Goal: Task Accomplishment & Management: Use online tool/utility

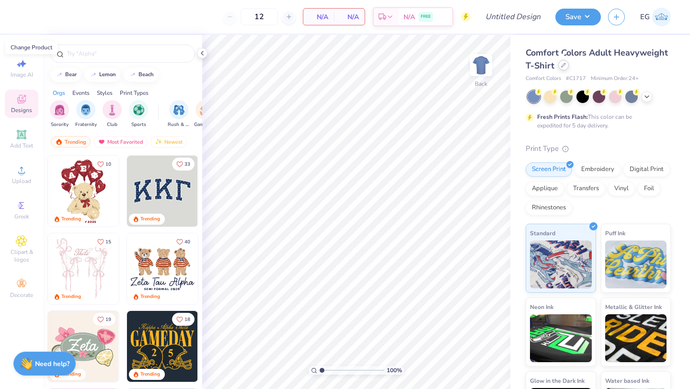
click at [564, 65] on icon at bounding box center [563, 65] width 5 height 5
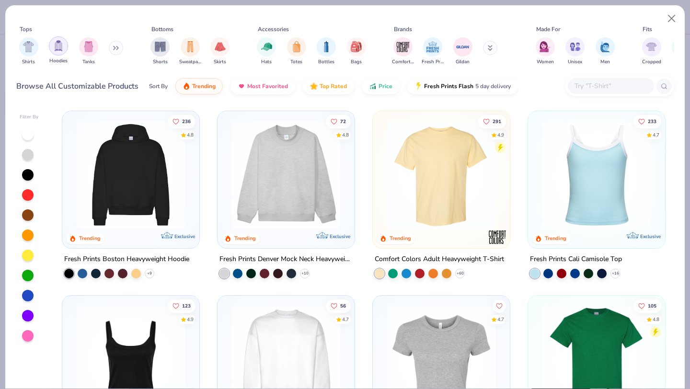
click at [57, 51] on img "filter for Hoodies" at bounding box center [58, 45] width 11 height 11
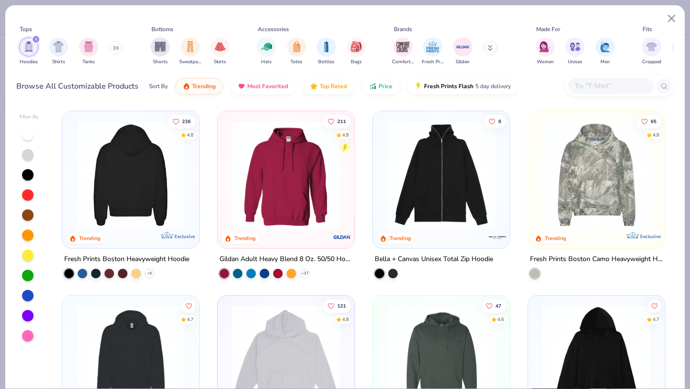
click at [162, 200] on img at bounding box center [131, 175] width 118 height 108
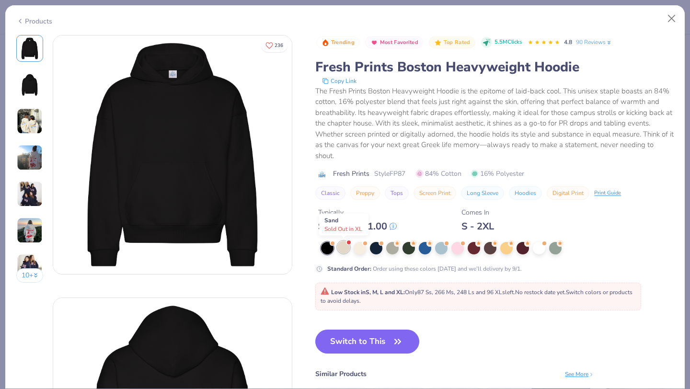
click at [347, 246] on div at bounding box center [343, 247] width 12 height 12
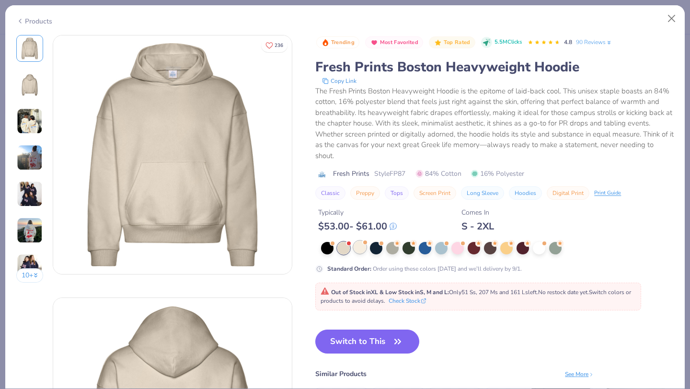
click at [355, 247] on div at bounding box center [360, 247] width 12 height 12
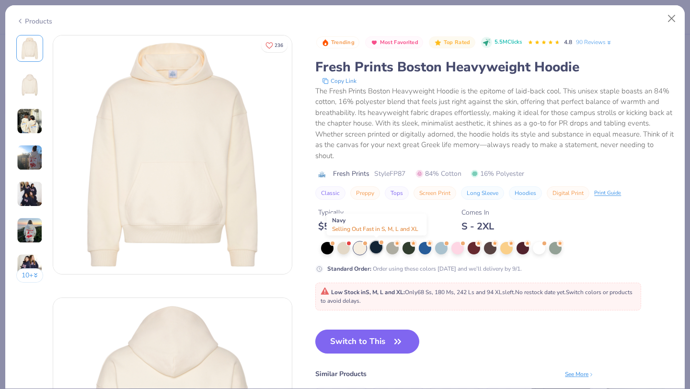
click at [371, 248] on div at bounding box center [376, 247] width 12 height 12
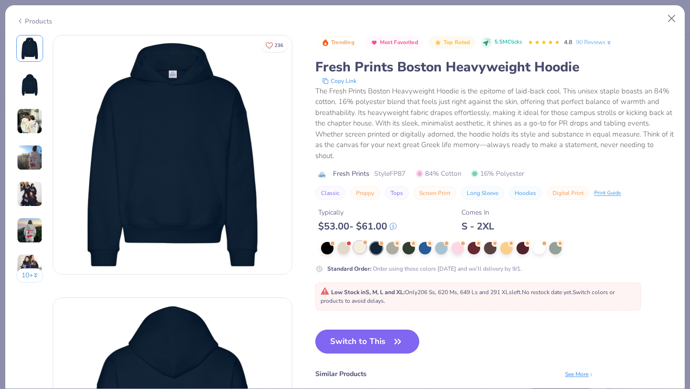
click at [363, 253] on div at bounding box center [360, 247] width 12 height 12
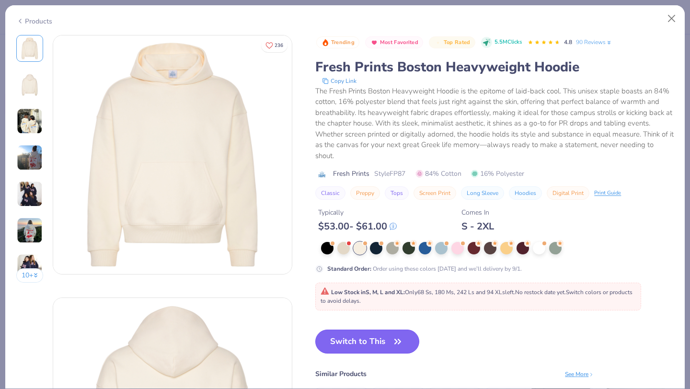
click at [361, 342] on button "Switch to This" at bounding box center [367, 342] width 104 height 24
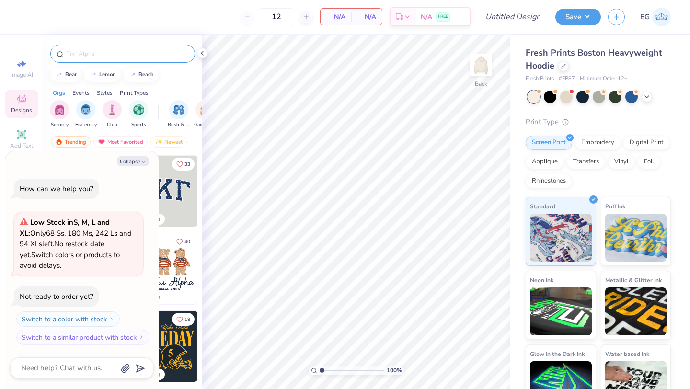
click at [143, 56] on input "text" at bounding box center [127, 54] width 123 height 10
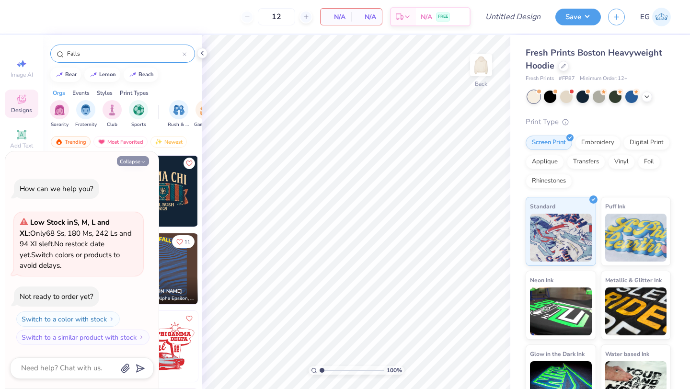
type input "Falls"
click at [129, 165] on button "Collapse" at bounding box center [133, 161] width 32 height 10
type textarea "x"
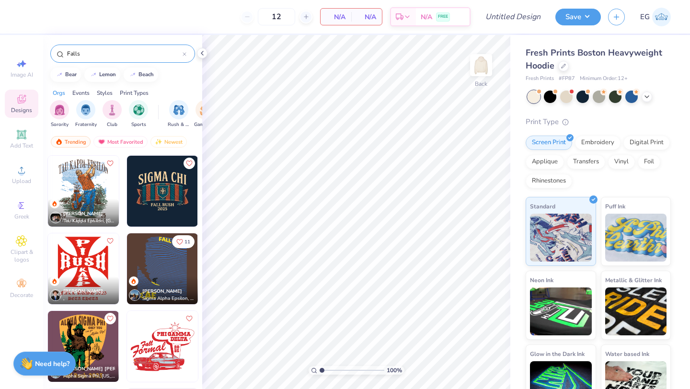
click at [142, 55] on input "Falls" at bounding box center [124, 54] width 116 height 10
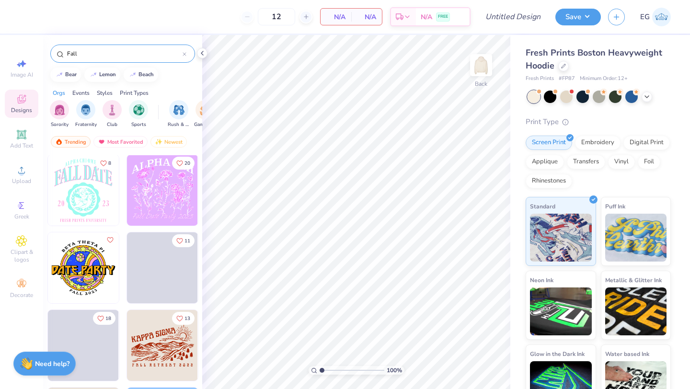
scroll to position [1098, 0]
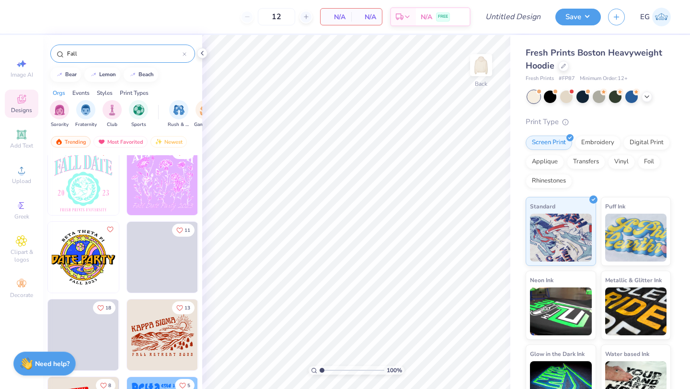
click at [101, 54] on input "Fall" at bounding box center [124, 54] width 116 height 10
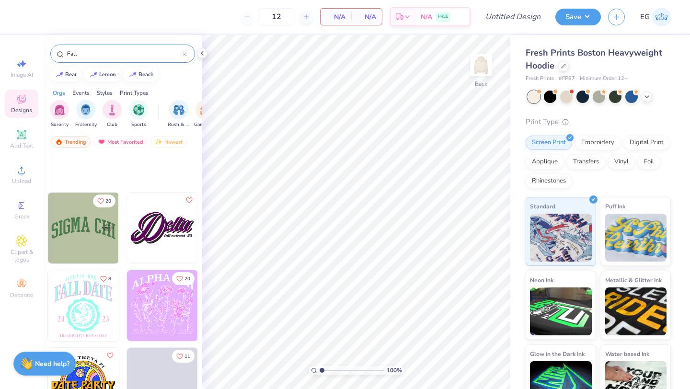
click at [101, 54] on input "Fall" at bounding box center [124, 54] width 116 height 10
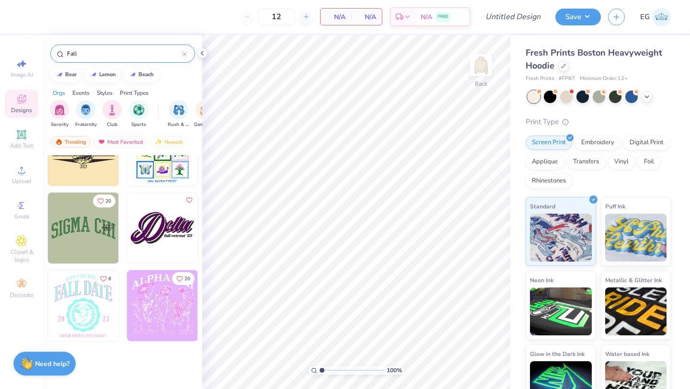
click at [101, 54] on input "Fall" at bounding box center [124, 54] width 116 height 10
type input "Pumpkins"
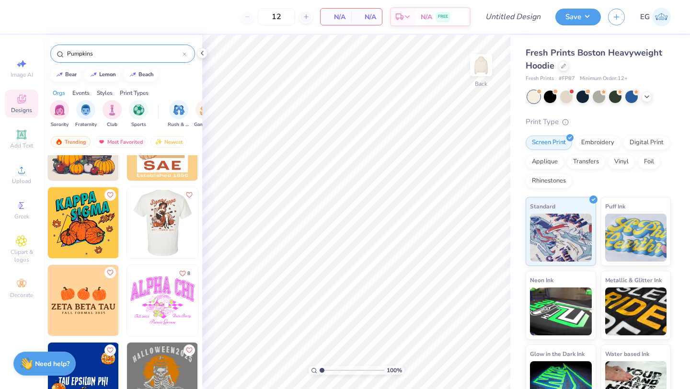
scroll to position [47, 0]
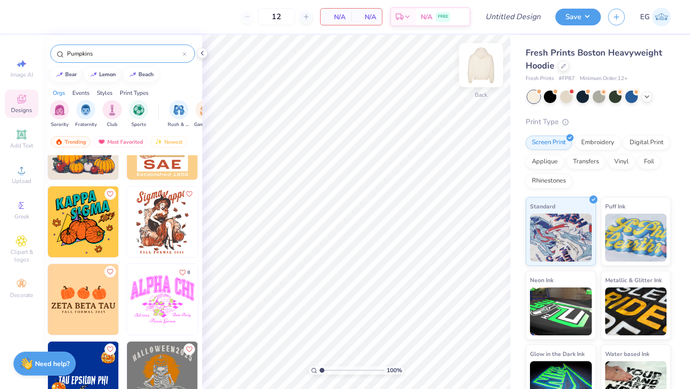
click at [485, 72] on img at bounding box center [481, 65] width 38 height 38
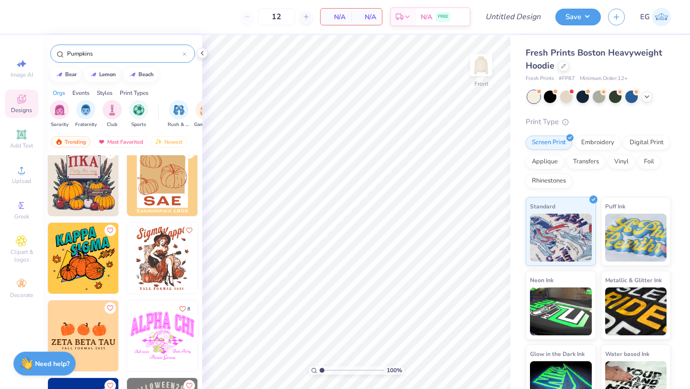
scroll to position [0, 0]
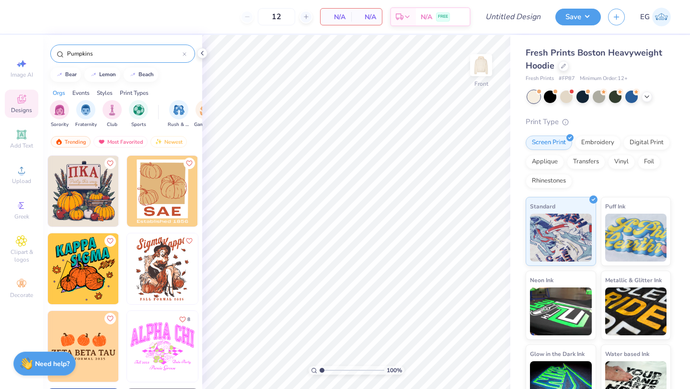
click at [173, 269] on img at bounding box center [162, 268] width 71 height 71
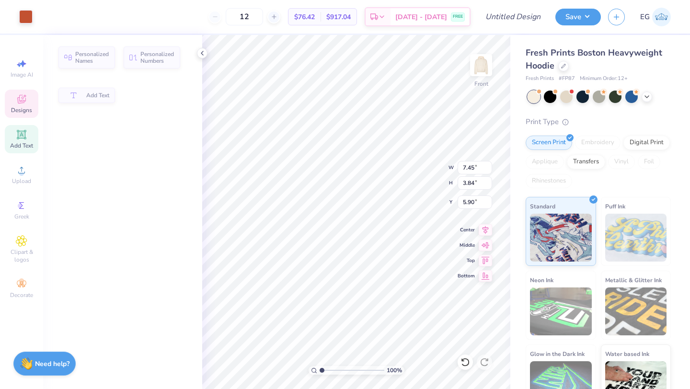
type input "7.45"
type input "3.84"
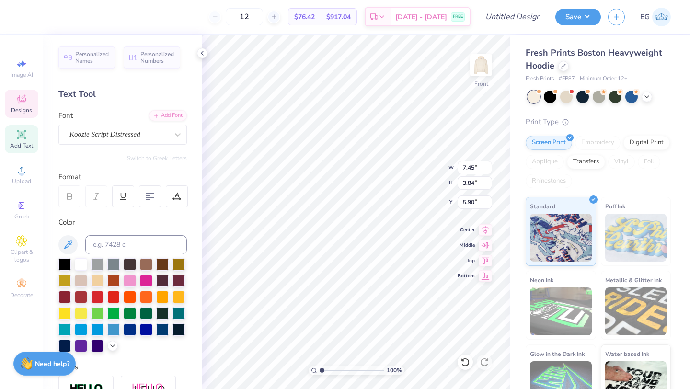
type textarea "Chi"
type input "7.32"
type input "3.82"
type input "5.91"
type textarea "Fest"
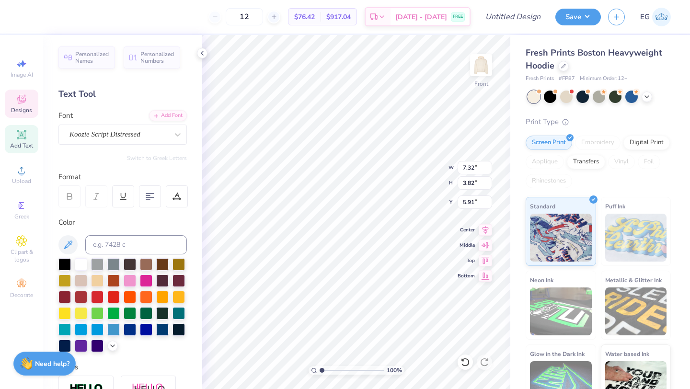
type input "3.85"
type input "3.42"
type input "6.00"
type input "5.38"
type input "4.03"
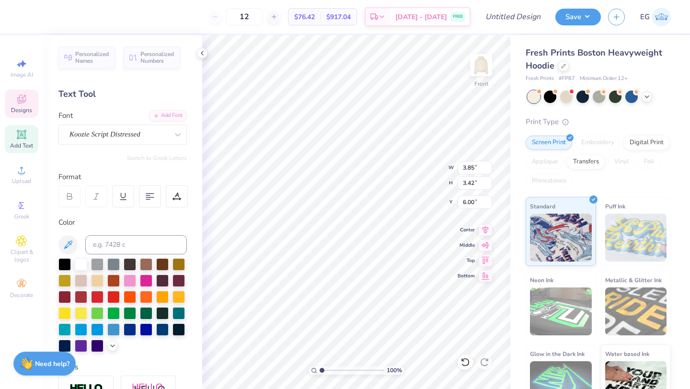
type input "5.39"
type textarea "Theta Chi x Chi Omega 2025"
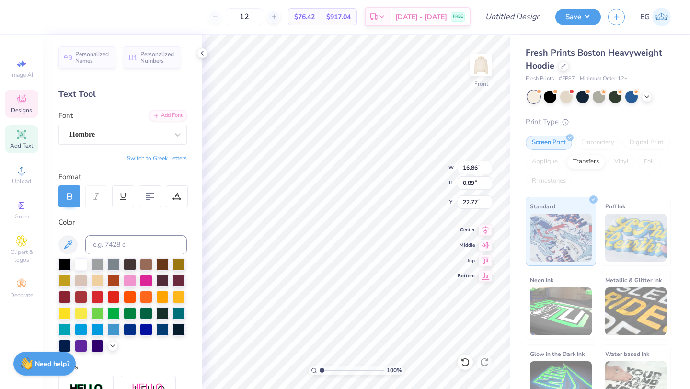
type input "16.86"
type input "0.89"
type textarea "Theta Chi x Chi Omega"
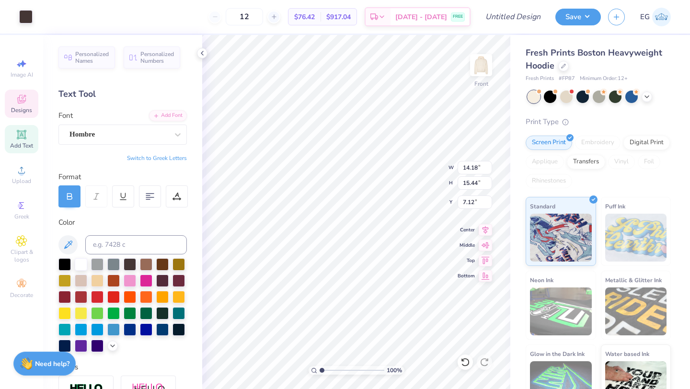
click at [431, 163] on div "100 % Front W 14.18 14.18 " H 15.44 15.44 " Y 7.12 7.12 " Center Middle Top Bot…" at bounding box center [356, 212] width 308 height 354
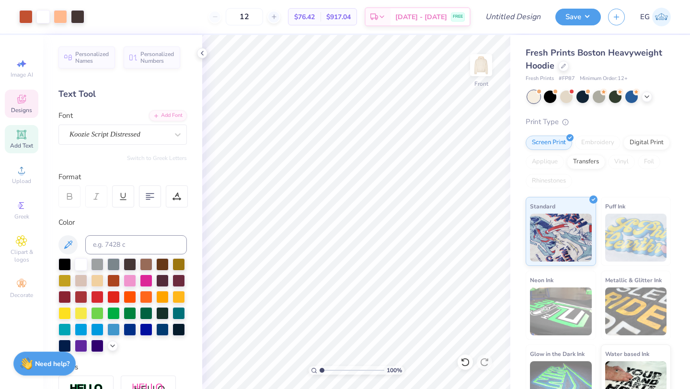
click at [27, 100] on div "Designs" at bounding box center [22, 104] width 34 height 28
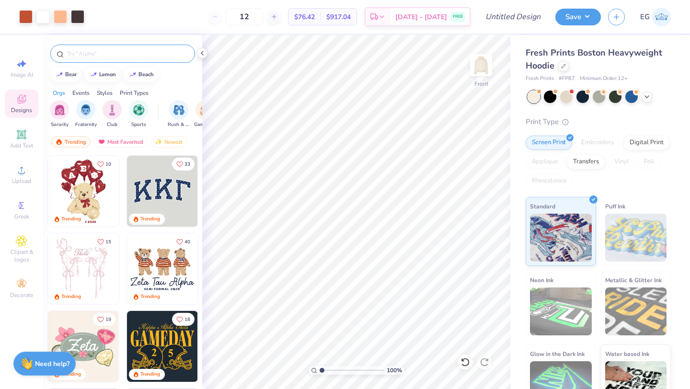
click at [133, 57] on input "text" at bounding box center [127, 54] width 123 height 10
type input "P"
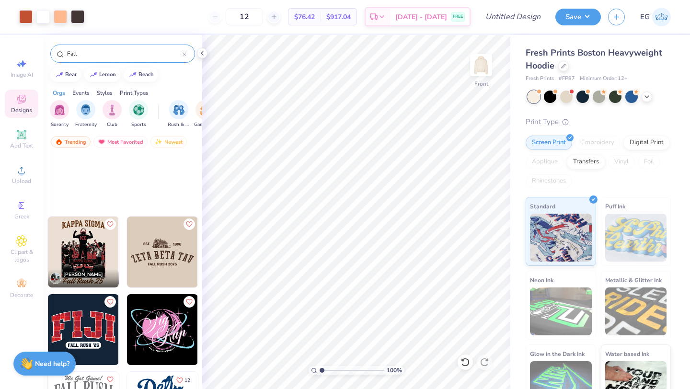
scroll to position [631, 0]
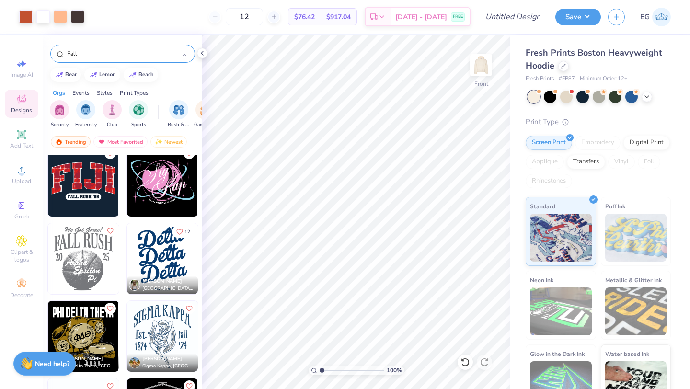
click at [124, 57] on input "Fall" at bounding box center [124, 54] width 116 height 10
type input "Pumpkins"
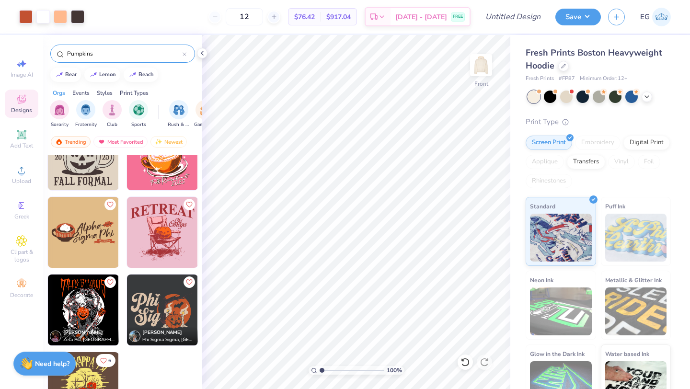
scroll to position [895, 0]
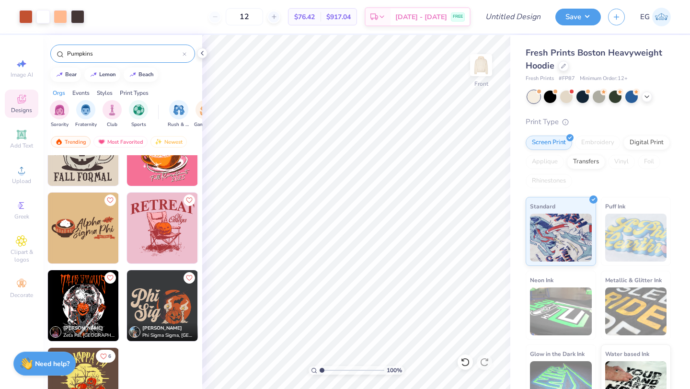
click at [180, 230] on img at bounding box center [162, 228] width 71 height 71
click at [465, 359] on icon at bounding box center [465, 362] width 8 height 9
click at [427, 161] on div "100 % Front W 6.91 6.91 " H 12.39 12.39 " Y 9.45 9.45 " Center Middle Top Bottom" at bounding box center [356, 212] width 308 height 354
click at [462, 364] on icon at bounding box center [465, 362] width 8 height 9
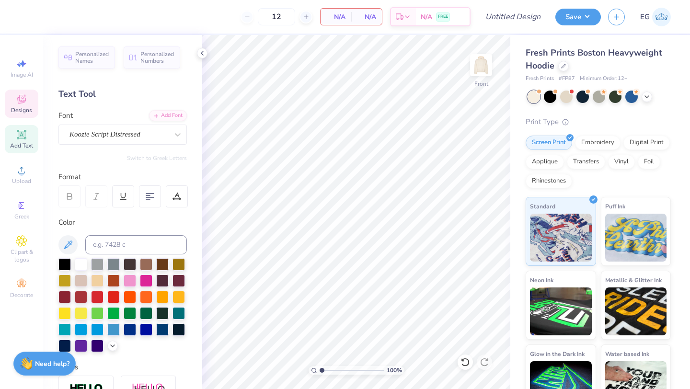
click at [25, 102] on icon at bounding box center [21, 98] width 11 height 11
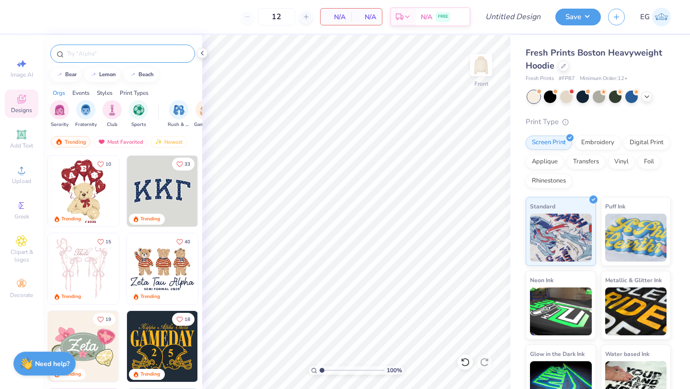
click at [122, 57] on input "text" at bounding box center [127, 54] width 123 height 10
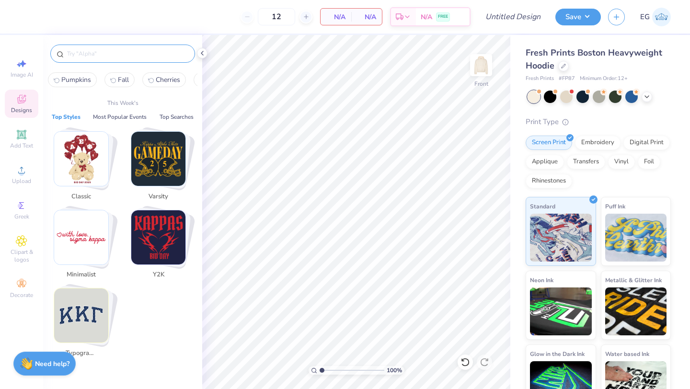
click at [78, 78] on span "Pumpkins" at bounding box center [76, 79] width 30 height 9
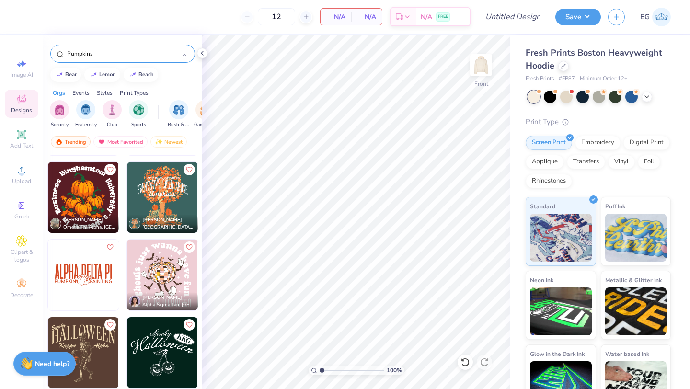
scroll to position [305, 0]
click at [89, 94] on div "Events" at bounding box center [80, 93] width 17 height 9
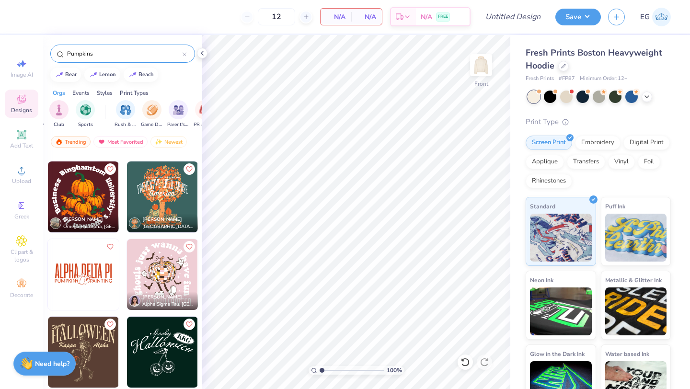
scroll to position [0, 0]
click at [152, 54] on input "Pumpkins" at bounding box center [124, 54] width 116 height 10
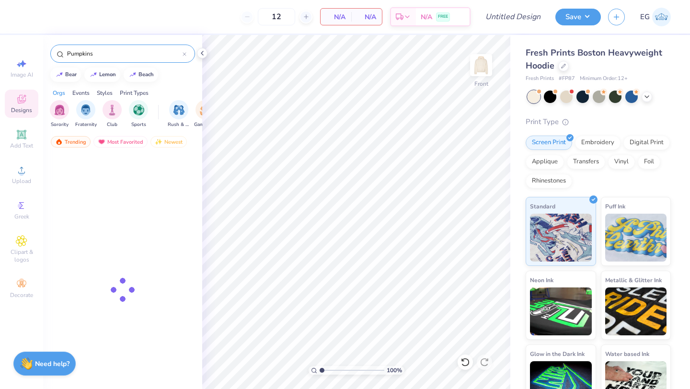
click at [152, 54] on input "Pumpkins" at bounding box center [124, 54] width 116 height 10
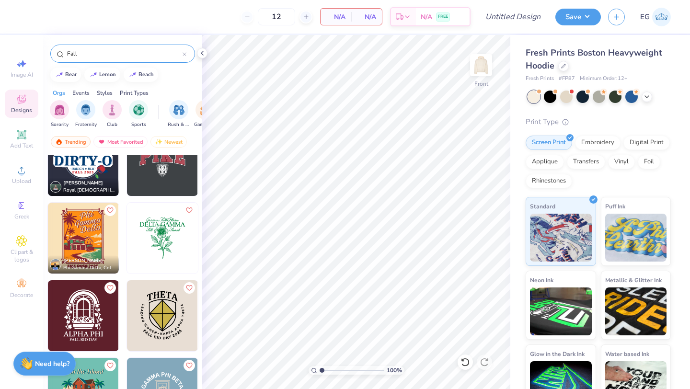
scroll to position [1626, 0]
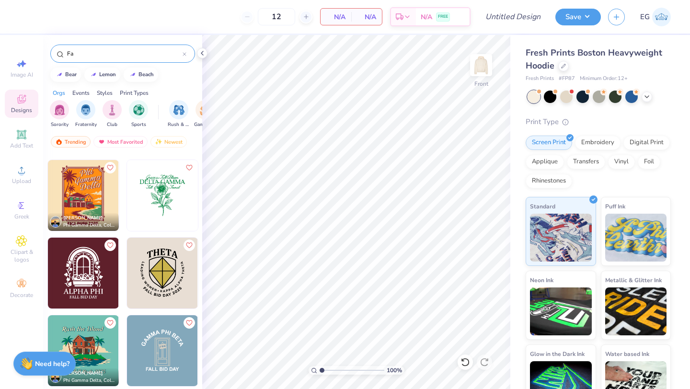
type input "F"
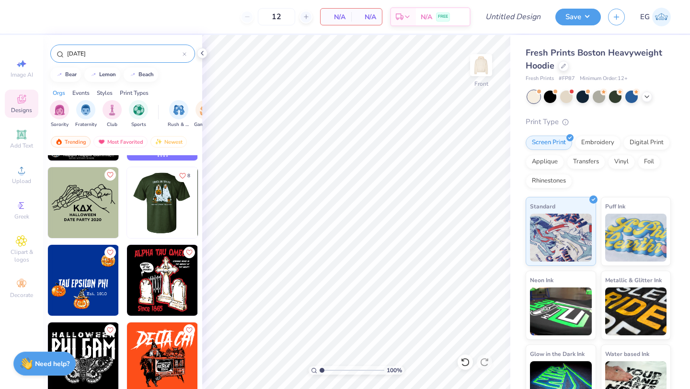
scroll to position [697, 0]
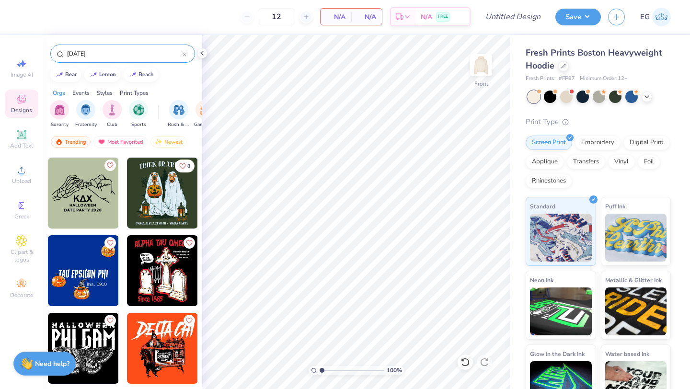
type input "Halloween"
click at [103, 48] on div "Halloween" at bounding box center [122, 54] width 145 height 18
click at [102, 54] on input "Halloween" at bounding box center [124, 54] width 116 height 10
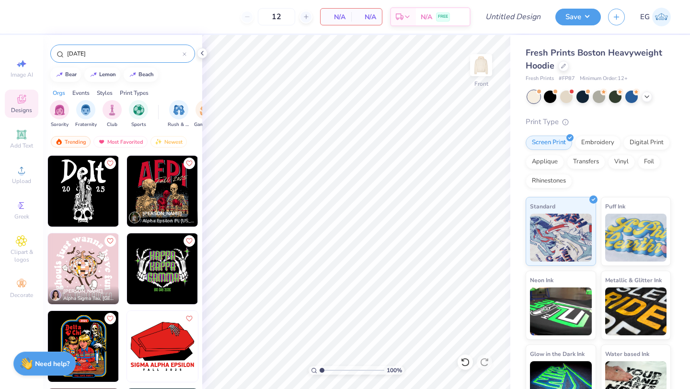
click at [102, 54] on input "Halloween" at bounding box center [124, 54] width 116 height 10
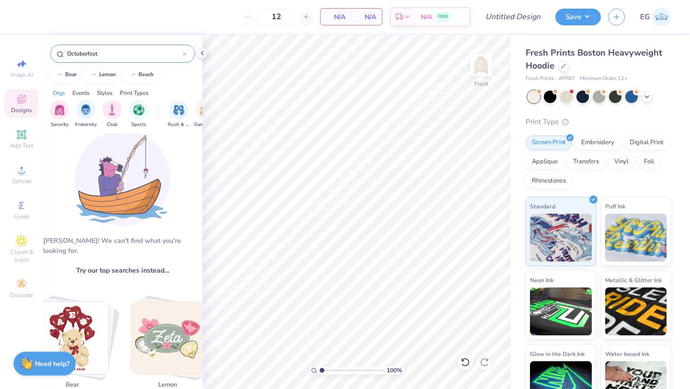
scroll to position [0, 0]
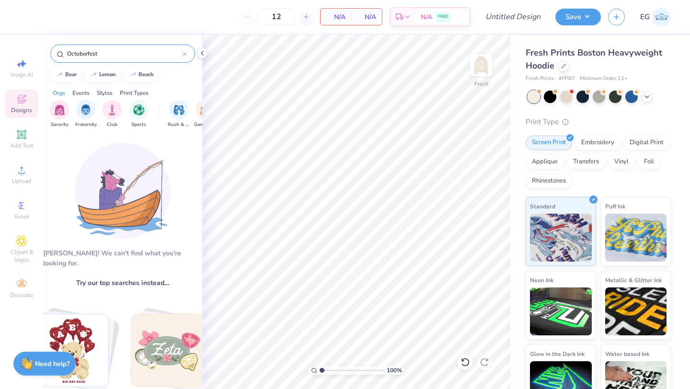
drag, startPoint x: 105, startPoint y: 51, endPoint x: 63, endPoint y: 51, distance: 42.6
click at [63, 51] on div "Octoberfest" at bounding box center [122, 54] width 145 height 18
click at [73, 54] on input "Octoberfest" at bounding box center [124, 54] width 116 height 10
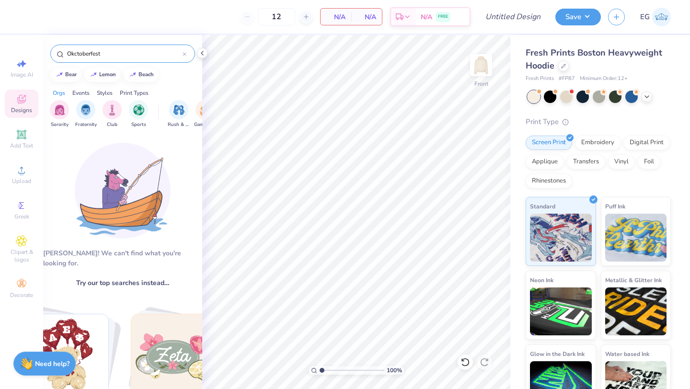
click at [117, 56] on input "Okctoberfest" at bounding box center [124, 54] width 116 height 10
type input "Oktober Fest"
click at [77, 92] on div "Events" at bounding box center [80, 93] width 17 height 9
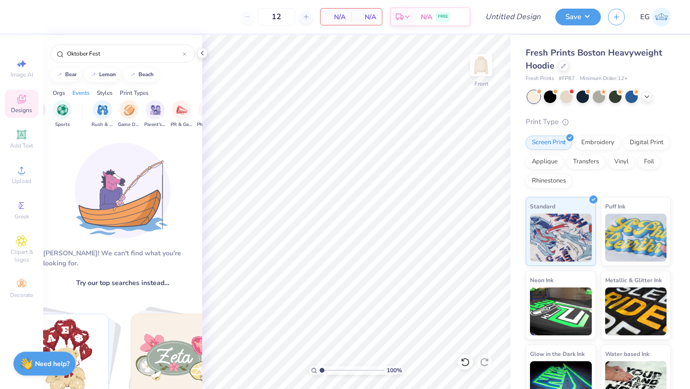
scroll to position [0, 119]
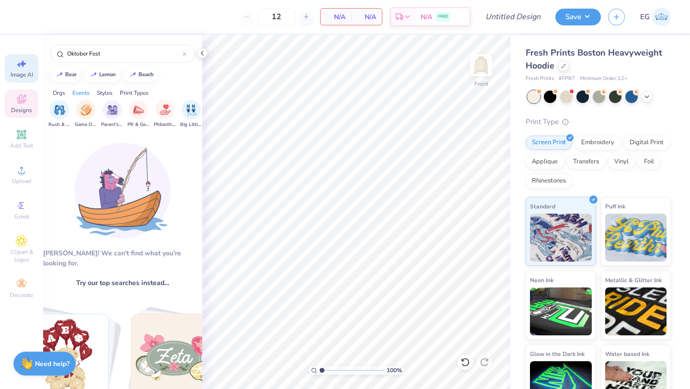
click at [23, 68] on icon at bounding box center [21, 63] width 11 height 11
select select "4"
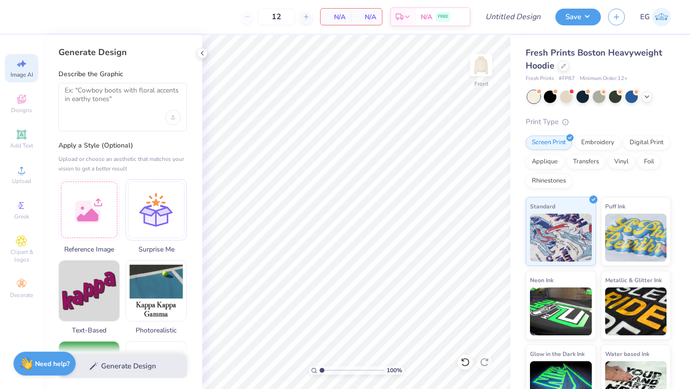
click at [141, 111] on div at bounding box center [122, 107] width 128 height 48
click at [113, 91] on textarea at bounding box center [123, 98] width 116 height 24
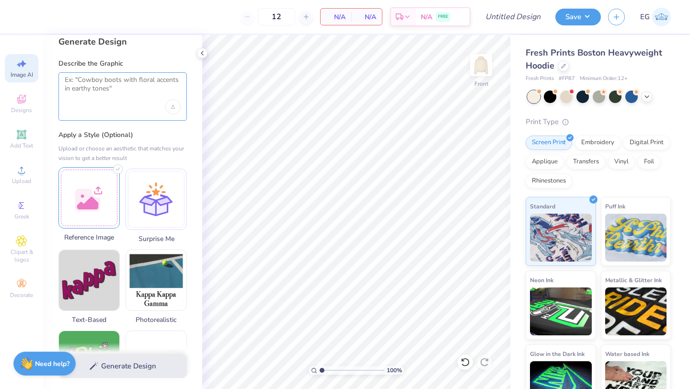
scroll to position [0, 0]
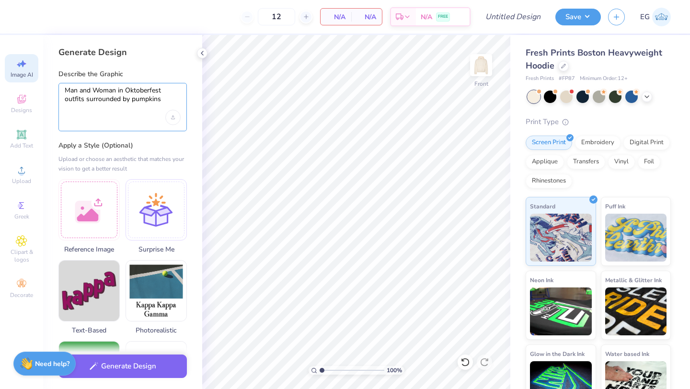
click at [110, 89] on textarea "Man and Woman in Oktoberfest outfits surrounded by pumpkins" at bounding box center [123, 98] width 116 height 24
type textarea "Man and Woman in Oktoberfest outfits surrounded by pumpkins"
click at [138, 119] on div "Man and Woman in Oktoberfest outfits surrounded by pumpkins" at bounding box center [122, 107] width 128 height 48
click at [173, 123] on div "Upload image" at bounding box center [172, 117] width 15 height 15
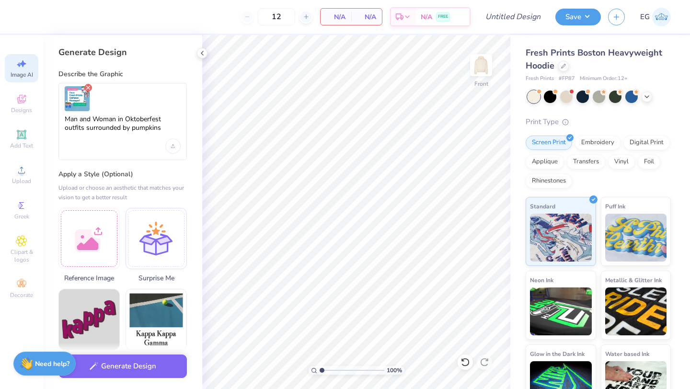
click at [88, 89] on icon "Remove uploaded image" at bounding box center [88, 88] width 8 height 8
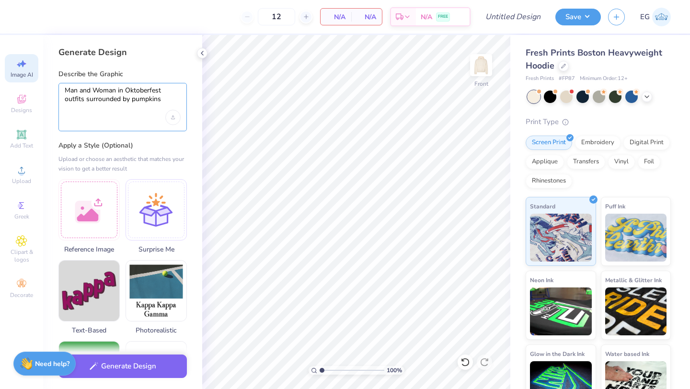
click at [172, 104] on textarea "Man and Woman in Oktoberfest outfits surrounded by pumpkins" at bounding box center [123, 98] width 116 height 24
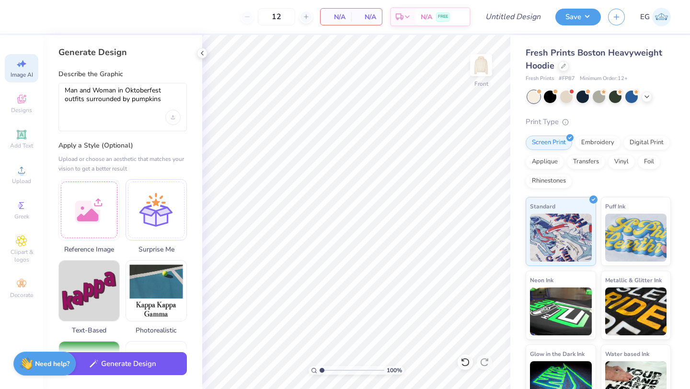
click at [139, 366] on button "Generate Design" at bounding box center [122, 363] width 128 height 23
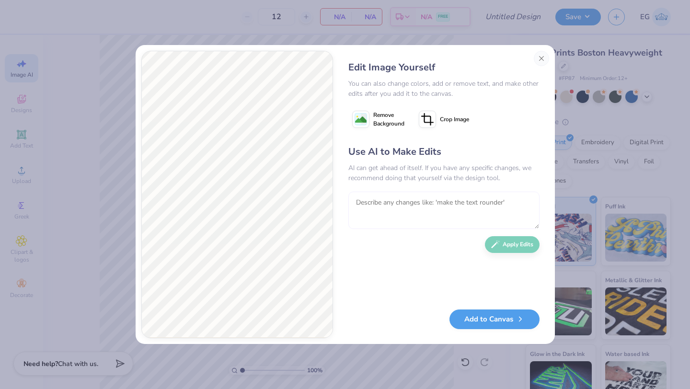
click at [379, 214] on textarea at bounding box center [443, 210] width 191 height 37
type textarea "Make it look more hand drawn"
click at [527, 245] on button "Apply Edits" at bounding box center [512, 242] width 55 height 17
click at [431, 205] on textarea at bounding box center [443, 210] width 191 height 37
click at [443, 202] on textarea "Remove the beer from the mans hand," at bounding box center [443, 210] width 191 height 37
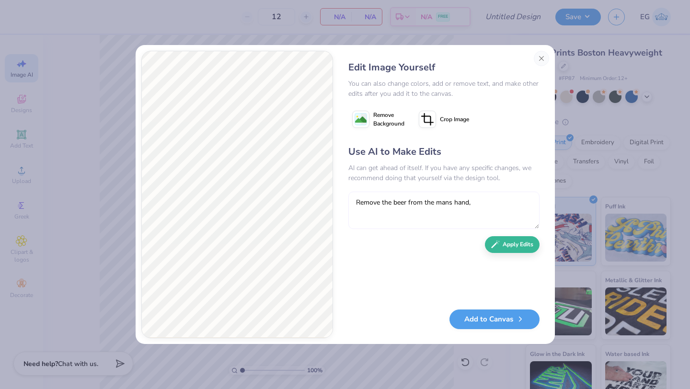
click at [443, 201] on textarea "Remove the beer from the mans hand," at bounding box center [443, 210] width 191 height 37
click at [449, 201] on textarea "Remove the beer from the mans hand," at bounding box center [443, 210] width 191 height 37
click at [486, 200] on textarea "Remove the beer from the man's hand," at bounding box center [443, 210] width 191 height 37
type textarea "Remove the beer from the man's hand and make it look like it was drawn with mar…"
click at [524, 241] on button "Apply Edits" at bounding box center [512, 242] width 55 height 17
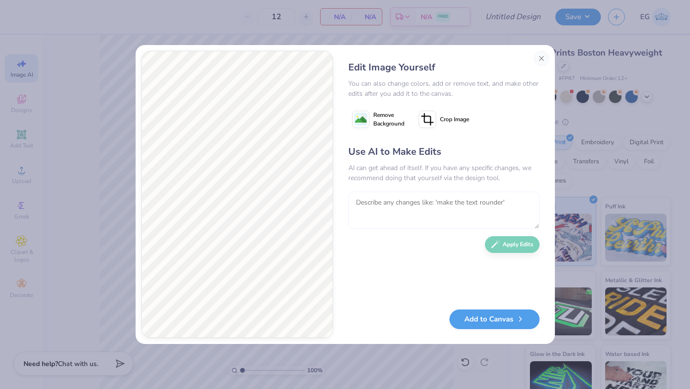
click at [435, 204] on textarea at bounding box center [443, 210] width 191 height 37
type textarea "Add hay bales and make the man hold a pretzel"
click at [524, 246] on button "Apply Edits" at bounding box center [512, 242] width 55 height 17
click at [442, 210] on textarea "Add hay bales and make the man hold a pretzel" at bounding box center [443, 210] width 191 height 37
type textarea "Add the words "Chi Fest 2025" at the top"
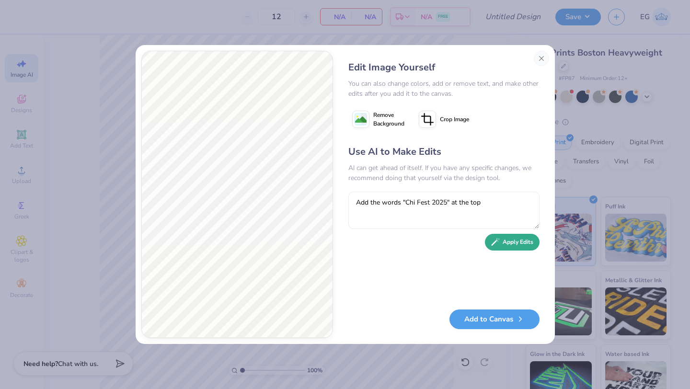
click at [515, 245] on button "Apply Edits" at bounding box center [512, 242] width 55 height 17
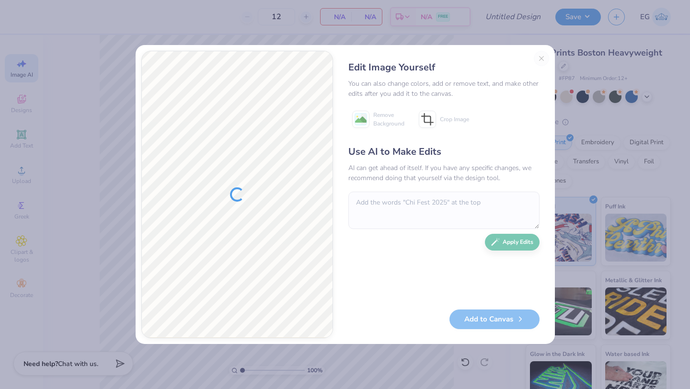
type textarea "x"
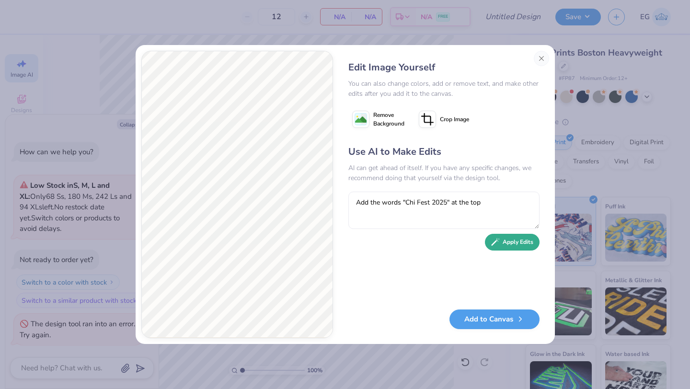
click at [514, 241] on button "Apply Edits" at bounding box center [512, 242] width 55 height 17
click at [452, 189] on div "Use AI to Make Edits AI can get ahead of itself. If you have any specific chang…" at bounding box center [443, 222] width 191 height 155
click at [459, 200] on textarea "Add the words "Chi Fest 2025" at the top" at bounding box center [443, 210] width 191 height 37
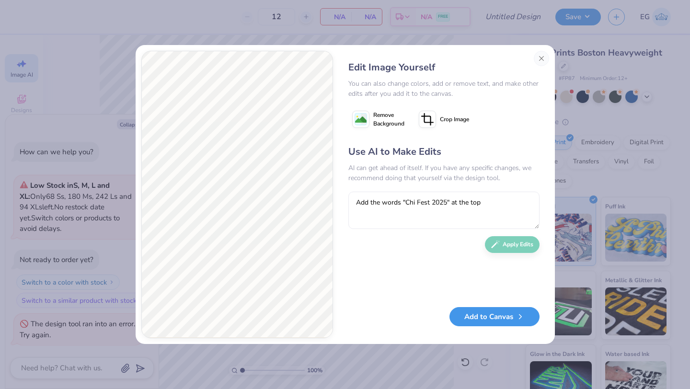
click at [505, 314] on button "Add to Canvas" at bounding box center [494, 317] width 90 height 20
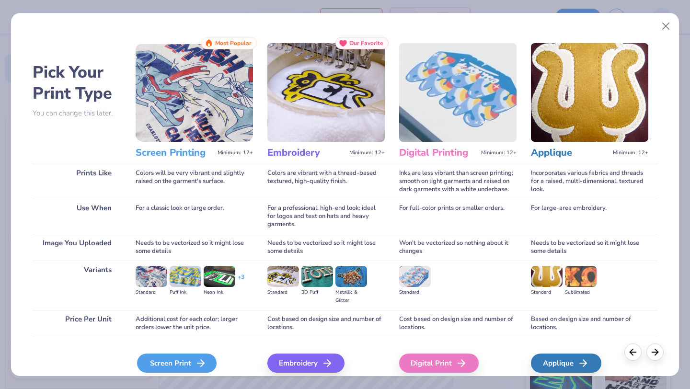
click at [206, 360] on div "Screen Print" at bounding box center [177, 363] width 80 height 19
click at [166, 361] on div "Screen Print" at bounding box center [176, 363] width 80 height 19
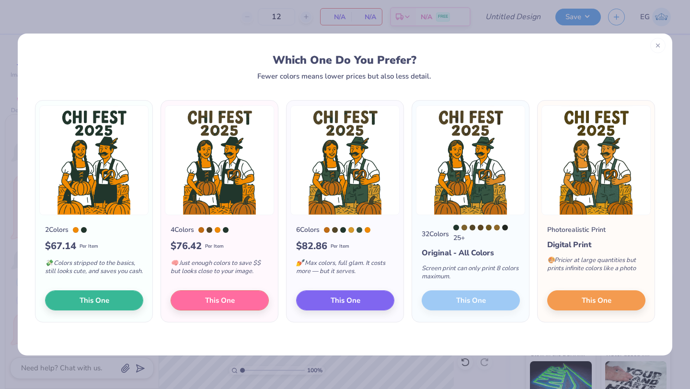
click at [662, 44] on div at bounding box center [657, 45] width 15 height 15
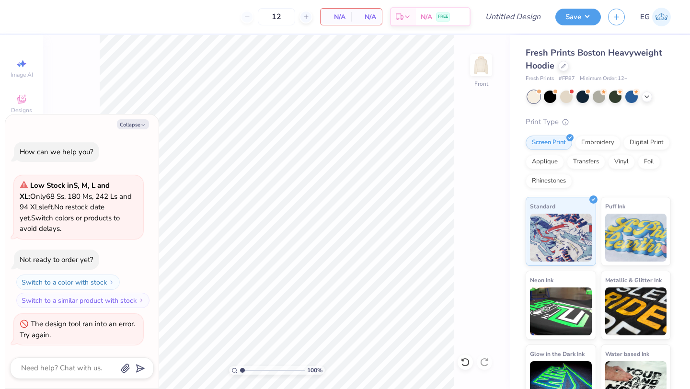
click at [88, 95] on div "100 % Front" at bounding box center [276, 212] width 467 height 354
click at [25, 77] on span "Image AI" at bounding box center [22, 75] width 23 height 8
type textarea "x"
select select "4"
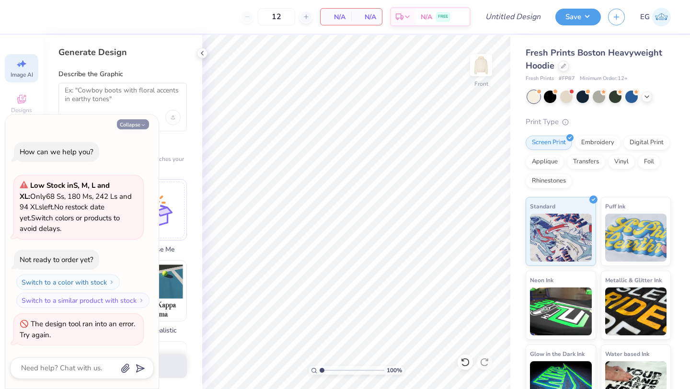
click at [139, 126] on button "Collapse" at bounding box center [133, 124] width 32 height 10
type textarea "x"
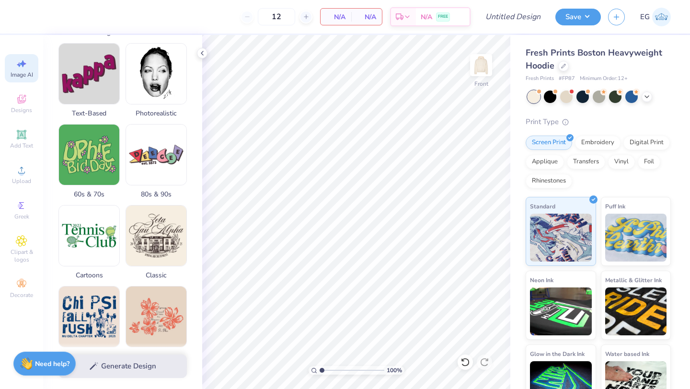
scroll to position [272, 0]
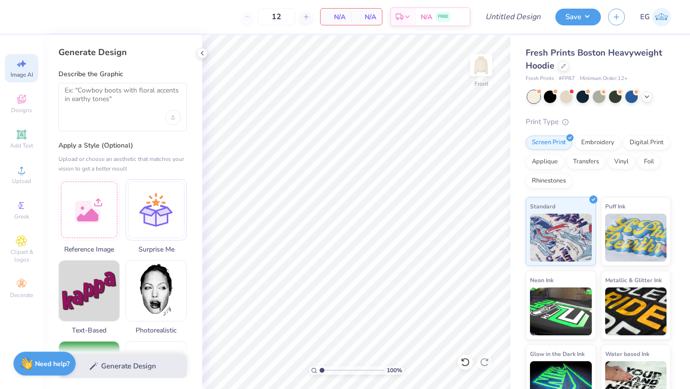
select select "4"
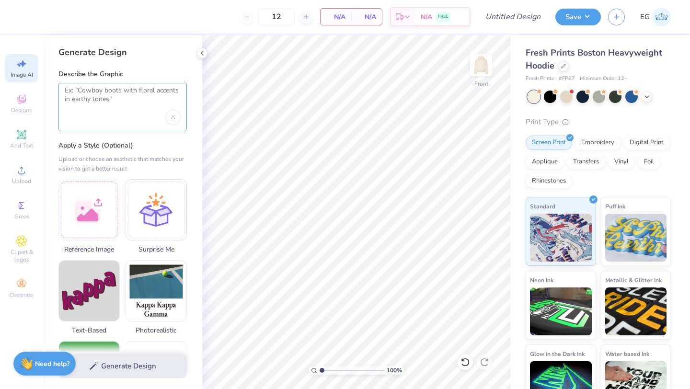
click at [157, 96] on textarea at bounding box center [123, 98] width 116 height 24
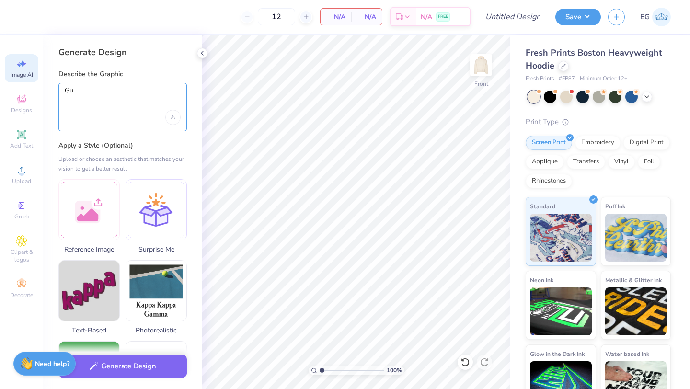
type textarea "G"
type textarea "Grunch Oktoberfest scene"
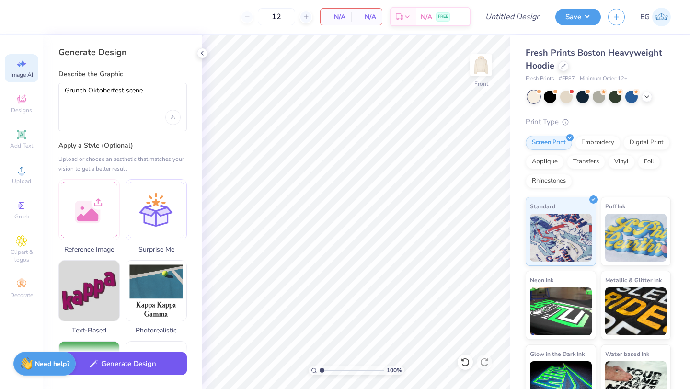
click at [112, 367] on button "Generate Design" at bounding box center [122, 363] width 128 height 23
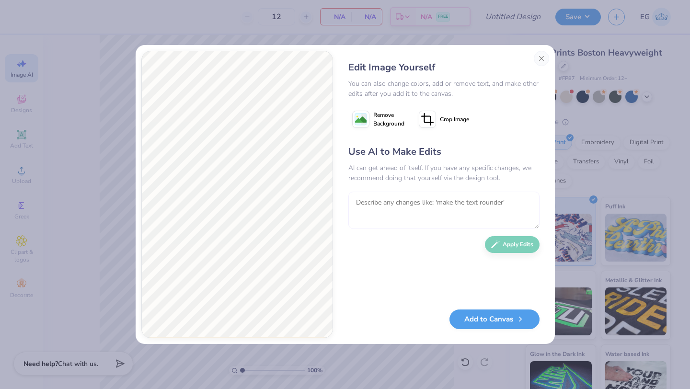
click at [405, 207] on textarea at bounding box center [443, 210] width 191 height 37
type textarea "Remove the beer and replace them with pumpkins or pretzels"
click at [498, 246] on icon "button" at bounding box center [495, 242] width 9 height 9
click at [448, 200] on textarea at bounding box center [443, 210] width 191 height 37
click at [445, 204] on textarea "Make the people outline only" at bounding box center [443, 210] width 191 height 37
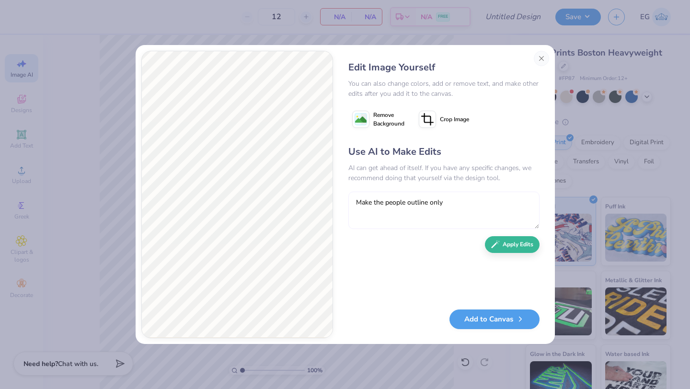
drag, startPoint x: 445, startPoint y: 204, endPoint x: 353, endPoint y: 199, distance: 92.1
click at [353, 199] on textarea "Make the people outline only" at bounding box center [443, 210] width 191 height 37
type textarea "Remove the skin color from the people"
click at [525, 250] on button "Apply Edits" at bounding box center [512, 242] width 55 height 17
click at [542, 61] on button "Close" at bounding box center [541, 58] width 15 height 15
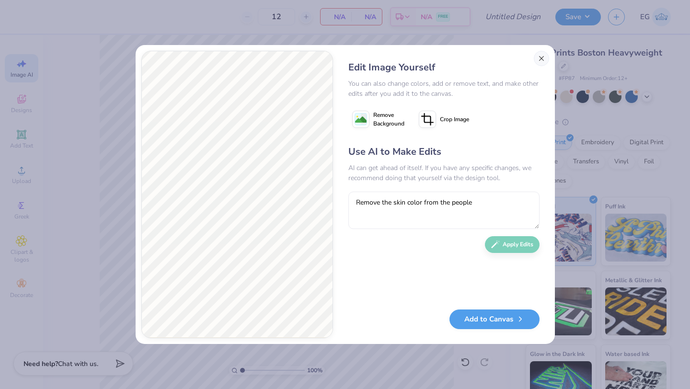
scroll to position [0, 22]
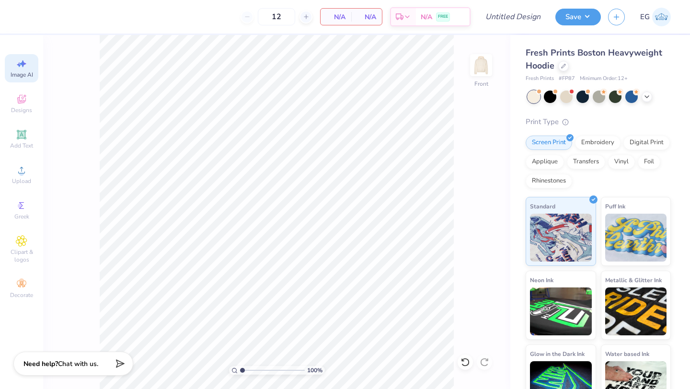
click at [26, 61] on icon at bounding box center [21, 63] width 11 height 11
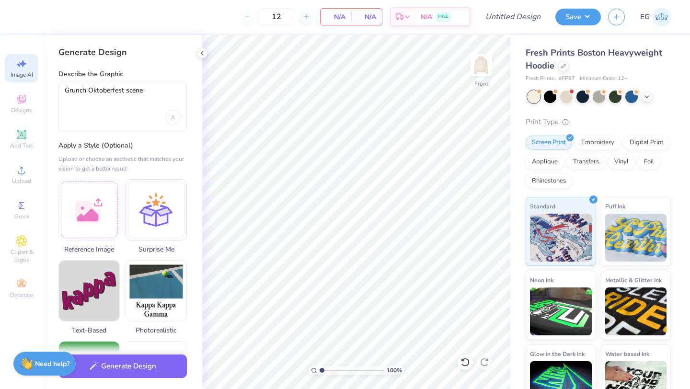
scroll to position [0, 0]
click at [126, 91] on textarea "Grunch Oktoberfest scene" at bounding box center [123, 98] width 116 height 24
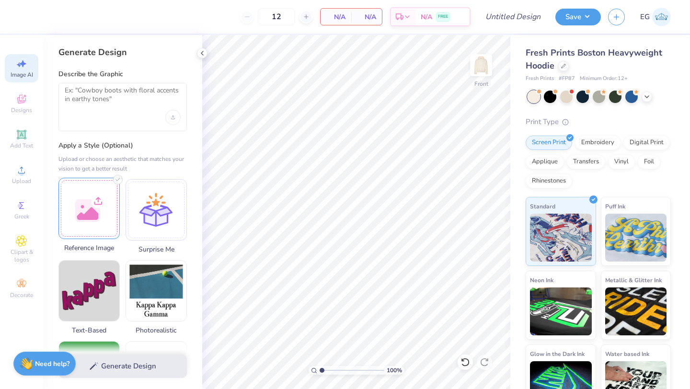
click at [81, 208] on div at bounding box center [88, 208] width 61 height 61
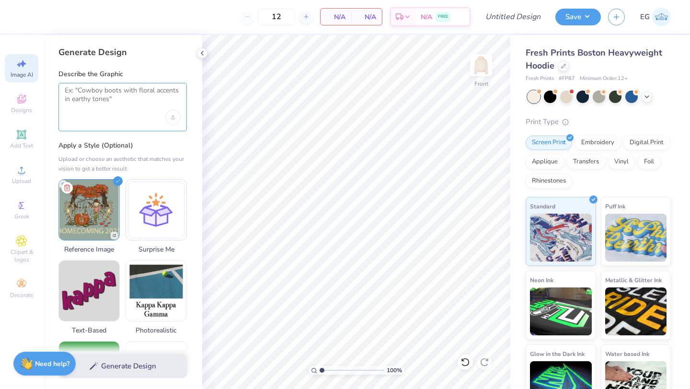
click at [113, 95] on textarea at bounding box center [123, 98] width 116 height 24
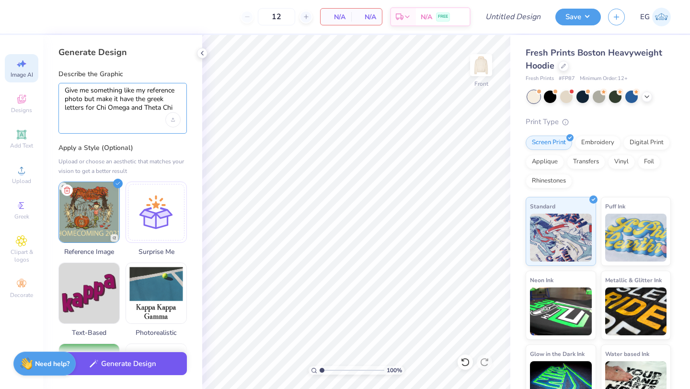
type textarea "Give me something like my reference photo but make it have the greek letters fo…"
click at [106, 365] on button "Generate Design" at bounding box center [122, 363] width 128 height 23
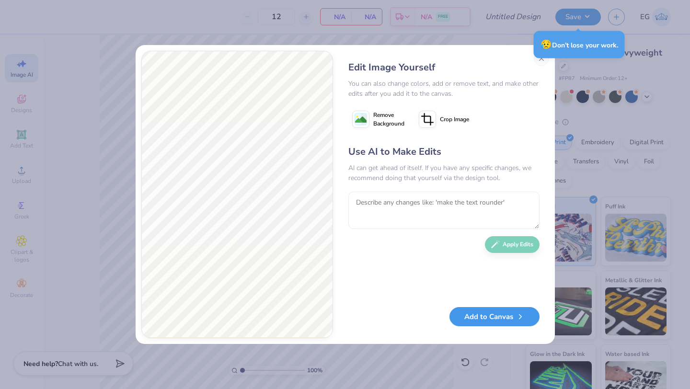
click at [495, 313] on button "Add to Canvas" at bounding box center [494, 317] width 90 height 20
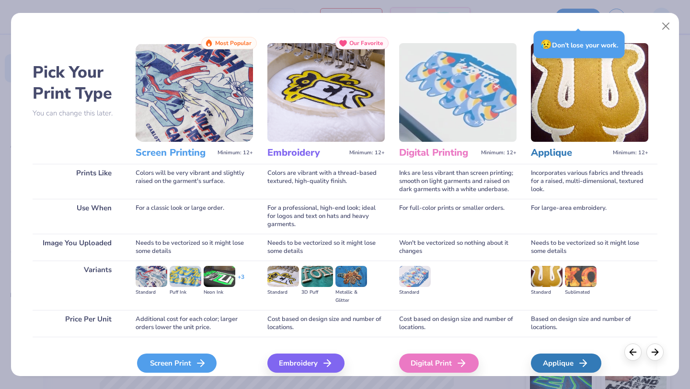
click at [195, 360] on icon at bounding box center [200, 362] width 11 height 11
click at [157, 364] on div "Screen Print" at bounding box center [177, 363] width 80 height 19
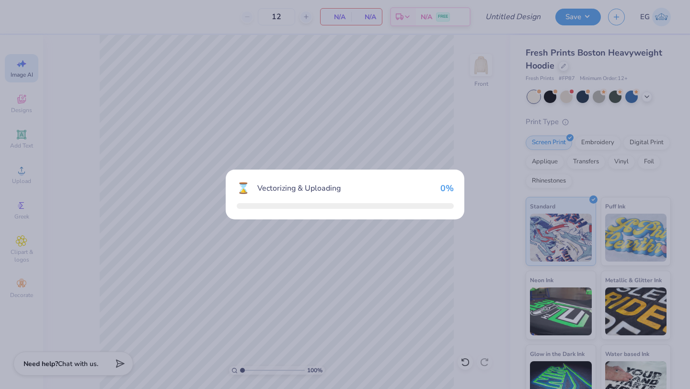
click at [206, 128] on div "⌛ Vectorizing & Uploading 0 %" at bounding box center [345, 194] width 690 height 389
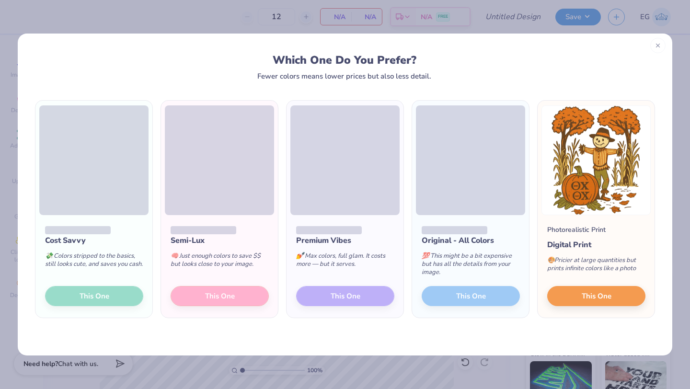
click at [659, 44] on icon at bounding box center [658, 45] width 7 height 7
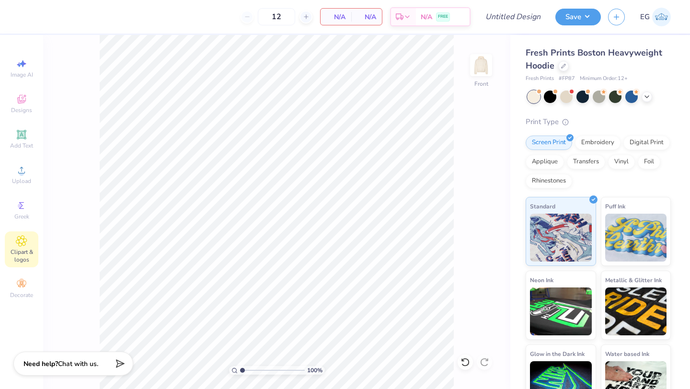
click at [27, 252] on span "Clipart & logos" at bounding box center [22, 255] width 34 height 15
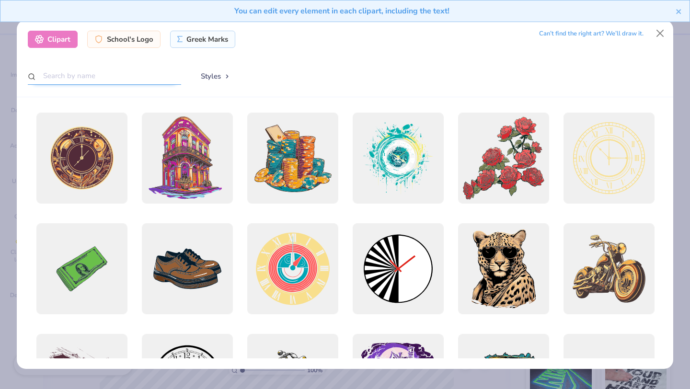
click at [111, 80] on input "text" at bounding box center [104, 76] width 153 height 18
type input "Trees"
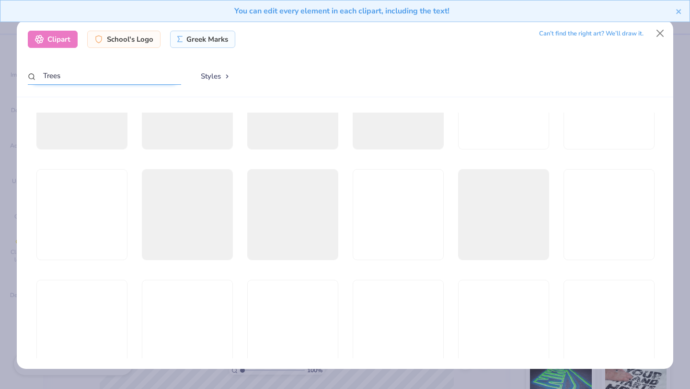
scroll to position [1491, 0]
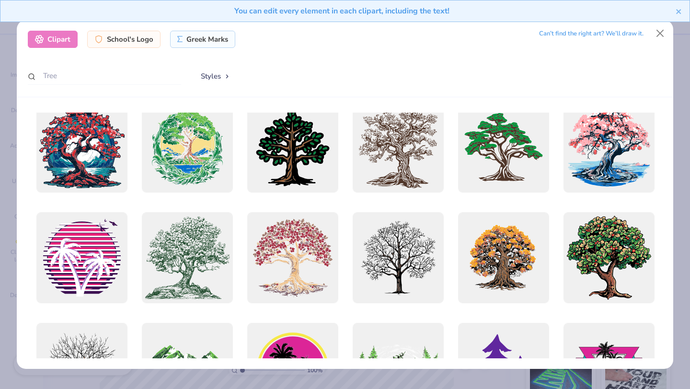
scroll to position [139, 0]
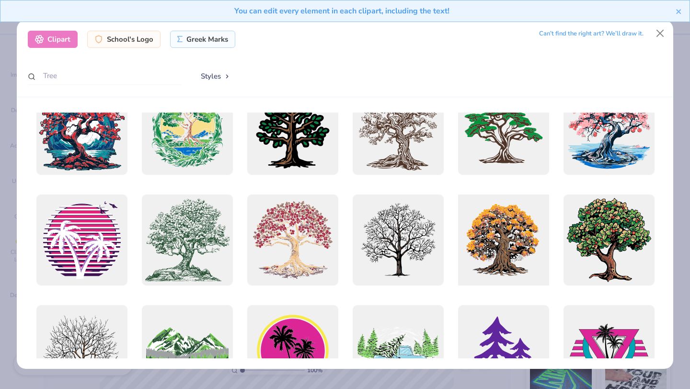
type input "Tree"
click at [489, 228] on div at bounding box center [503, 240] width 100 height 100
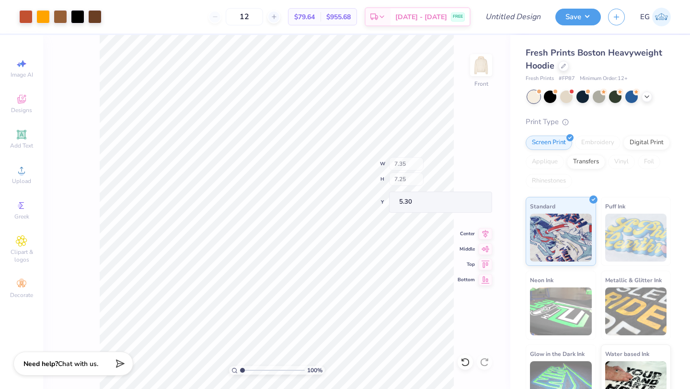
type input "7.35"
type input "7.25"
type input "5.30"
type input "6.11"
click at [15, 252] on span "Clipart & logos" at bounding box center [22, 255] width 34 height 15
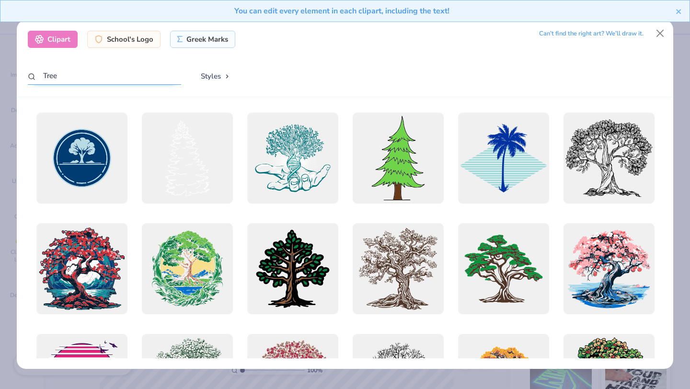
click at [139, 82] on input "Tree" at bounding box center [104, 76] width 153 height 18
type input "T"
type input "gras"
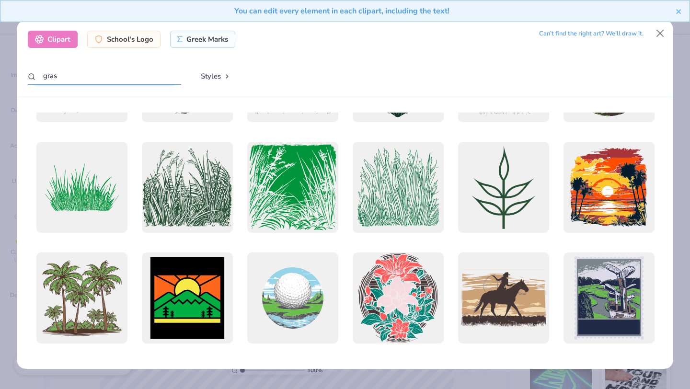
scroll to position [215, 0]
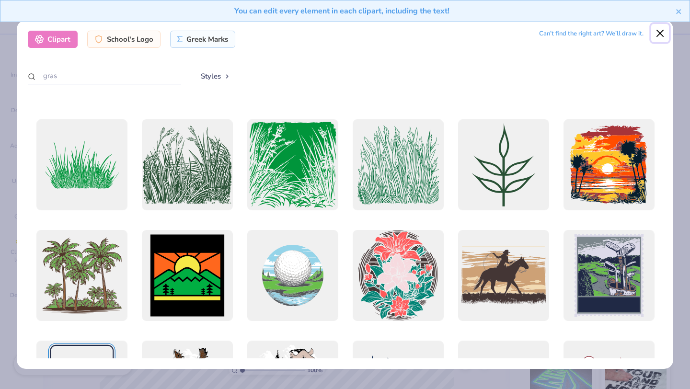
click at [662, 38] on button "Close" at bounding box center [660, 33] width 18 height 18
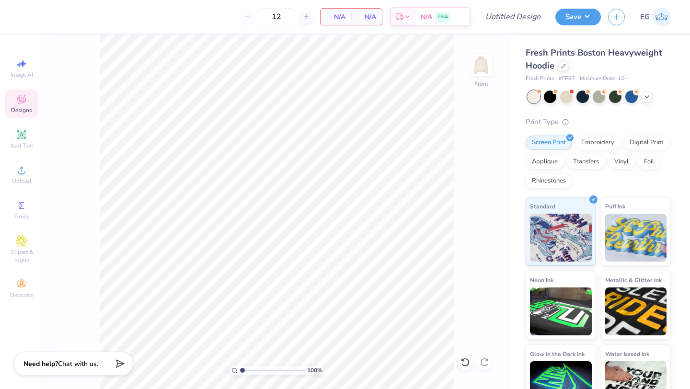
click at [23, 112] on span "Designs" at bounding box center [21, 110] width 21 height 8
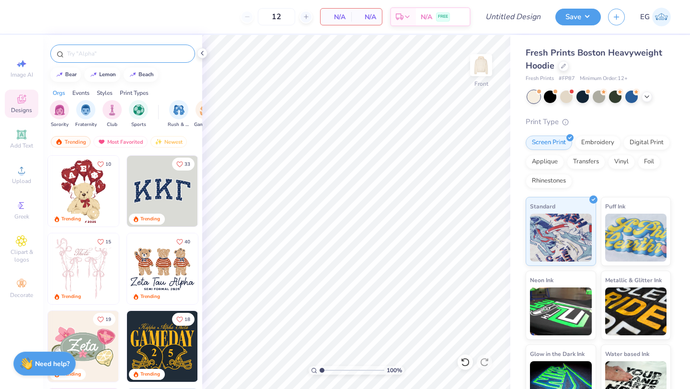
click at [122, 58] on div at bounding box center [122, 54] width 145 height 18
click at [119, 54] on input "text" at bounding box center [127, 54] width 123 height 10
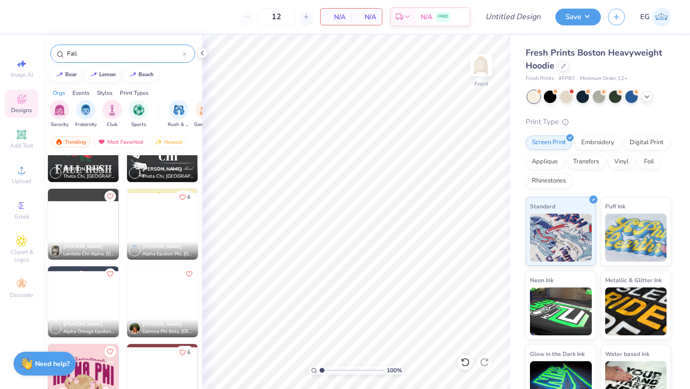
scroll to position [6879, 0]
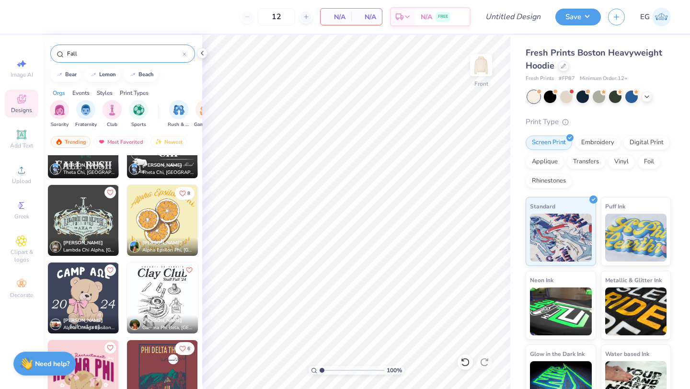
click at [120, 56] on input "Fall" at bounding box center [124, 54] width 116 height 10
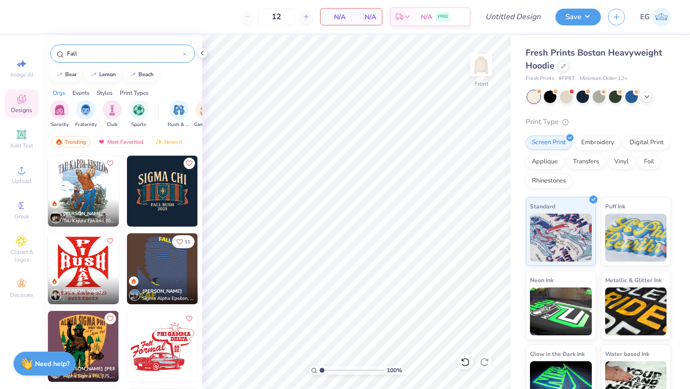
click at [120, 56] on input "Fall" at bounding box center [124, 54] width 116 height 10
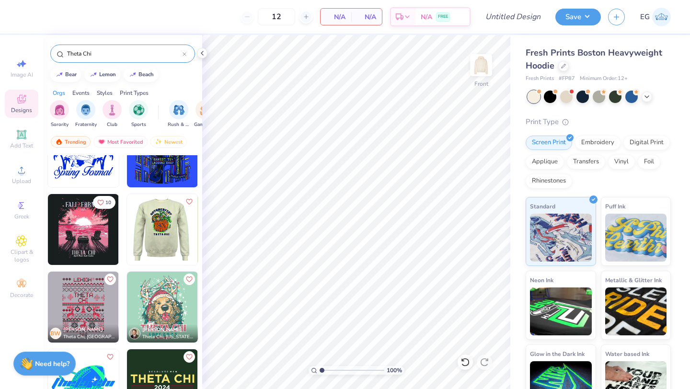
scroll to position [2371, 0]
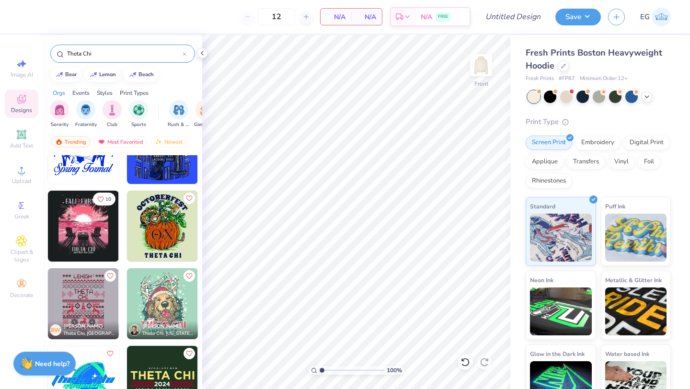
click at [113, 52] on input "Theta Chi" at bounding box center [124, 54] width 116 height 10
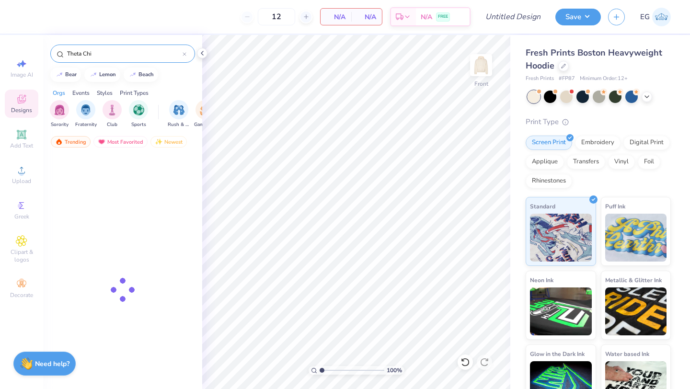
click at [113, 52] on input "Theta Chi" at bounding box center [124, 54] width 116 height 10
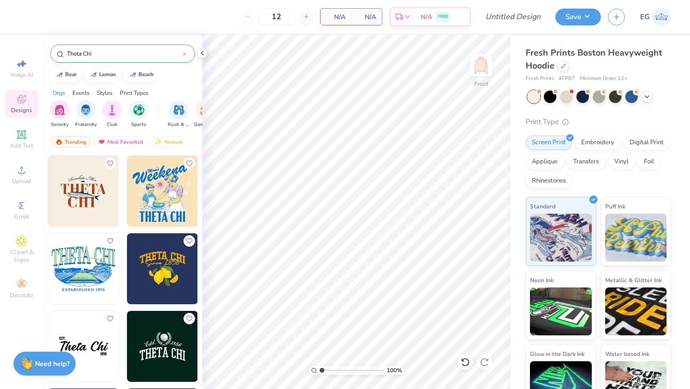
click at [113, 52] on input "Theta Chi" at bounding box center [124, 54] width 116 height 10
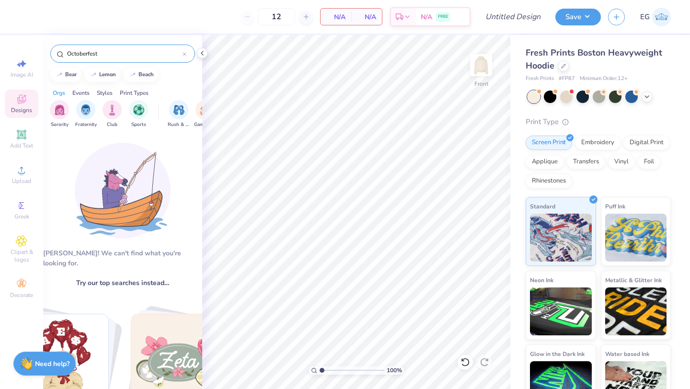
type input "Octoberfest"
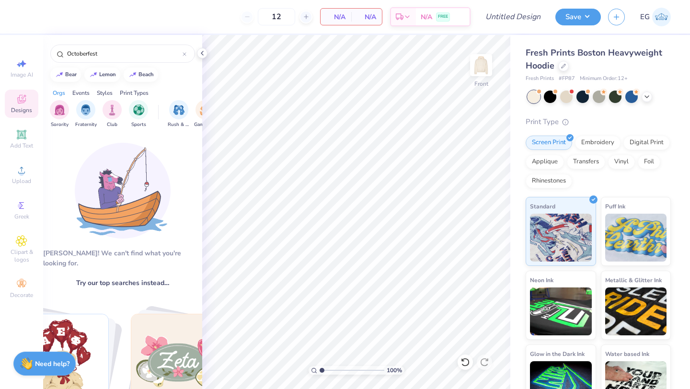
click at [29, 95] on div "Designs" at bounding box center [22, 104] width 34 height 28
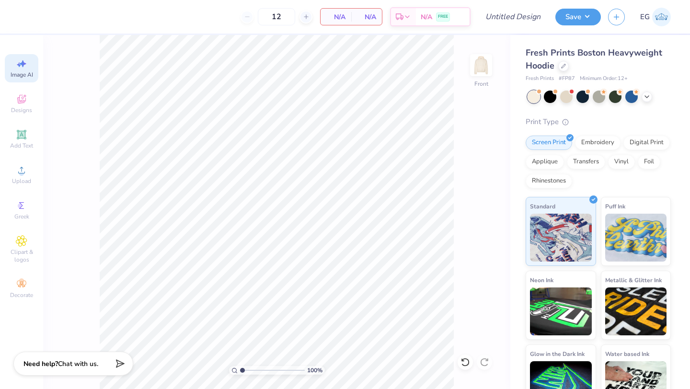
click at [22, 71] on span "Image AI" at bounding box center [22, 75] width 23 height 8
select select "4"
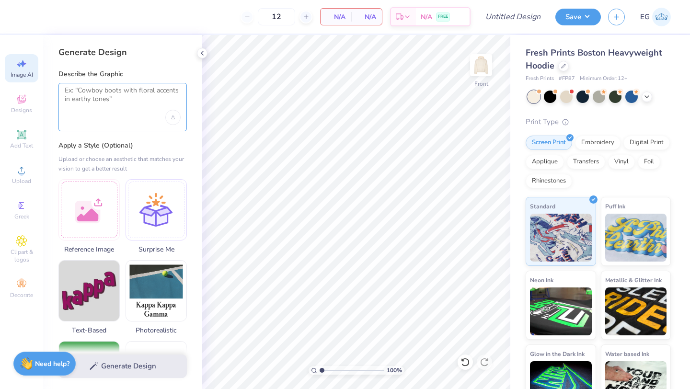
click at [103, 108] on textarea at bounding box center [123, 98] width 116 height 24
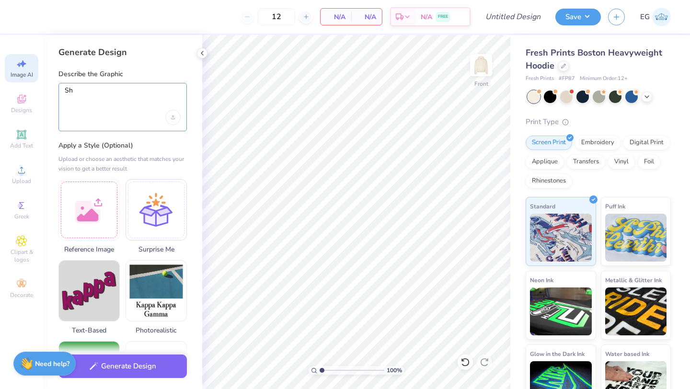
type textarea "S"
click at [149, 89] on textarea "Pumkin Patch with hay bales and a pick up truck" at bounding box center [123, 98] width 116 height 24
click at [122, 100] on textarea "Pumkin Patch with hay bales, trees and a pick up truck" at bounding box center [123, 98] width 116 height 24
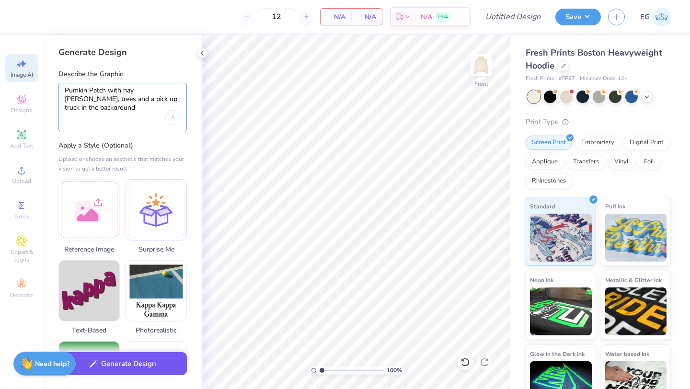
type textarea "Pumkin Patch with hay bales, trees and a pick up truck in the background"
click at [111, 366] on button "Generate Design" at bounding box center [122, 363] width 128 height 23
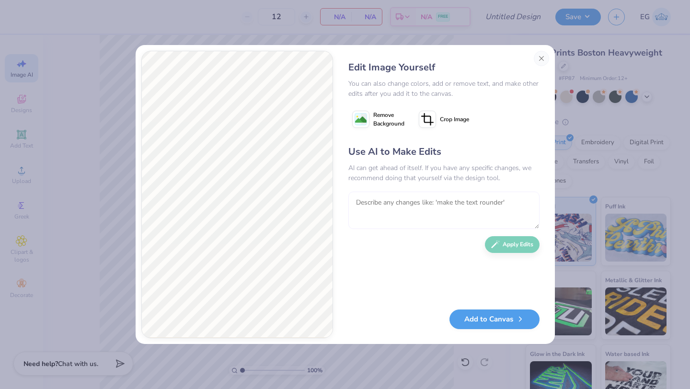
click at [399, 209] on textarea at bounding box center [443, 210] width 191 height 37
type textarea "Make it look like a drawing instead of clip art"
click at [507, 244] on button "Apply Edits" at bounding box center [512, 242] width 55 height 17
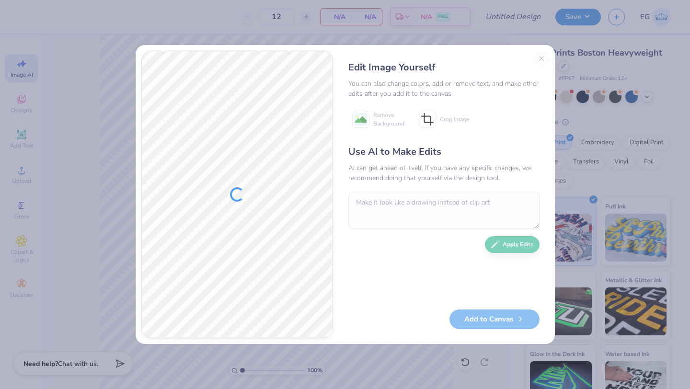
click at [541, 58] on div "Edit Image Yourself You can also change colors, add or remove text, and make ot…" at bounding box center [444, 194] width 210 height 287
click at [311, 183] on div at bounding box center [237, 194] width 191 height 287
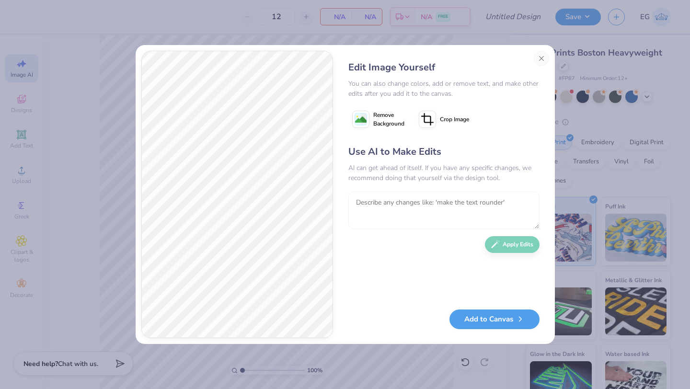
click at [428, 218] on textarea at bounding box center [443, 210] width 191 height 37
type textarea "undo that"
click at [538, 61] on button "Close" at bounding box center [541, 58] width 15 height 15
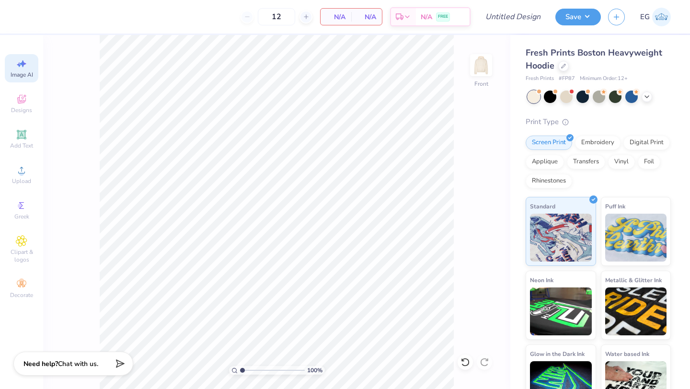
scroll to position [0, 22]
click at [13, 59] on div "Image AI" at bounding box center [22, 68] width 34 height 28
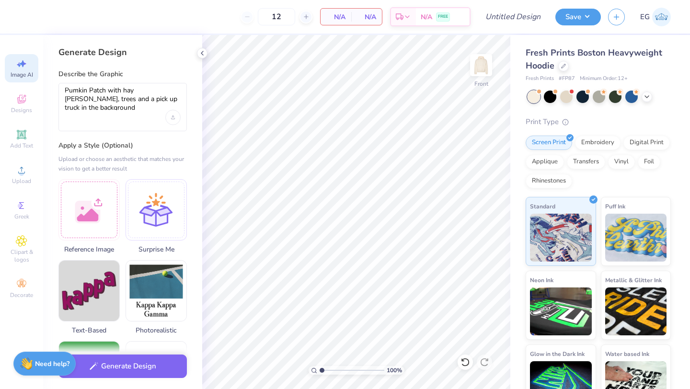
scroll to position [0, 0]
click at [126, 366] on button "Generate Design" at bounding box center [122, 363] width 128 height 23
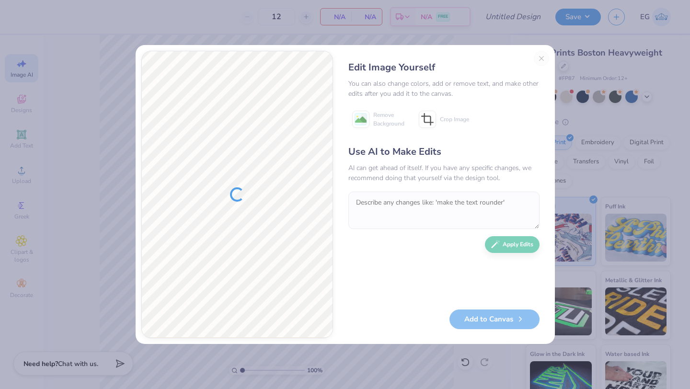
click at [546, 61] on div "Edit Image Yourself You can also change colors, add or remove text, and make ot…" at bounding box center [444, 194] width 210 height 287
click at [542, 58] on div "Edit Image Yourself You can also change colors, add or remove text, and make ot…" at bounding box center [444, 194] width 210 height 287
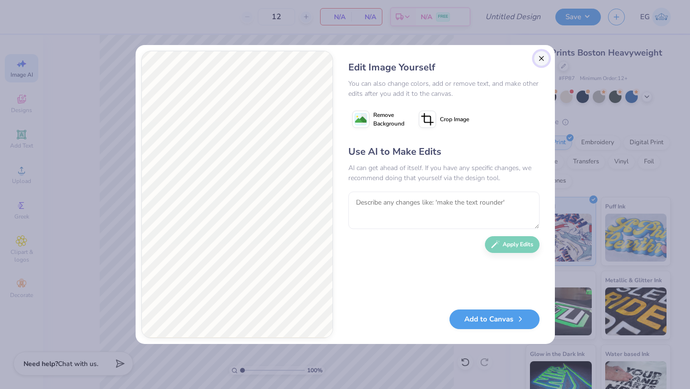
click at [542, 58] on button "Close" at bounding box center [541, 58] width 15 height 15
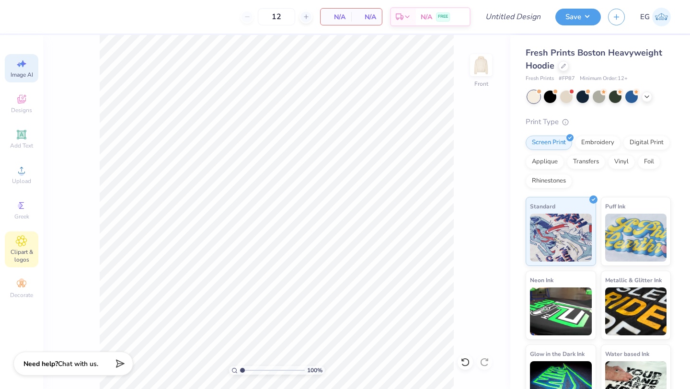
click at [15, 239] on div "Clipart & logos" at bounding box center [22, 249] width 34 height 36
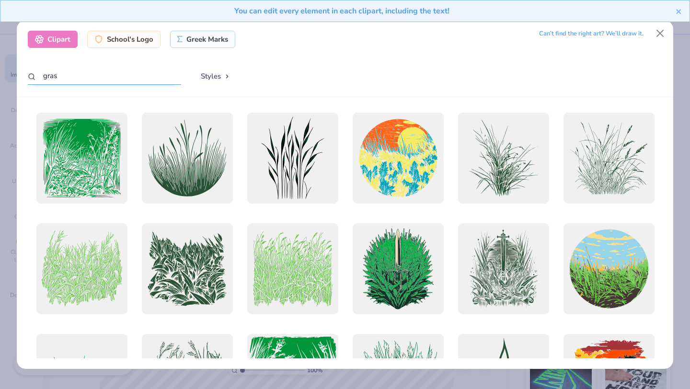
click at [132, 77] on input "gras" at bounding box center [104, 76] width 153 height 18
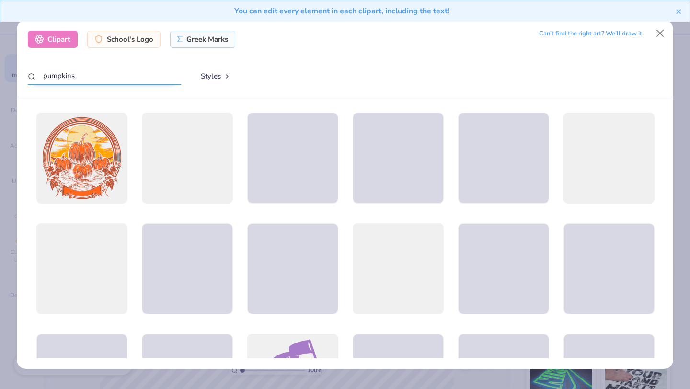
type input "pumpkins"
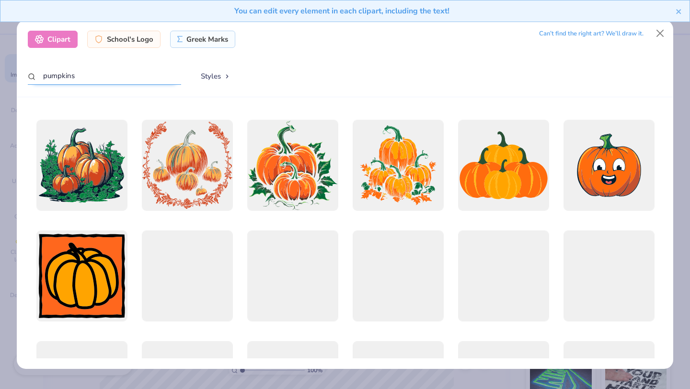
scroll to position [220, 0]
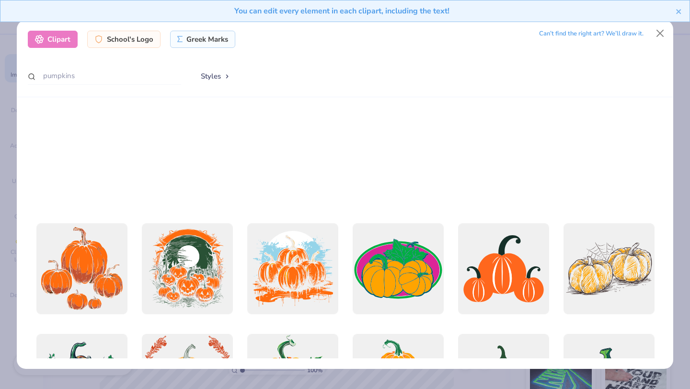
select select "4"
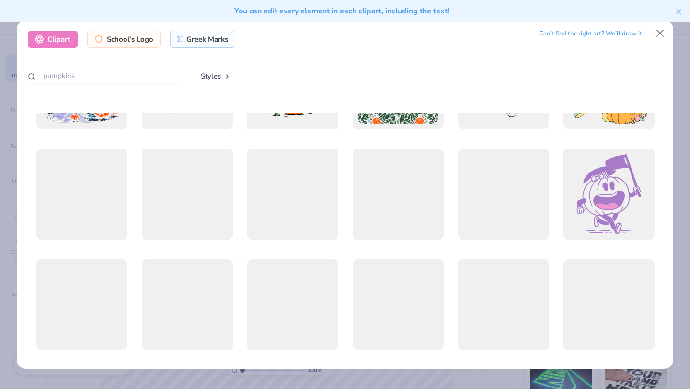
scroll to position [629, 0]
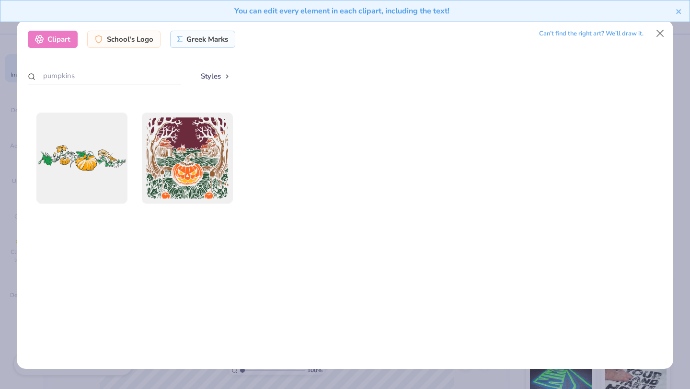
type input "pumpkins"
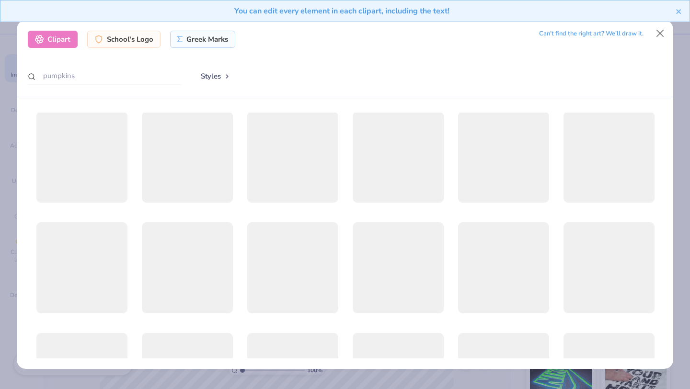
scroll to position [1771, 0]
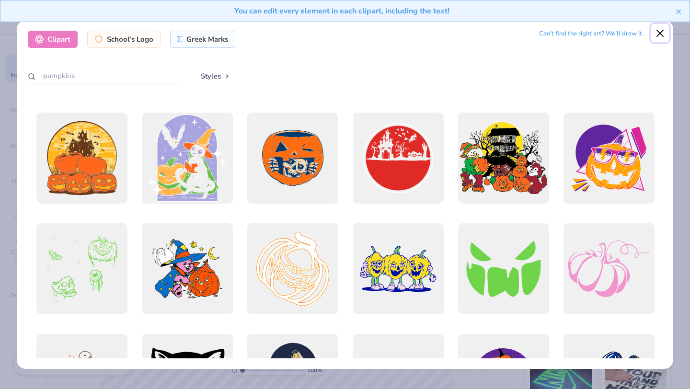
click at [656, 31] on button "Close" at bounding box center [660, 33] width 18 height 18
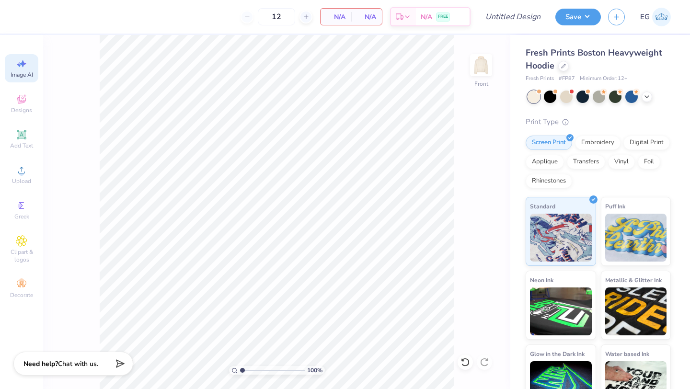
click at [24, 65] on icon at bounding box center [21, 63] width 11 height 11
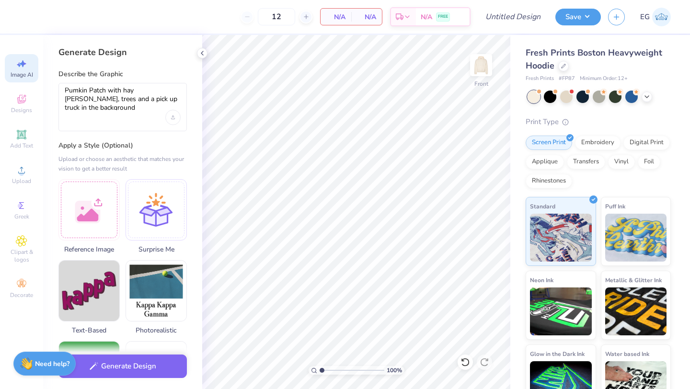
scroll to position [0, 0]
click at [115, 101] on textarea "Pumkin Patch with hay bales, trees and a pick up truck in the background" at bounding box center [123, 98] width 116 height 24
type textarea "G"
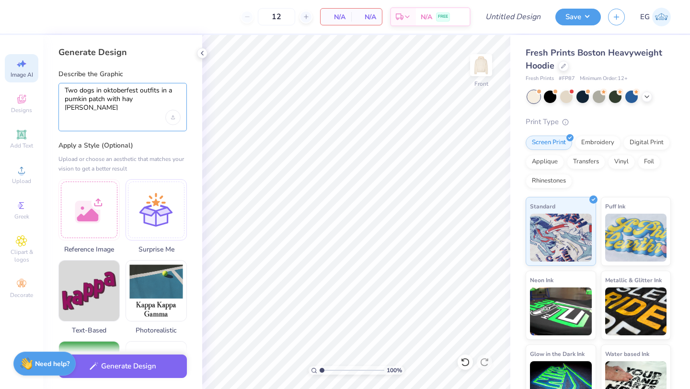
click at [108, 102] on textarea "Two dogs in oktoberfest outfits in a pumkin patch with hay bales" at bounding box center [123, 98] width 116 height 24
click at [110, 92] on textarea "Two dogs in oktoberfest outfits in a pumkin patch with hay bales" at bounding box center [123, 98] width 116 height 24
click at [120, 88] on textarea "Two dogs in oktoberfest outfits in a pumkin patch with hay bales" at bounding box center [123, 98] width 116 height 24
click at [134, 103] on textarea "Two dogs in oktoberfest outfits in a pumkin patch with hay bales" at bounding box center [123, 98] width 116 height 24
click at [80, 100] on textarea "Two dogs in Oktoberfest outfits in a pumkin patch with hay bales" at bounding box center [123, 98] width 116 height 24
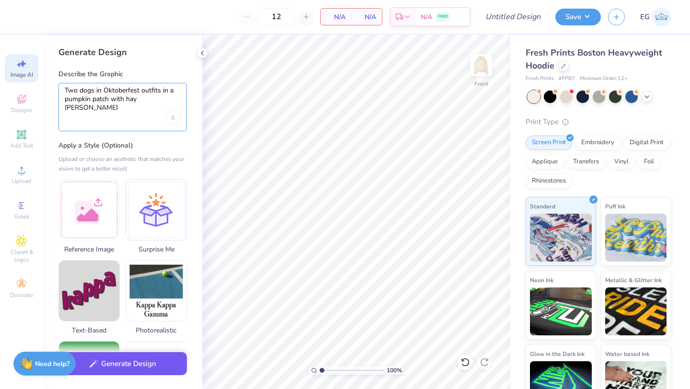
type textarea "Two dogs in Oktoberfest outfits in a pumpkin patch with hay [PERSON_NAME]"
click at [139, 363] on button "Generate Design" at bounding box center [122, 363] width 128 height 23
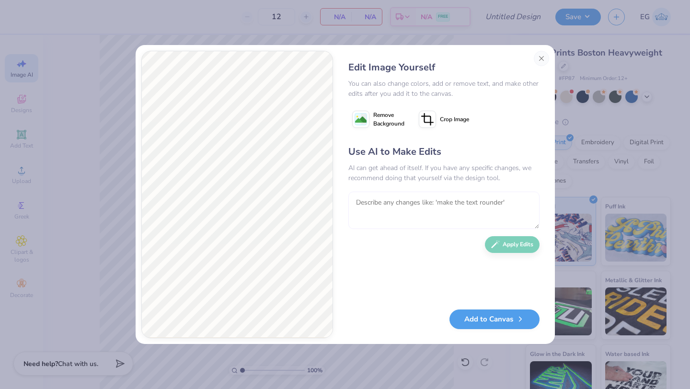
click at [375, 206] on textarea at bounding box center [443, 210] width 191 height 37
type textarea "Make the dogs look more realistic"
click at [505, 243] on button "Apply Edits" at bounding box center [512, 242] width 55 height 17
click at [468, 210] on textarea "Make the dogs look more realistic" at bounding box center [443, 210] width 191 height 37
click at [489, 201] on textarea "Make it look hand drawn" at bounding box center [443, 210] width 191 height 37
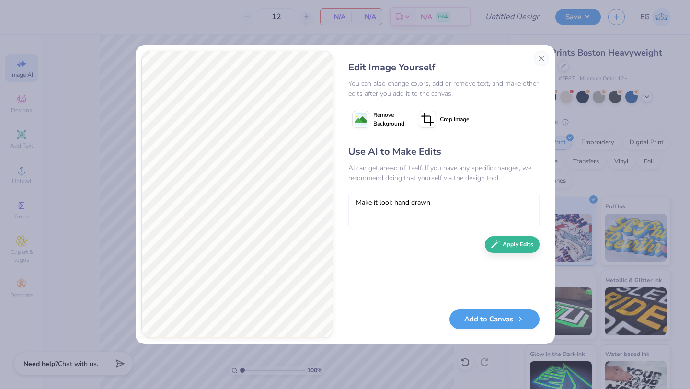
click at [489, 201] on textarea "Make it look hand drawn" at bounding box center [443, 210] width 191 height 37
type textarea "Make it look like it was drawn with marker"
click at [511, 237] on button "Apply Edits" at bounding box center [512, 242] width 55 height 17
click at [543, 61] on button "Close" at bounding box center [541, 58] width 15 height 15
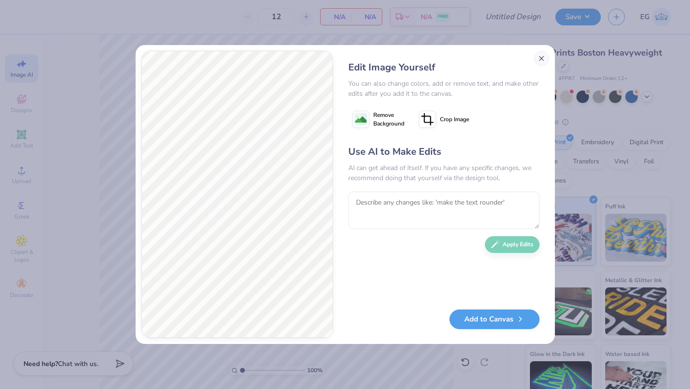
scroll to position [0, 22]
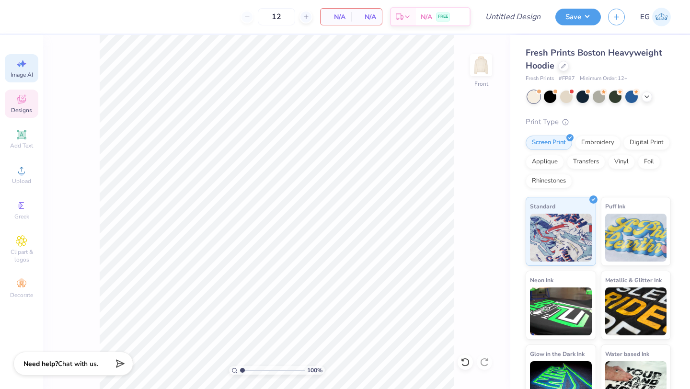
click at [23, 95] on icon at bounding box center [21, 98] width 11 height 11
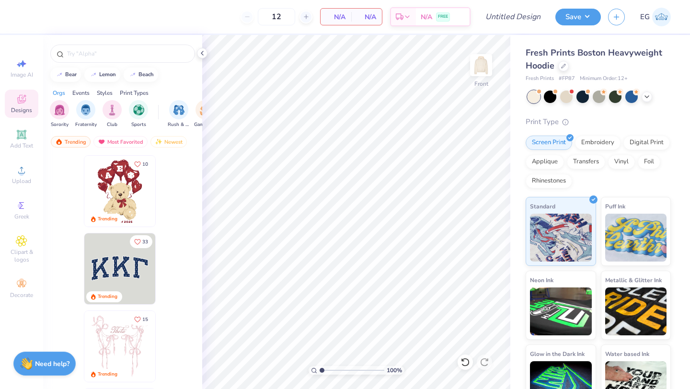
scroll to position [0, 0]
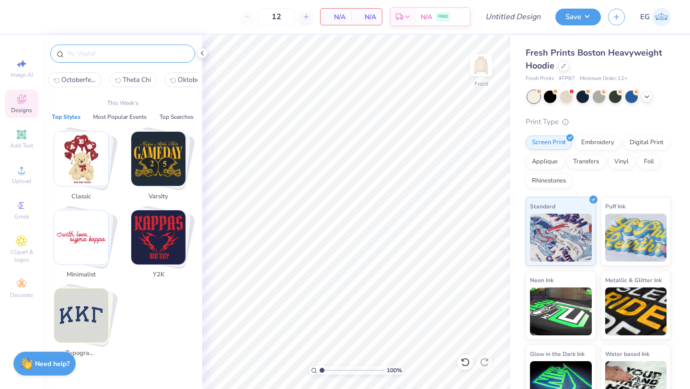
click at [130, 55] on input "text" at bounding box center [127, 54] width 123 height 10
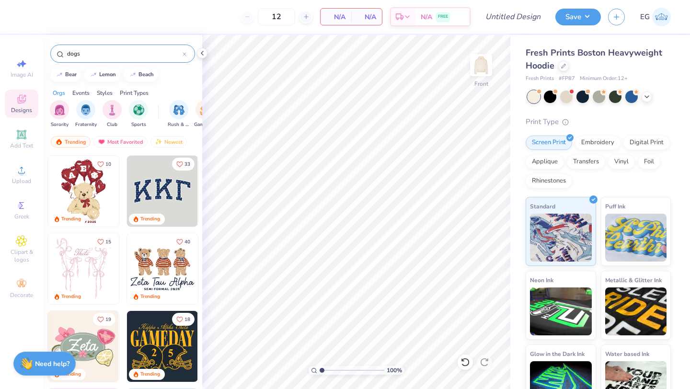
type input "dogs"
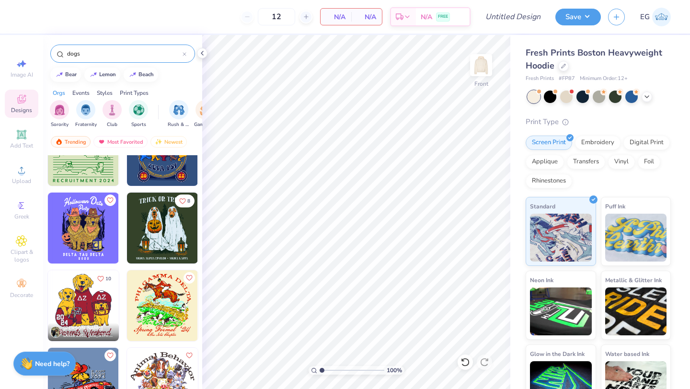
scroll to position [360, 0]
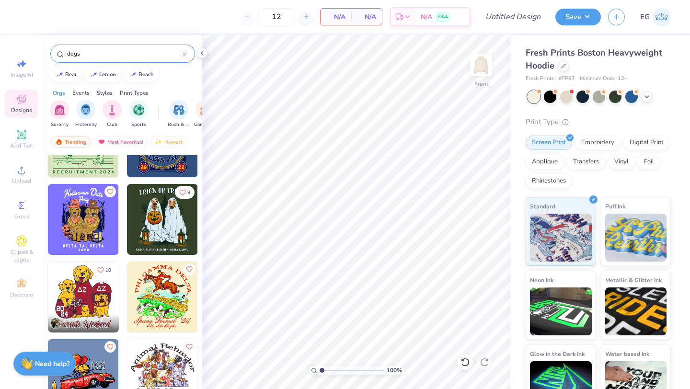
click at [145, 215] on img at bounding box center [162, 219] width 71 height 71
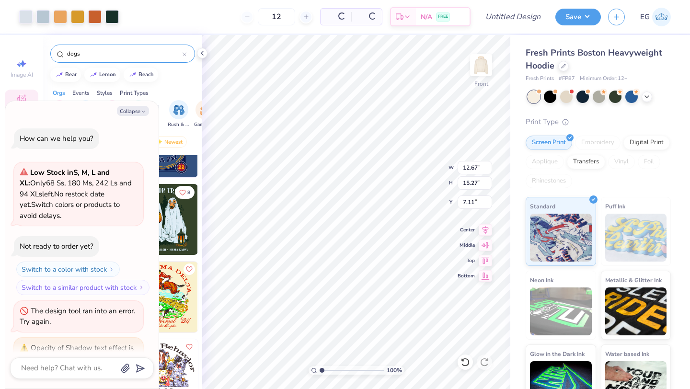
scroll to position [34, 0]
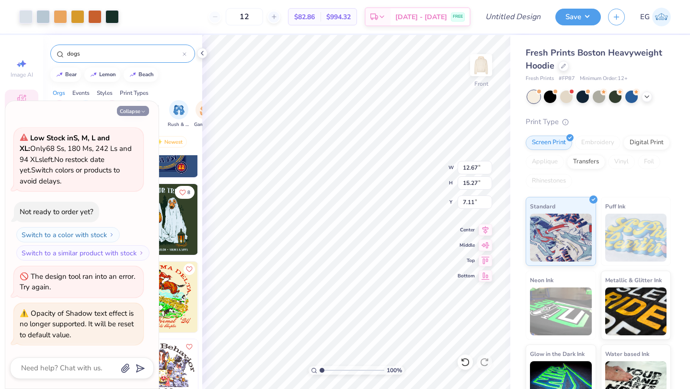
click at [137, 111] on button "Collapse" at bounding box center [133, 111] width 32 height 10
type textarea "x"
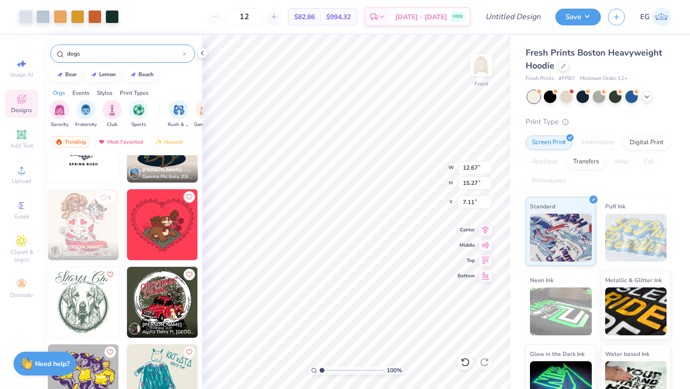
scroll to position [1365, 0]
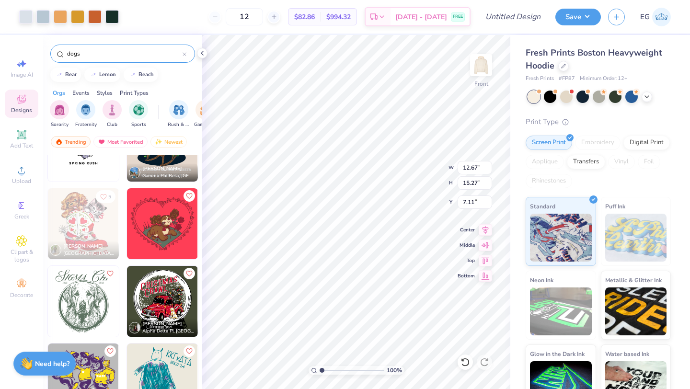
click at [183, 55] on icon at bounding box center [185, 54] width 4 height 4
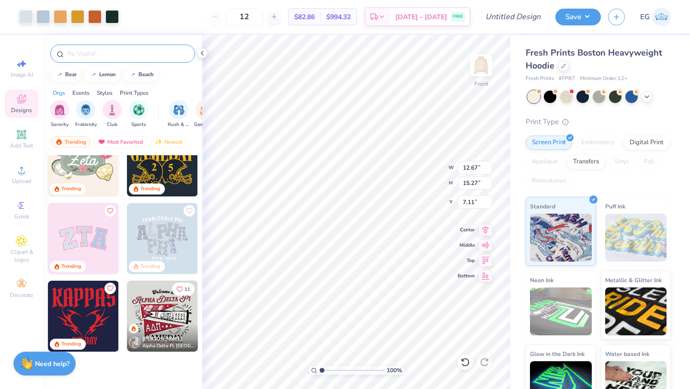
scroll to position [0, 0]
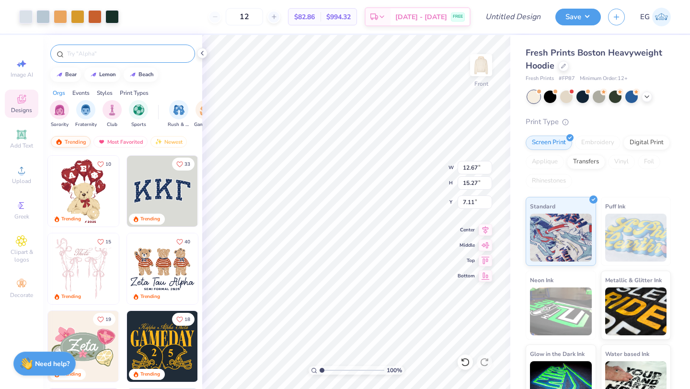
click at [77, 141] on div "Trending" at bounding box center [71, 141] width 40 height 11
click at [203, 54] on icon at bounding box center [202, 53] width 8 height 8
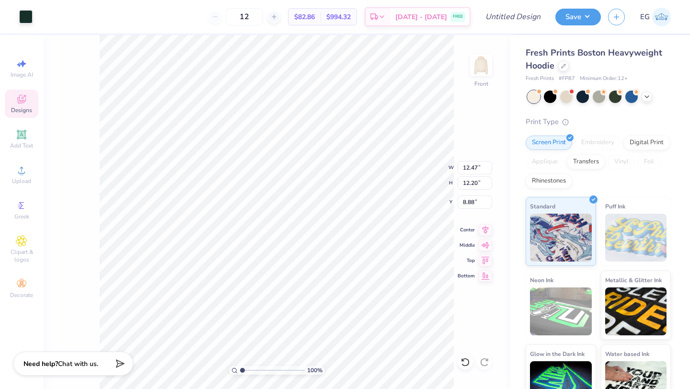
type input "9.02"
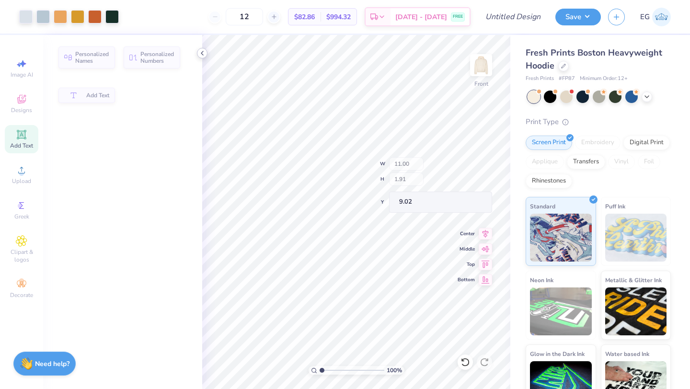
type input "11.00"
type input "1.91"
type input "7.11"
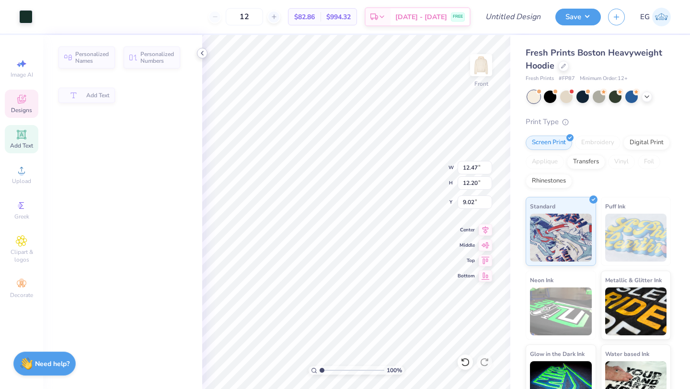
type input "11.00"
type input "1.91"
type input "7.11"
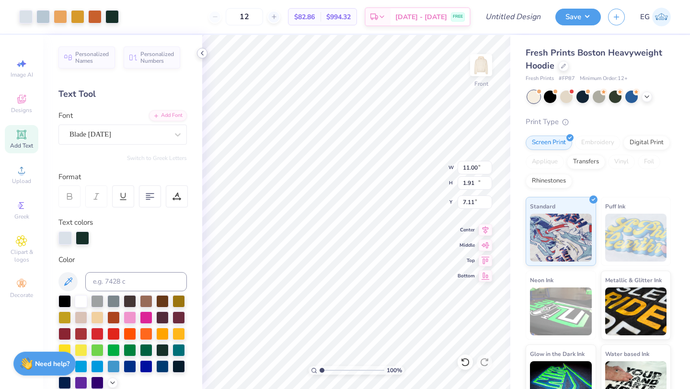
type input "12.57"
type input "15.27"
click at [647, 96] on polyline at bounding box center [647, 96] width 4 height 2
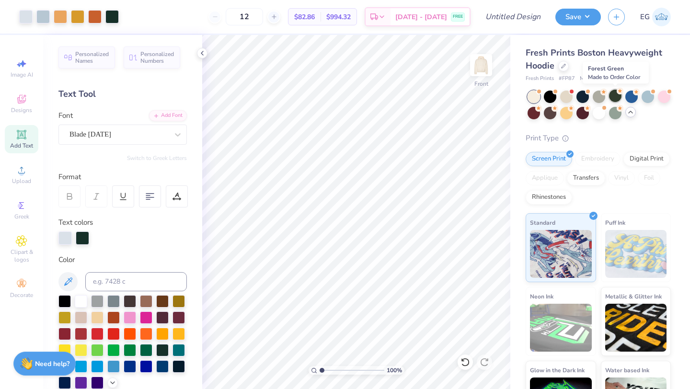
click at [615, 102] on div at bounding box center [615, 96] width 12 height 12
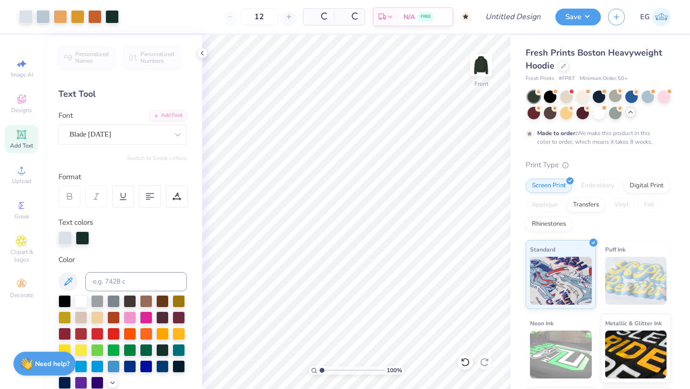
type input "50"
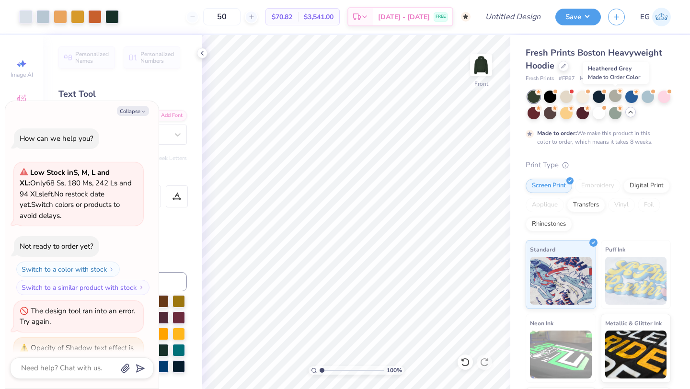
scroll to position [114, 0]
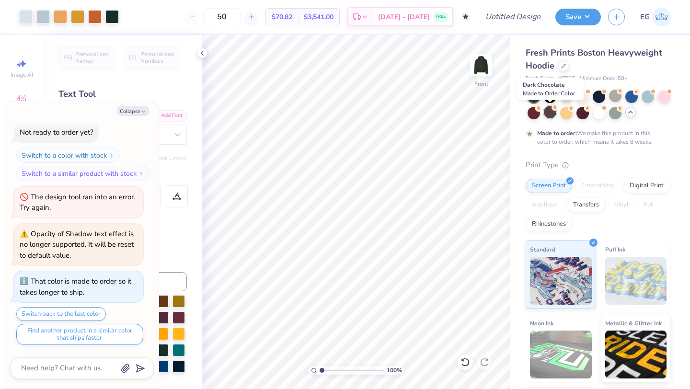
click at [552, 115] on div at bounding box center [550, 112] width 12 height 12
click at [203, 52] on icon at bounding box center [202, 53] width 8 height 8
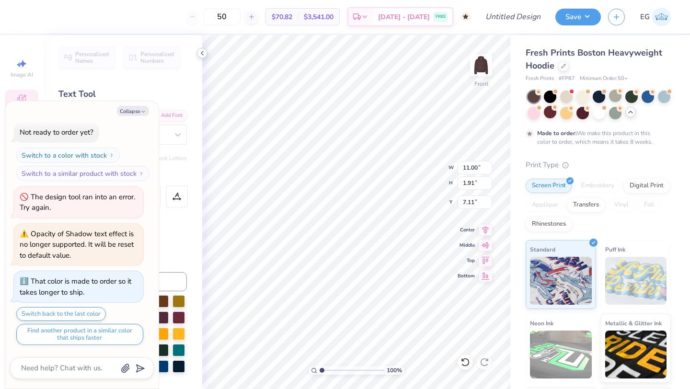
scroll to position [0, 0]
type textarea "x"
type textarea "C"
type textarea "x"
type textarea "Ch"
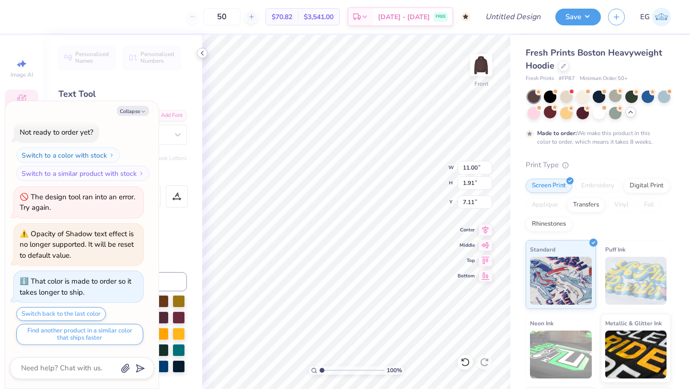
type textarea "x"
type textarea "Chi"
type textarea "x"
type textarea "Chi"
type textarea "x"
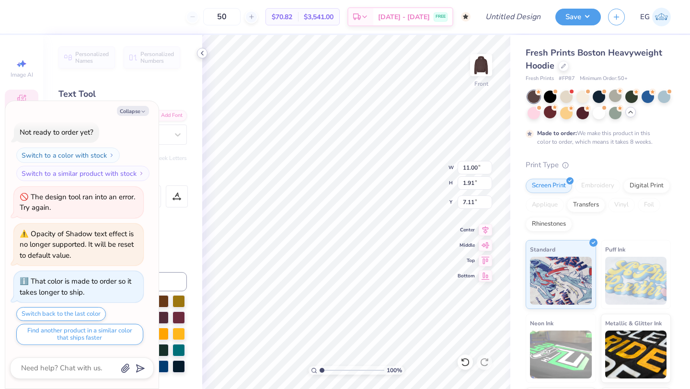
type textarea "Chi F"
type textarea "x"
type textarea "Chi Fe"
type textarea "x"
type textarea "Chi Fes"
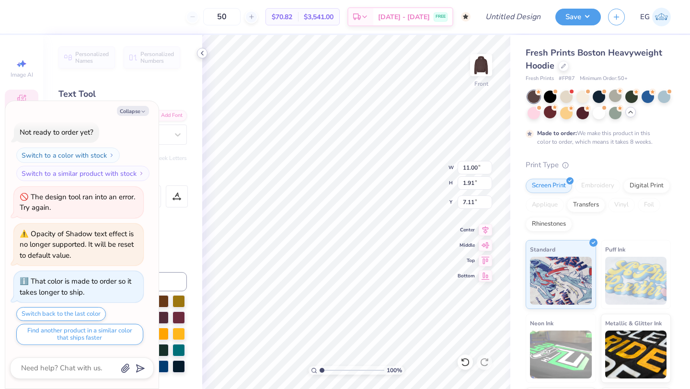
type textarea "x"
type textarea "Chi Fest"
type textarea "x"
type textarea "Chi Fest"
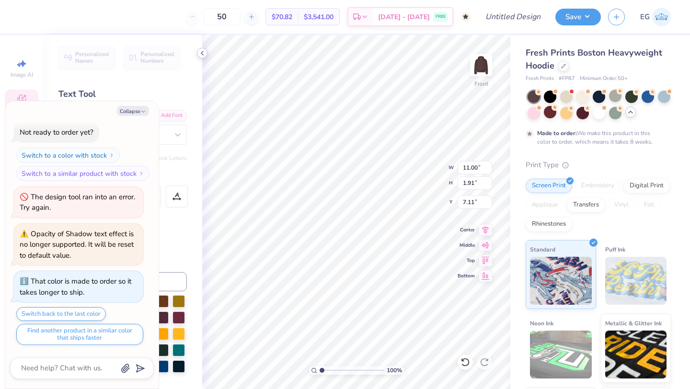
type textarea "x"
type textarea "Chi Fest 2"
type textarea "x"
type textarea "Chi Fest 20"
type textarea "x"
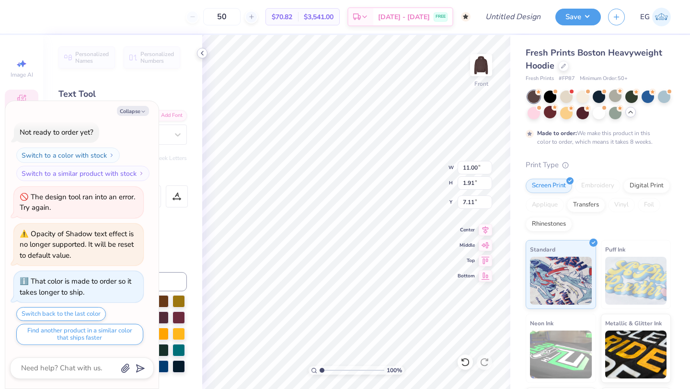
type textarea "Chi Fest 2025"
click at [142, 109] on icon "button" at bounding box center [143, 112] width 6 height 6
click at [128, 112] on button "Collapse" at bounding box center [133, 111] width 32 height 10
type textarea "x"
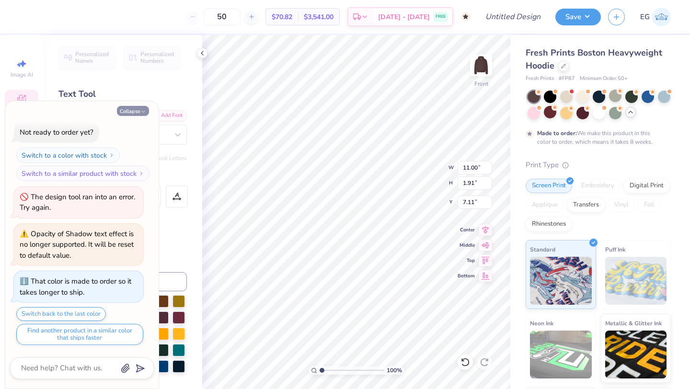
type input "8.26"
type input "1.70"
type input "7.33"
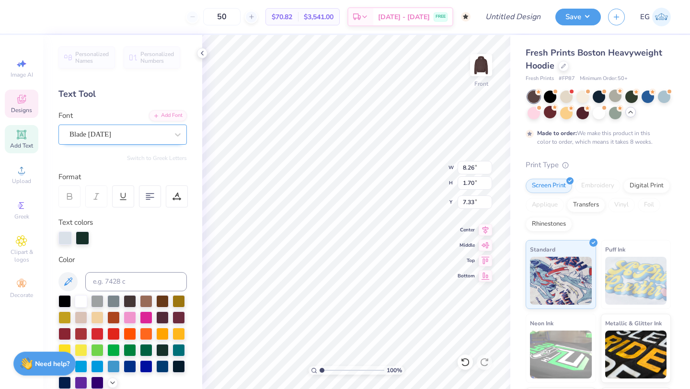
click at [151, 134] on div "Blade [DATE]" at bounding box center [119, 134] width 101 height 15
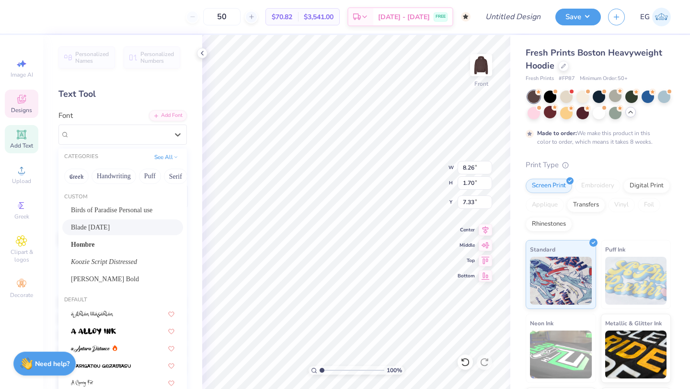
click at [206, 54] on icon at bounding box center [202, 53] width 8 height 8
click at [202, 52] on div "Personalized Names Personalized Numbers Text Tool Add Font Font option Blade Ha…" at bounding box center [122, 212] width 159 height 354
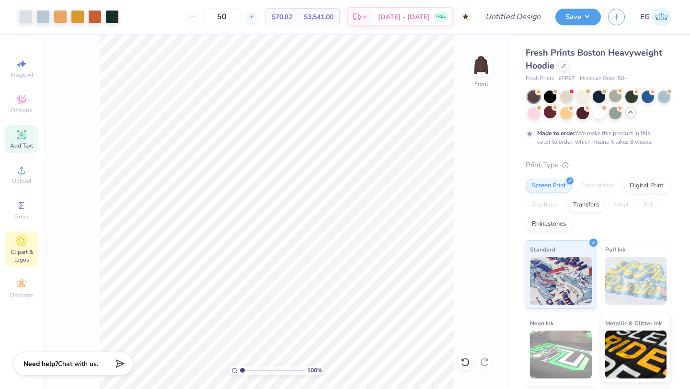
click at [22, 242] on icon at bounding box center [21, 241] width 5 height 5
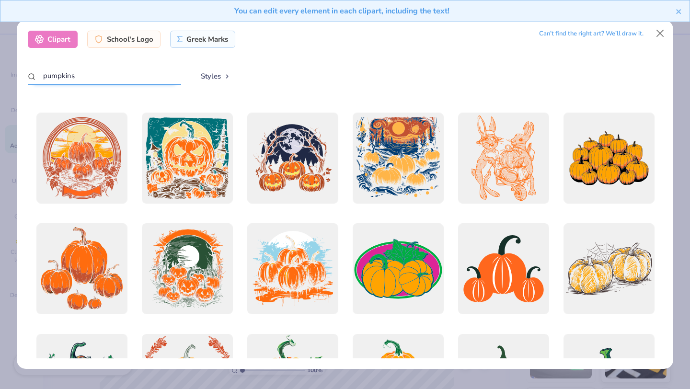
click at [140, 73] on input "pumpkins" at bounding box center [104, 76] width 153 height 18
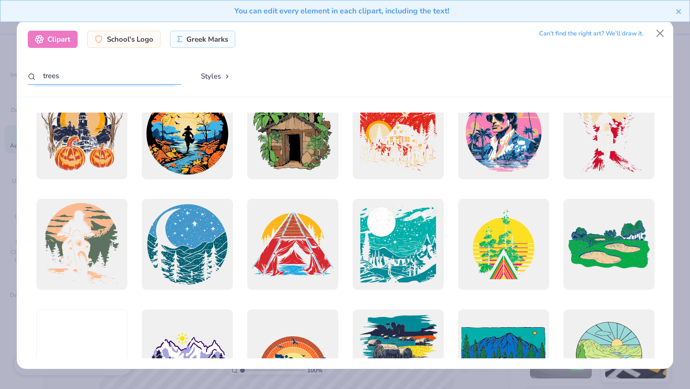
scroll to position [4573, 0]
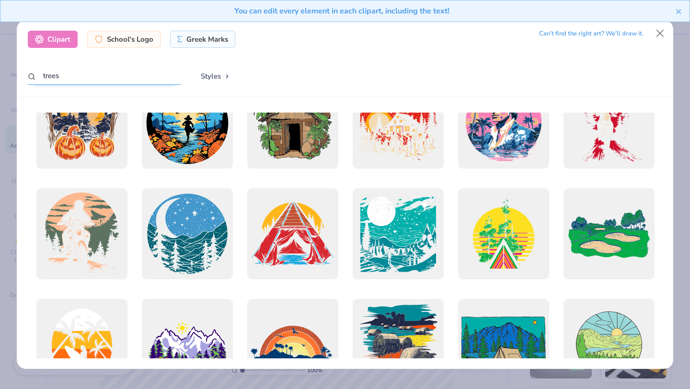
click at [41, 76] on input "trees" at bounding box center [104, 76] width 153 height 18
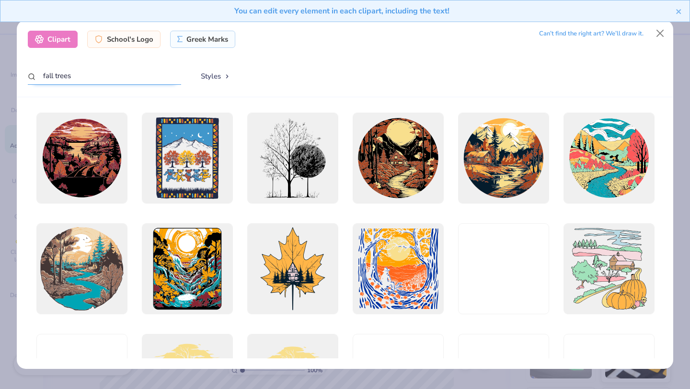
click at [77, 77] on input "fall trees" at bounding box center [104, 76] width 153 height 18
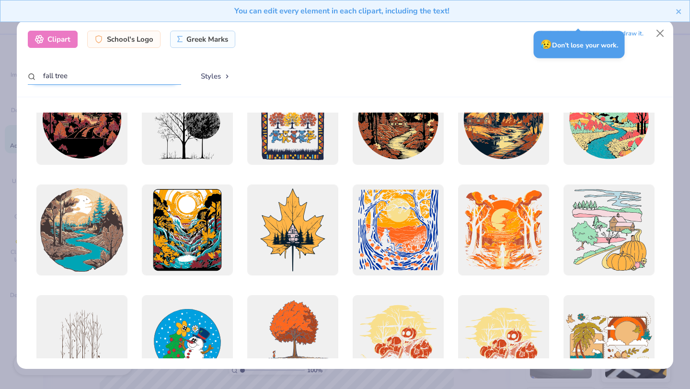
scroll to position [0, 0]
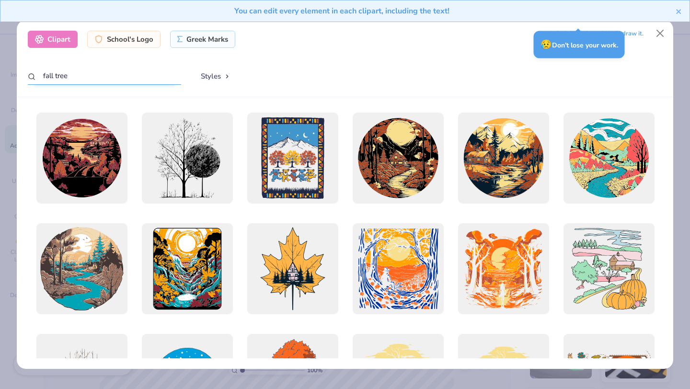
click at [46, 74] on input "fall tree" at bounding box center [104, 76] width 153 height 18
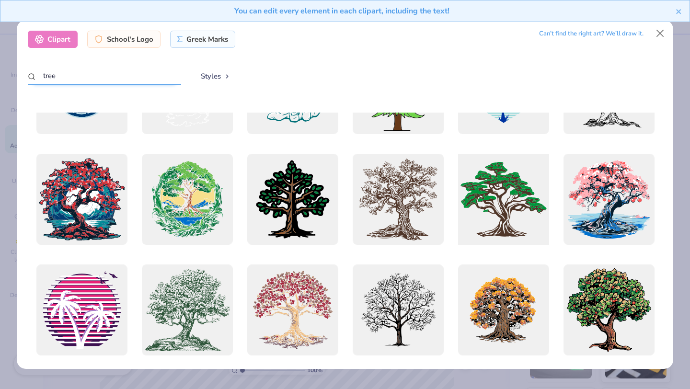
scroll to position [70, 0]
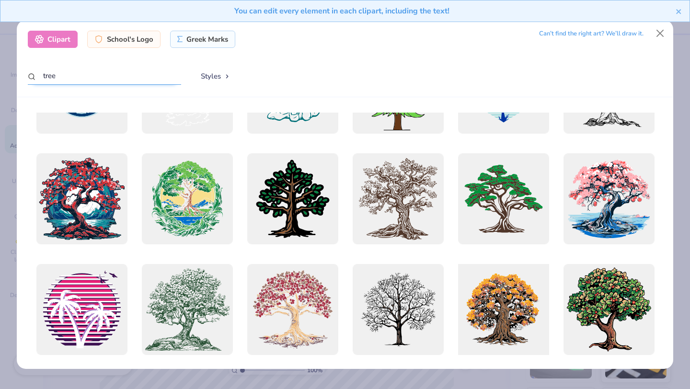
type input "tree"
click at [504, 282] on div at bounding box center [503, 310] width 100 height 100
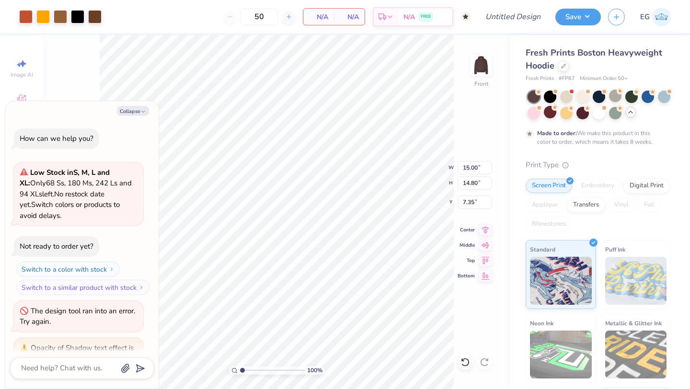
scroll to position [209, 0]
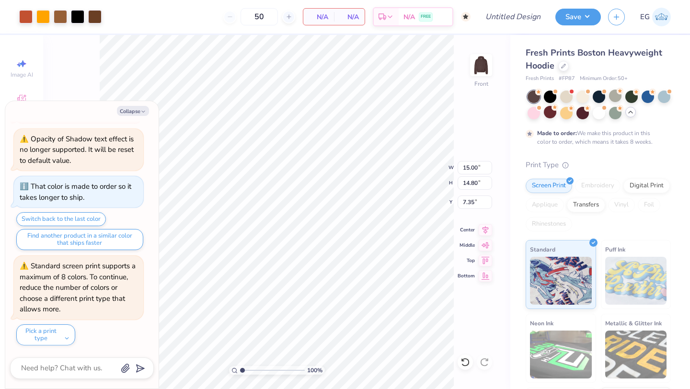
type textarea "x"
type input "7.93"
type input "7.83"
click at [144, 108] on button "Collapse" at bounding box center [133, 111] width 32 height 10
type textarea "x"
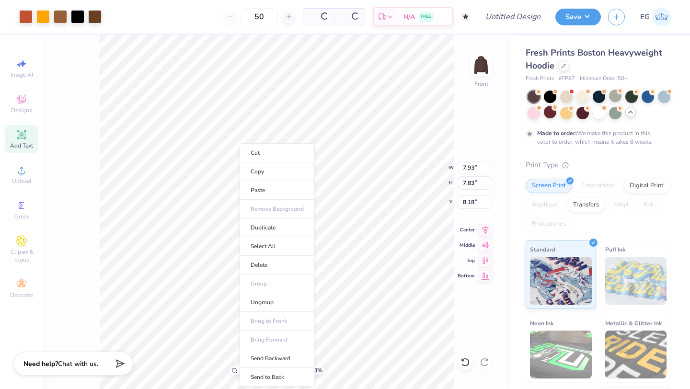
type input "8.18"
click at [277, 374] on li "Send to Back" at bounding box center [277, 377] width 75 height 19
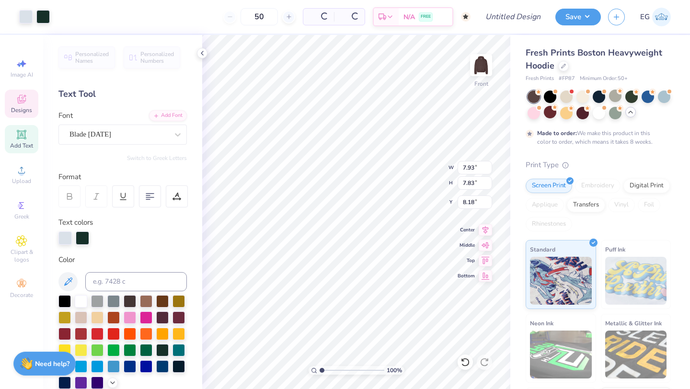
type input "8.26"
type input "1.70"
type input "5.90"
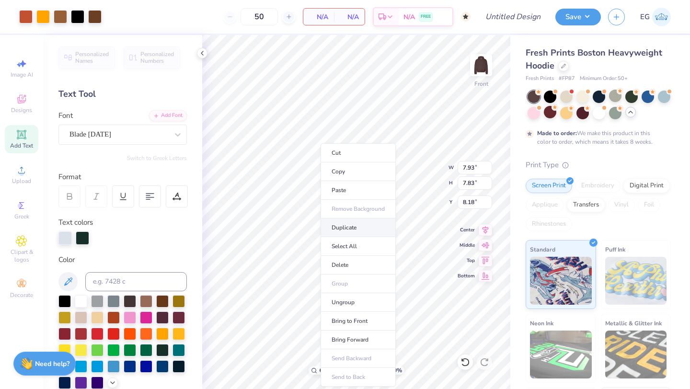
click at [370, 230] on li "Duplicate" at bounding box center [358, 227] width 75 height 19
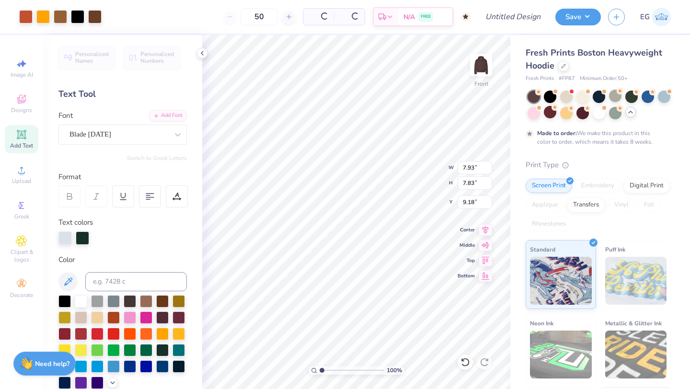
type input "9.74"
type input "6.48"
type input "6.39"
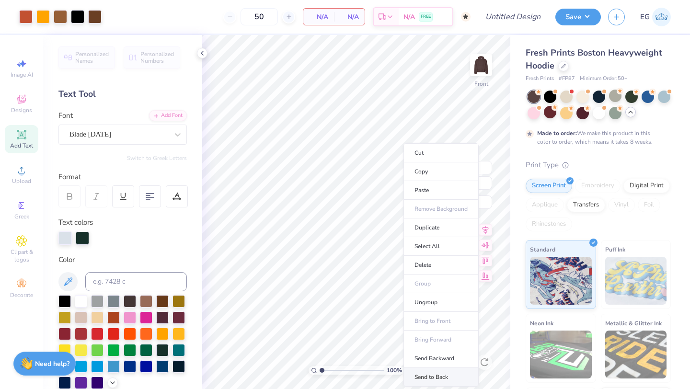
click at [443, 375] on li "Send to Back" at bounding box center [440, 377] width 75 height 19
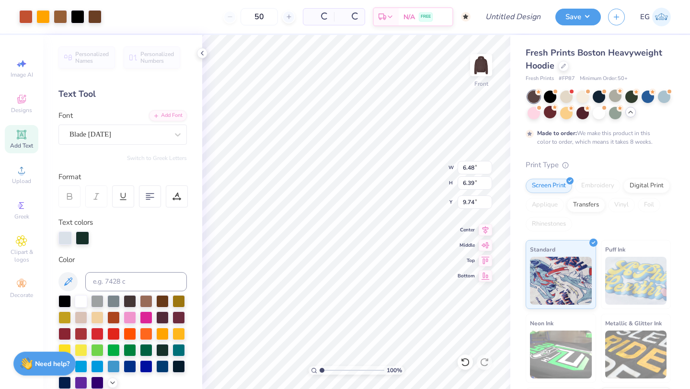
type input "7.93"
type input "7.83"
type input "6.92"
type input "6.48"
type input "6.39"
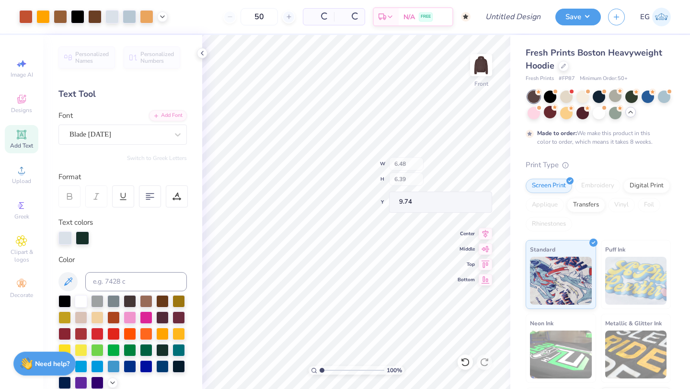
type input "8.69"
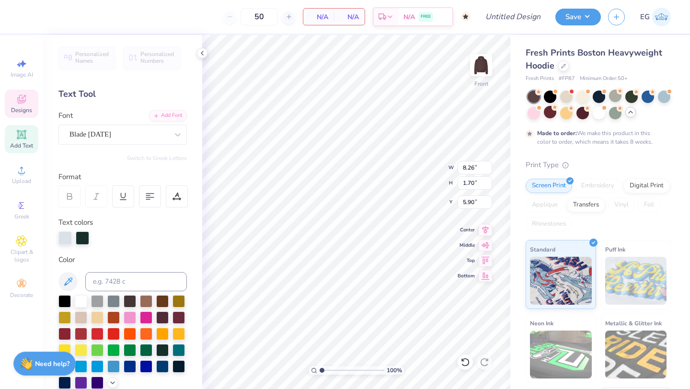
scroll to position [0, 2]
click at [416, 174] on div "100 % Front W 8.26 8.26 " H 1.70 1.70 " Y 5.90 5.90 " Center Middle Top Bottom" at bounding box center [356, 212] width 308 height 354
type input "12.24"
type input "2.52"
type input "5.66"
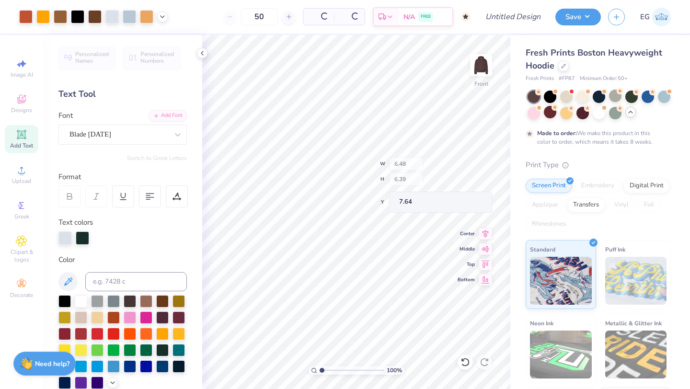
type input "7.64"
type input "6.21"
click at [566, 98] on div at bounding box center [566, 96] width 12 height 12
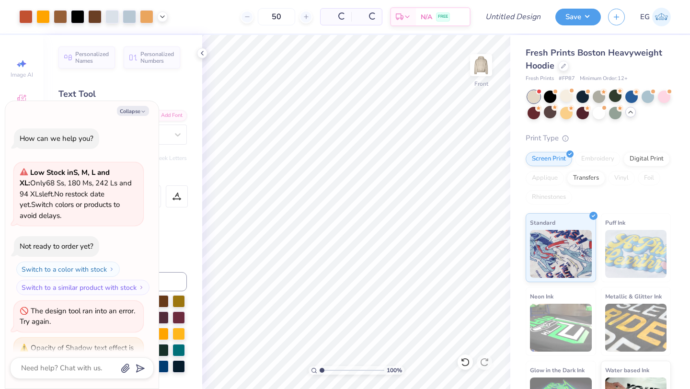
scroll to position [403, 0]
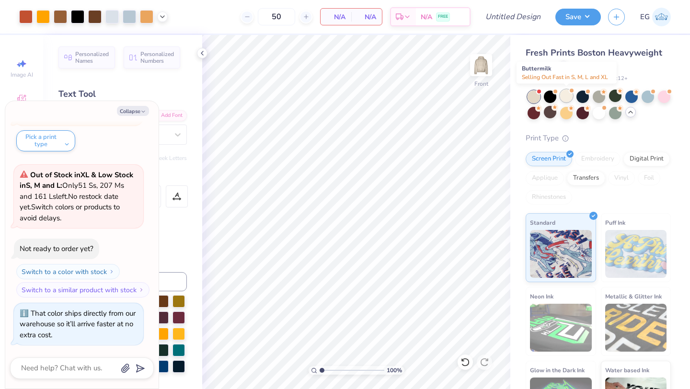
click at [570, 99] on div at bounding box center [566, 96] width 12 height 12
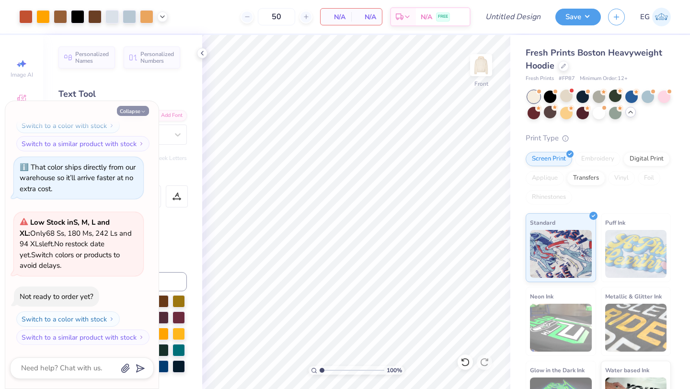
click at [135, 112] on button "Collapse" at bounding box center [133, 111] width 32 height 10
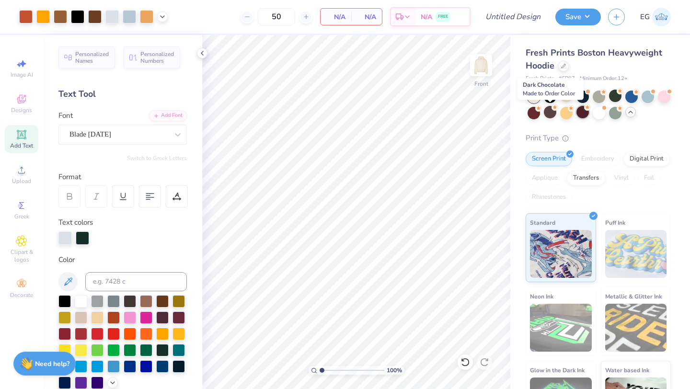
click at [550, 113] on div at bounding box center [550, 112] width 12 height 12
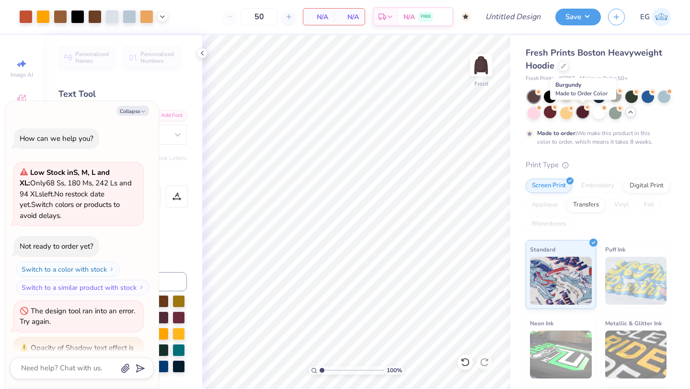
scroll to position [629, 0]
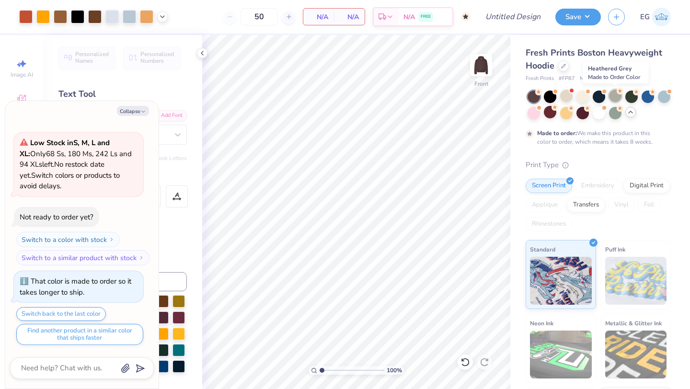
click at [619, 97] on div at bounding box center [615, 96] width 12 height 12
click at [133, 113] on button "Collapse" at bounding box center [133, 111] width 32 height 10
type textarea "x"
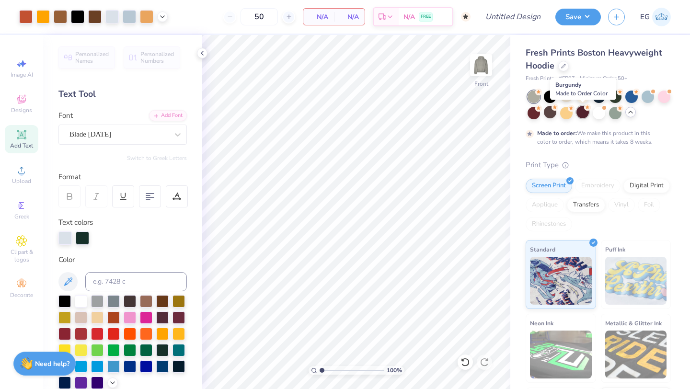
click at [584, 112] on div at bounding box center [582, 112] width 12 height 12
click at [569, 110] on div at bounding box center [566, 112] width 12 height 12
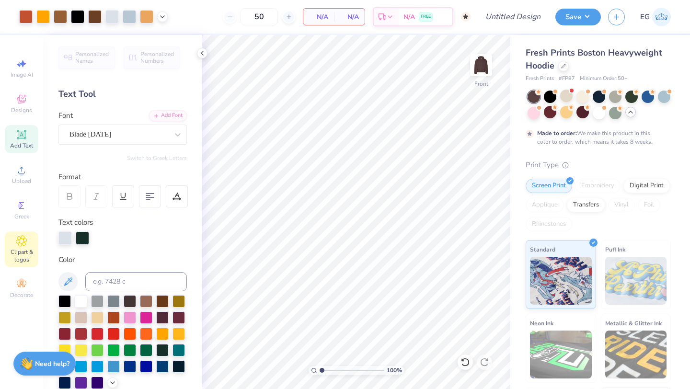
click at [25, 243] on icon at bounding box center [21, 241] width 11 height 11
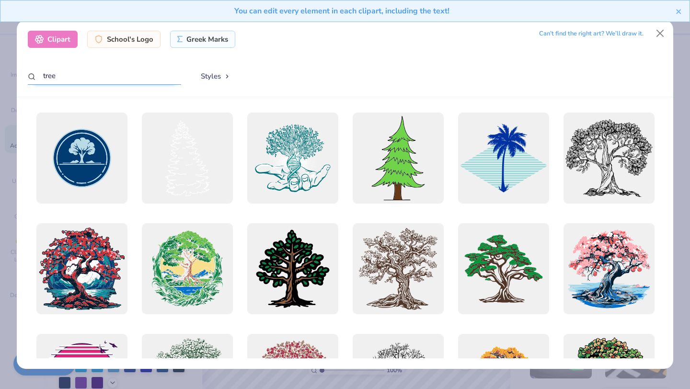
click at [106, 72] on input "tree" at bounding box center [104, 76] width 153 height 18
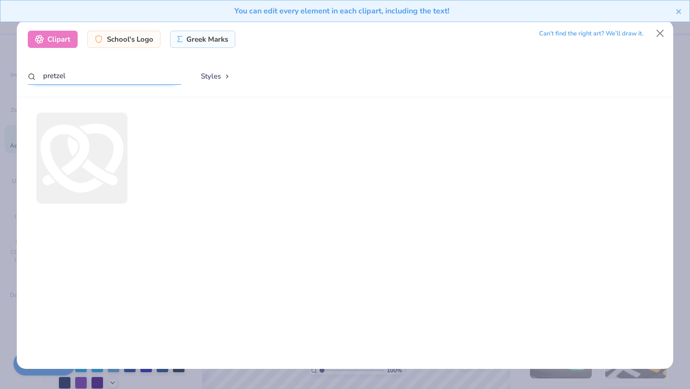
type input "pretzel"
click at [117, 156] on div at bounding box center [82, 158] width 100 height 100
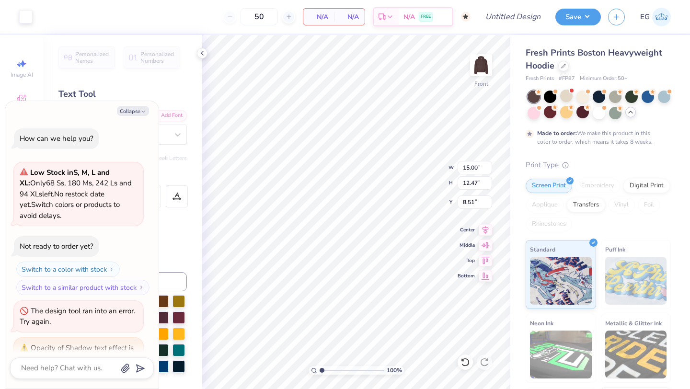
scroll to position [724, 0]
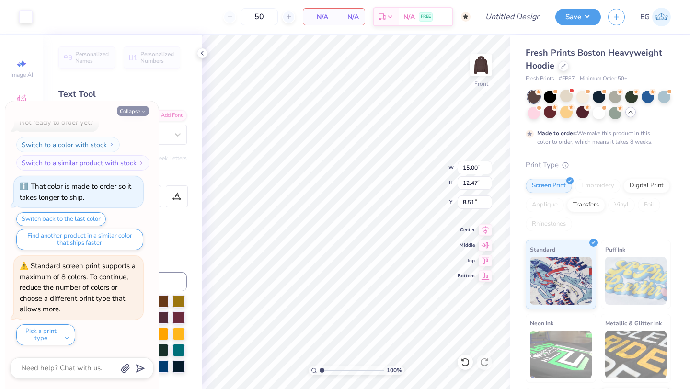
click at [131, 112] on button "Collapse" at bounding box center [133, 111] width 32 height 10
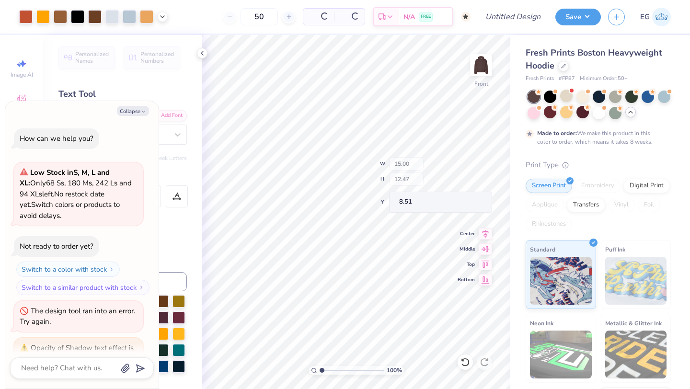
scroll to position [819, 0]
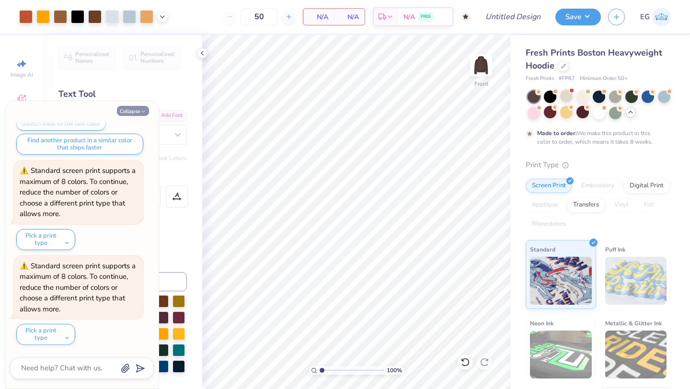
click at [138, 109] on button "Collapse" at bounding box center [133, 111] width 32 height 10
type textarea "x"
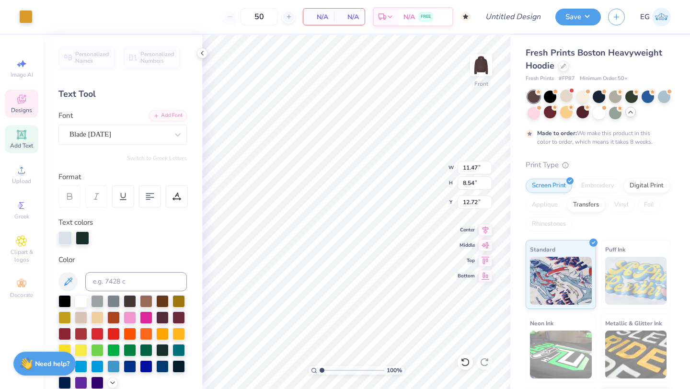
type input "11.79"
type input "11.65"
type input "9.74"
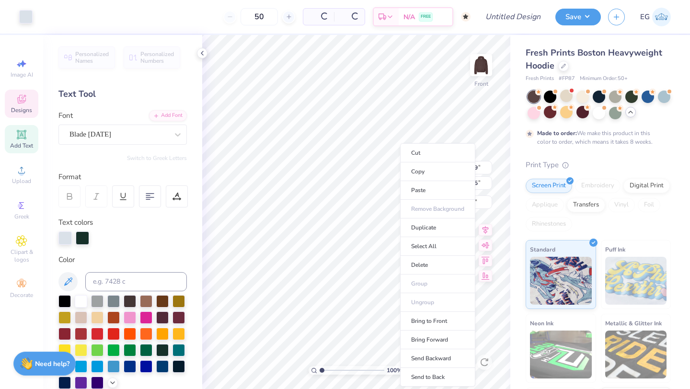
type input "11.56"
type input "11.30"
type input "9.41"
type input "11.41"
type input "11.15"
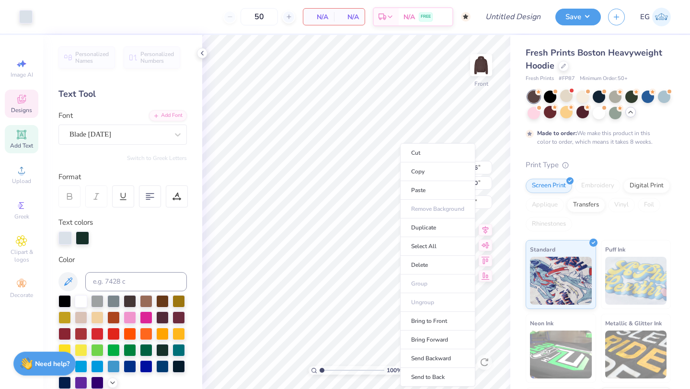
type input "9.51"
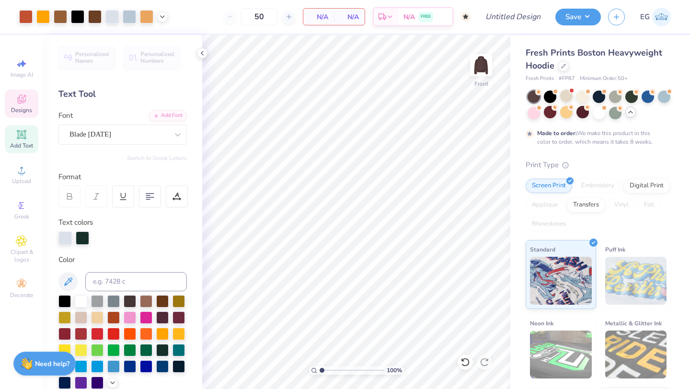
click at [23, 103] on icon at bounding box center [21, 98] width 11 height 11
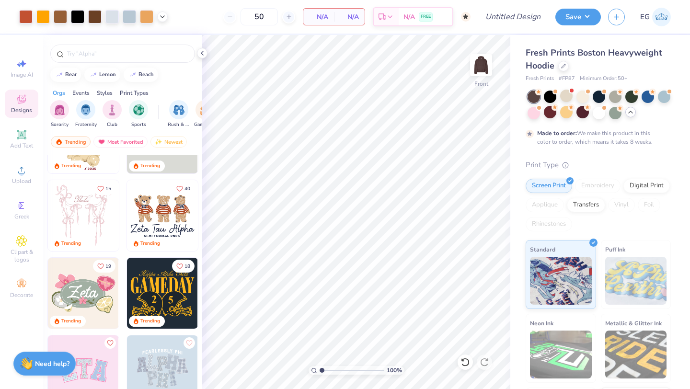
scroll to position [23, 0]
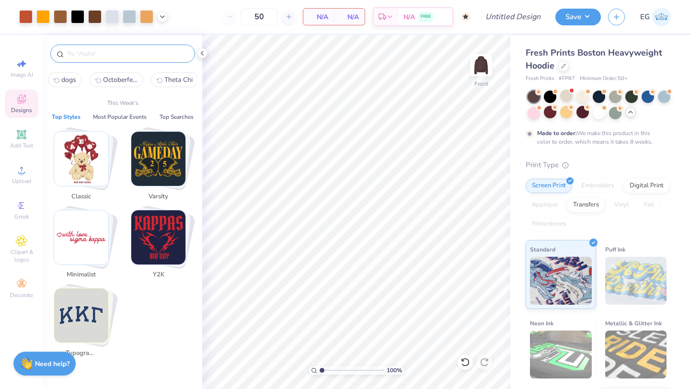
click at [123, 57] on input "text" at bounding box center [127, 54] width 123 height 10
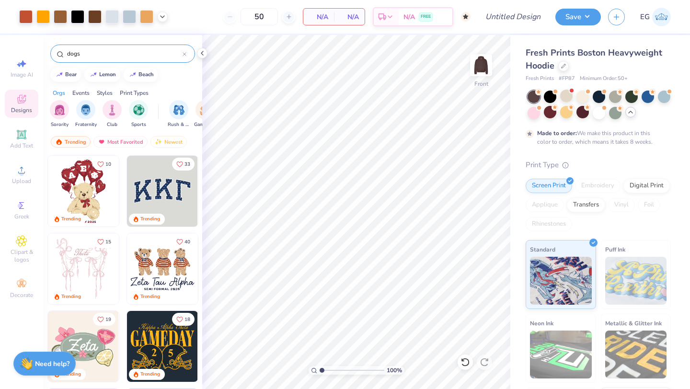
type input "dogs"
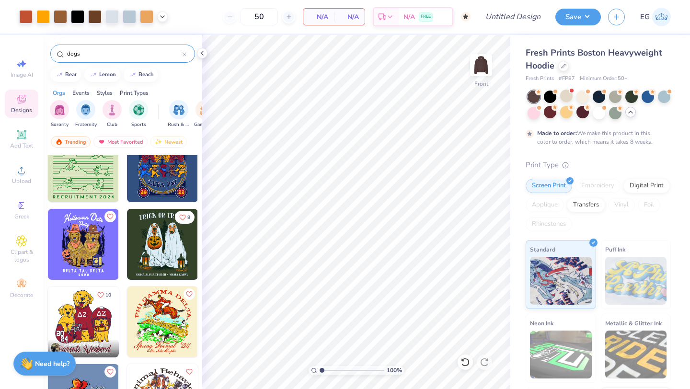
scroll to position [0, 0]
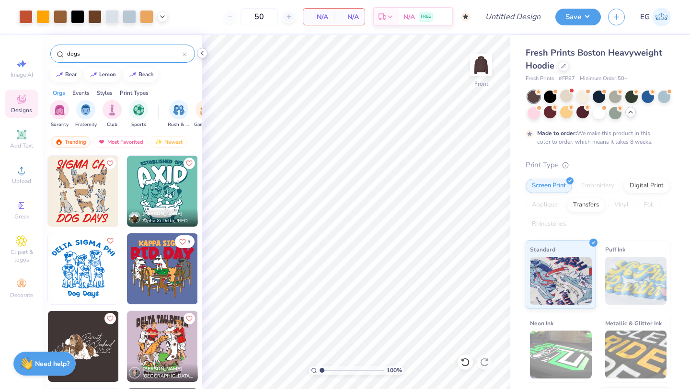
click at [206, 53] on div at bounding box center [202, 53] width 11 height 11
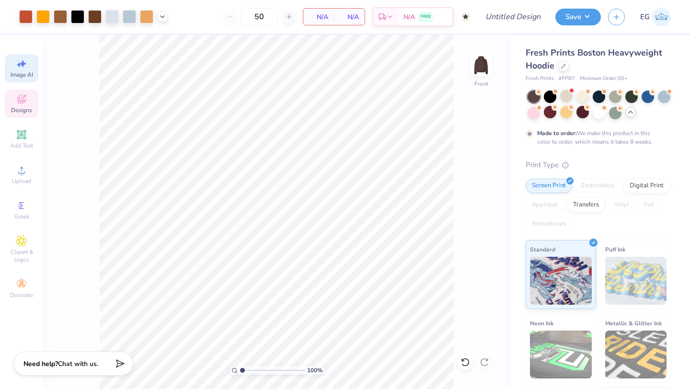
click at [24, 69] on div "Image AI" at bounding box center [22, 68] width 34 height 28
select select "4"
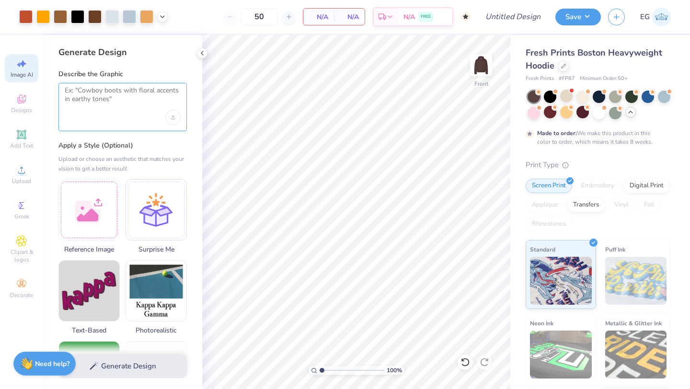
click at [132, 105] on textarea at bounding box center [123, 98] width 116 height 24
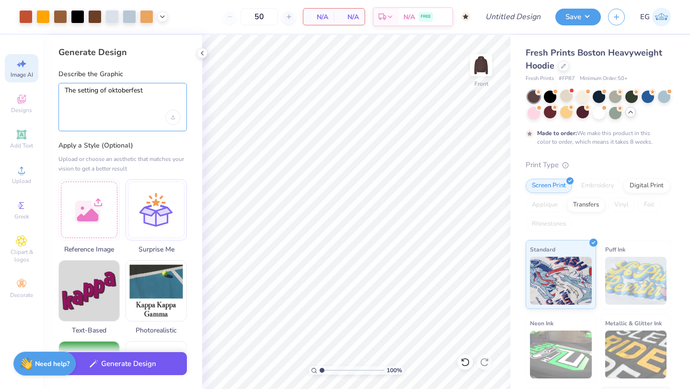
type textarea "The setting of oktoberfest"
click at [155, 365] on button "Generate Design" at bounding box center [122, 363] width 128 height 23
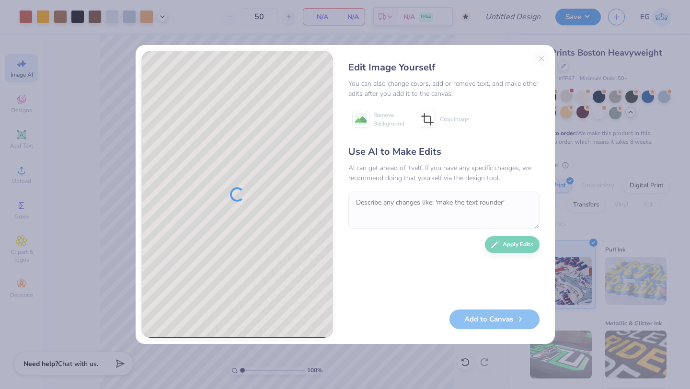
click at [156, 365] on div "Edit Image Yourself You can also change colors, add or remove text, and make ot…" at bounding box center [345, 194] width 690 height 389
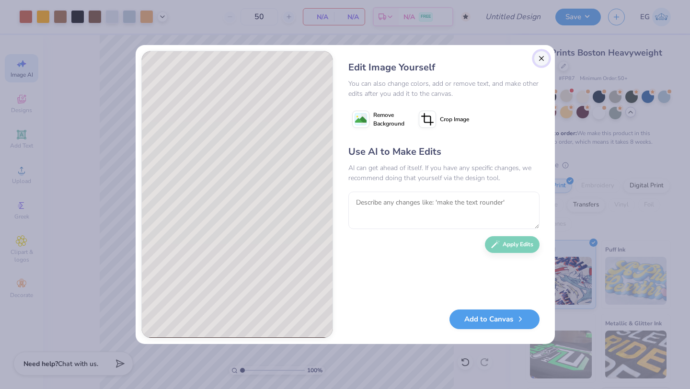
click at [539, 61] on button "Close" at bounding box center [541, 58] width 15 height 15
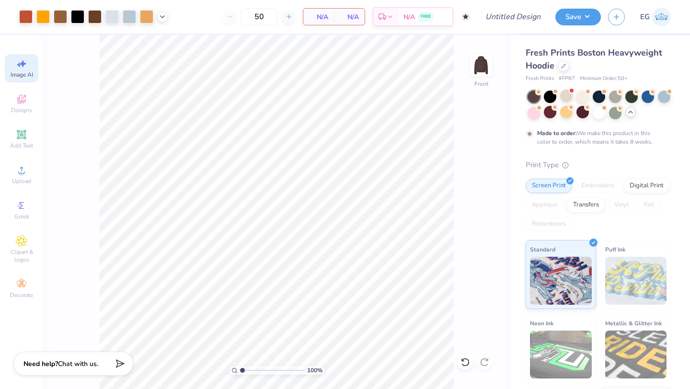
scroll to position [0, 22]
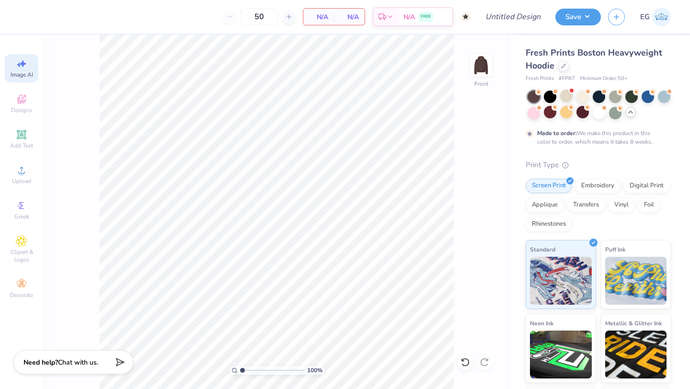
click at [40, 368] on div "Need help? Chat with us." at bounding box center [73, 362] width 120 height 24
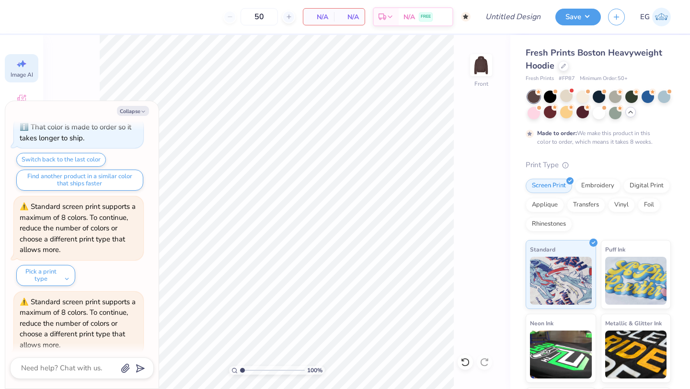
scroll to position [819, 0]
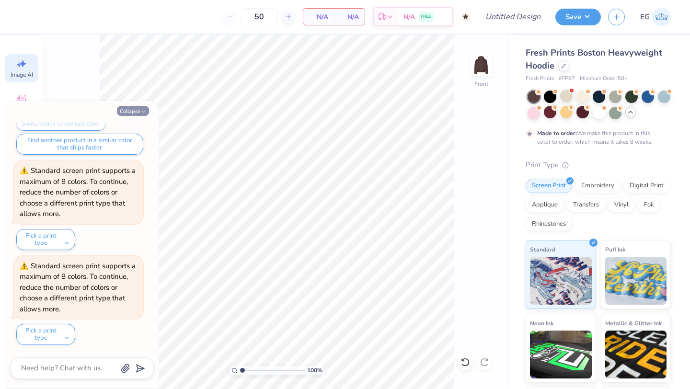
click at [144, 108] on button "Collapse" at bounding box center [133, 111] width 32 height 10
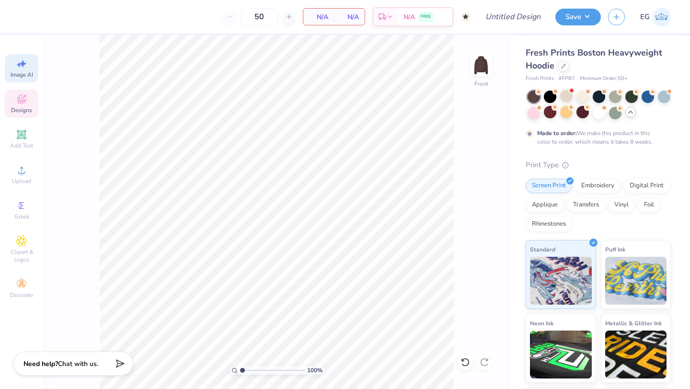
click at [30, 109] on span "Designs" at bounding box center [21, 110] width 21 height 8
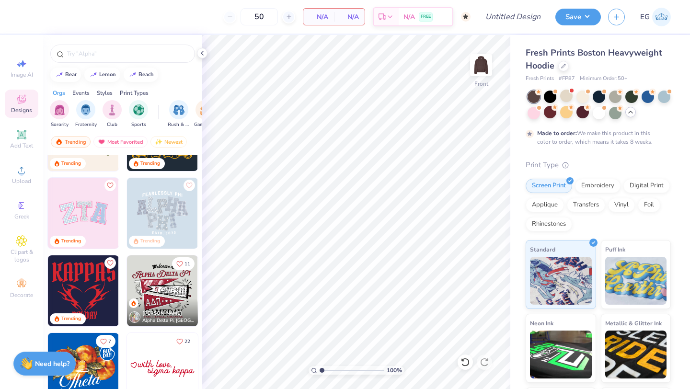
scroll to position [315, 0]
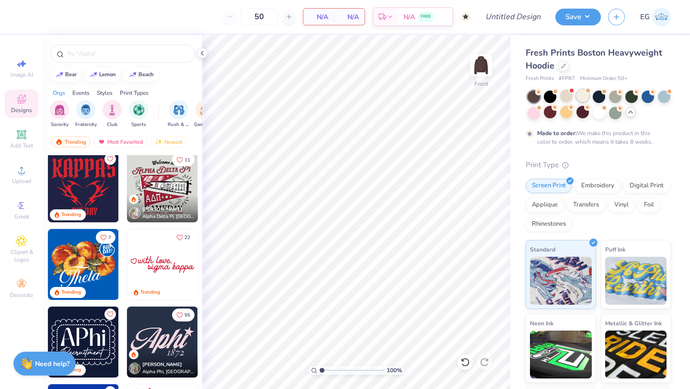
click at [578, 97] on div at bounding box center [582, 96] width 12 height 12
click at [200, 55] on icon at bounding box center [202, 53] width 8 height 8
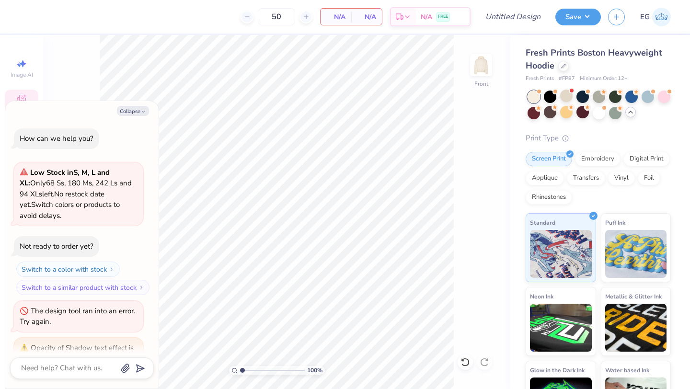
scroll to position [1012, 0]
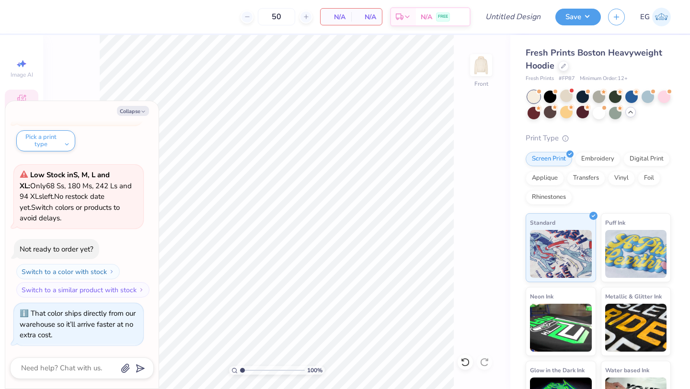
click at [140, 105] on div "Collapse How can we help you? Low Stock in S, M, L and XL : Only 68 Ss, 180 Ms,…" at bounding box center [81, 244] width 153 height 287
click at [139, 109] on button "Collapse" at bounding box center [133, 111] width 32 height 10
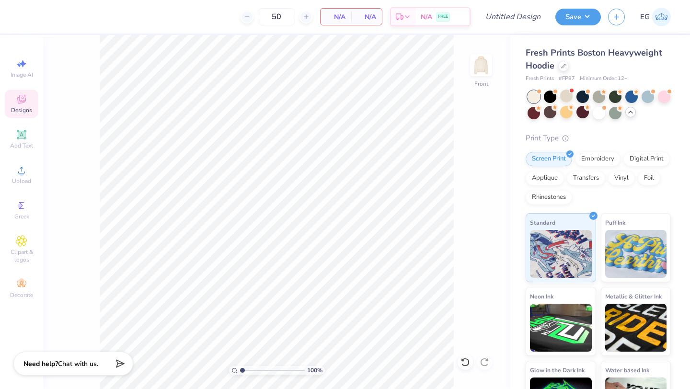
type textarea "x"
click at [27, 103] on icon at bounding box center [21, 98] width 11 height 11
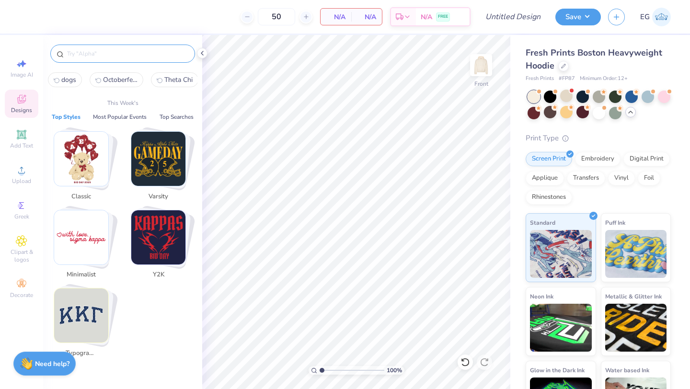
click at [112, 52] on input "text" at bounding box center [127, 54] width 123 height 10
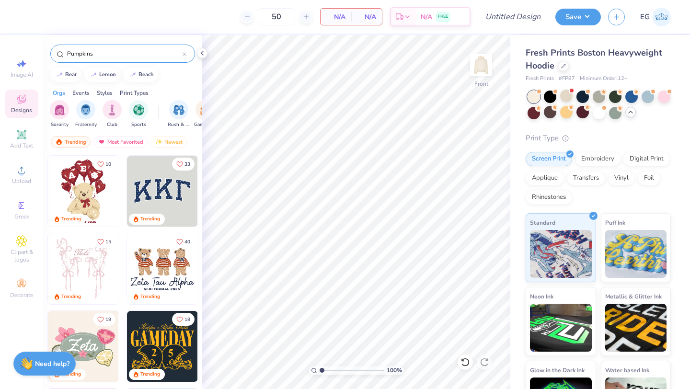
type input "Pumpkins"
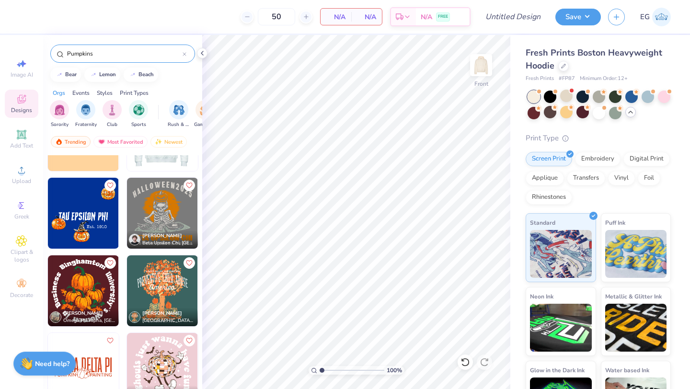
scroll to position [213, 0]
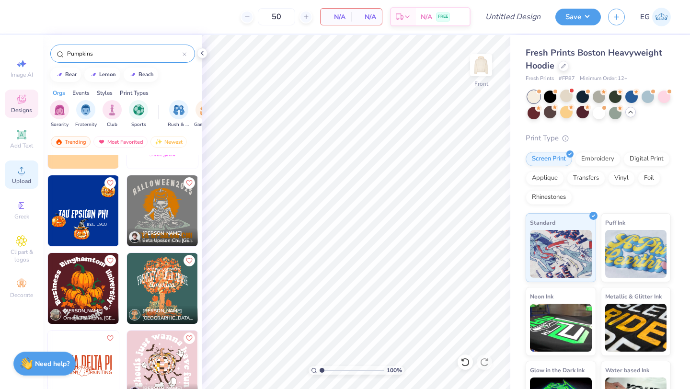
click at [25, 173] on icon at bounding box center [21, 169] width 11 height 11
click at [18, 179] on span "Upload" at bounding box center [21, 181] width 19 height 8
click at [20, 181] on span "Upload" at bounding box center [21, 181] width 19 height 8
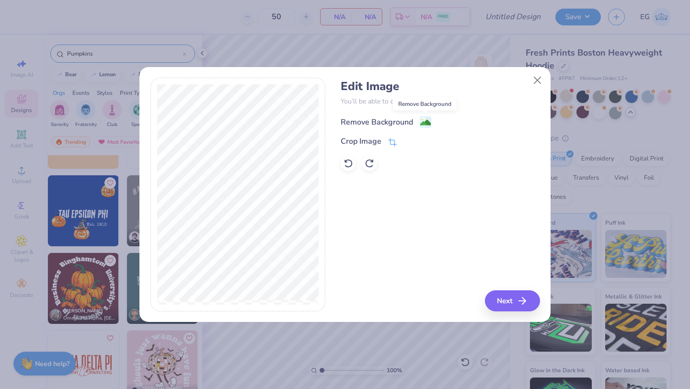
click at [425, 121] on image at bounding box center [425, 122] width 11 height 11
click at [511, 303] on button "Next" at bounding box center [513, 300] width 55 height 21
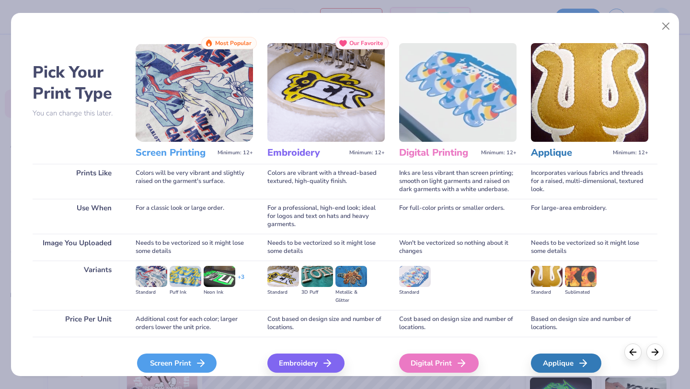
click at [185, 359] on div "Screen Print" at bounding box center [177, 363] width 80 height 19
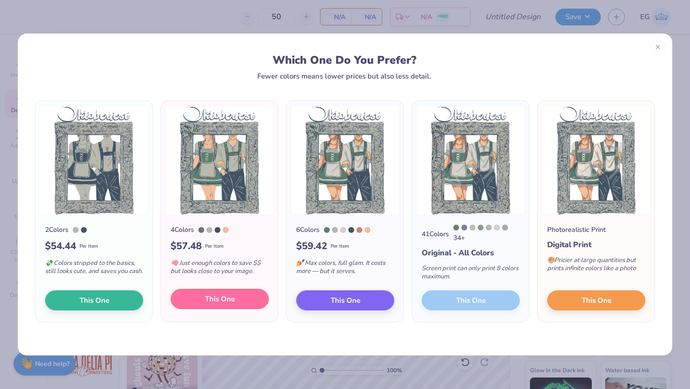
click at [230, 299] on span "This One" at bounding box center [220, 299] width 30 height 11
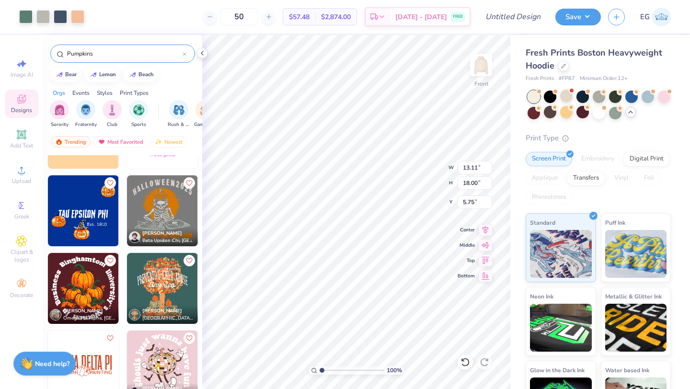
click at [383, 171] on div at bounding box center [345, 174] width 217 height 6
click at [391, 172] on div at bounding box center [345, 174] width 217 height 6
click at [472, 124] on div at bounding box center [345, 194] width 690 height 389
click at [201, 53] on polyline at bounding box center [202, 53] width 2 height 4
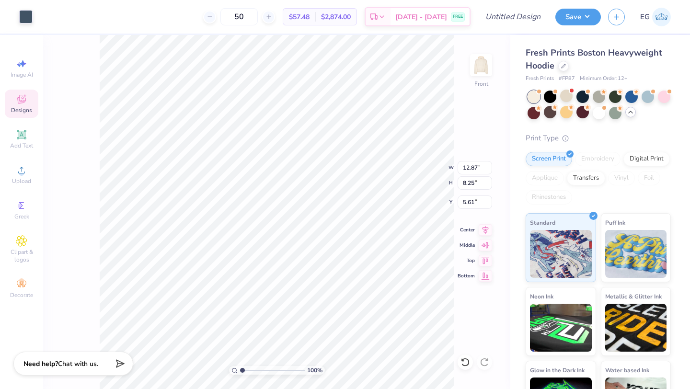
type input "5.61"
type input "13.08"
type input "15.37"
type input "8.28"
type input "11.72"
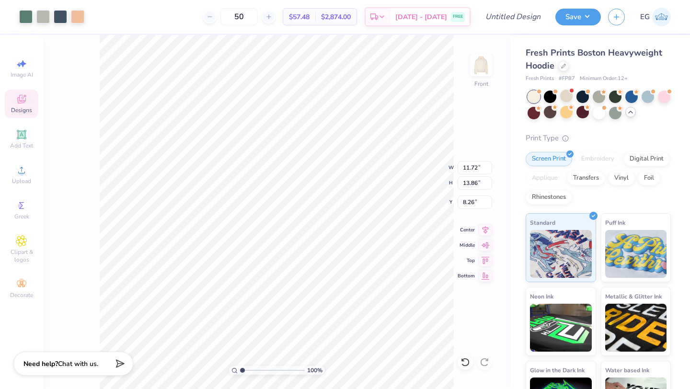
type input "13.86"
type input "8.81"
click at [547, 113] on div at bounding box center [550, 112] width 12 height 12
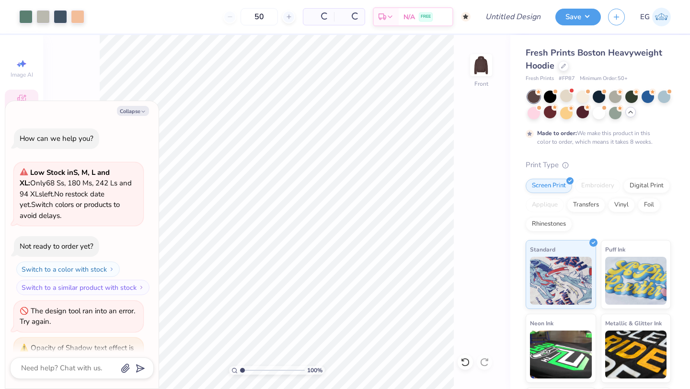
scroll to position [1103, 0]
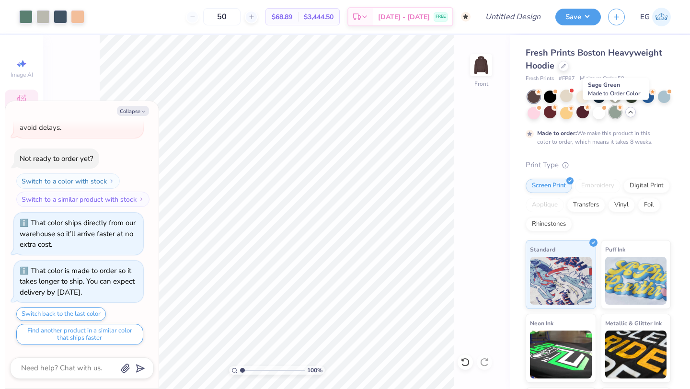
click at [615, 111] on div at bounding box center [615, 112] width 12 height 12
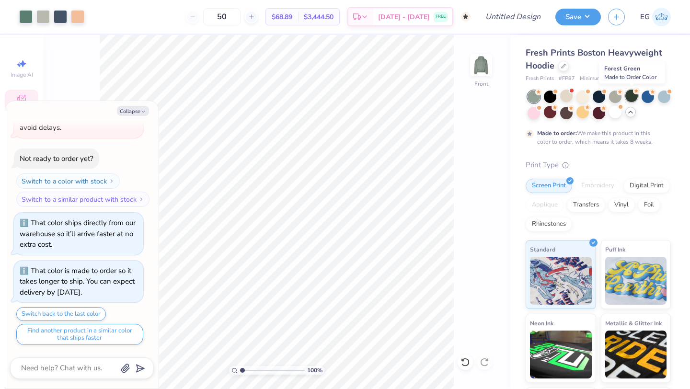
click at [634, 95] on div at bounding box center [631, 96] width 12 height 12
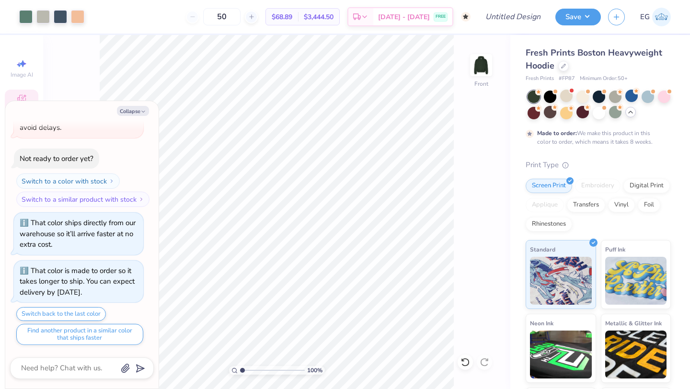
click at [469, 226] on div "100 % Front" at bounding box center [276, 212] width 467 height 354
click at [142, 110] on icon "button" at bounding box center [143, 112] width 6 height 6
type textarea "x"
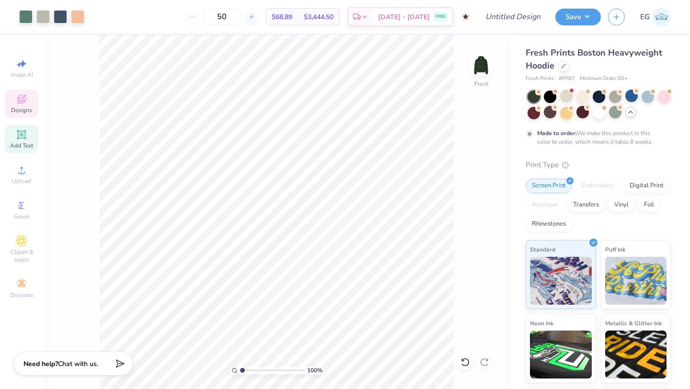
click at [17, 137] on icon at bounding box center [21, 134] width 11 height 11
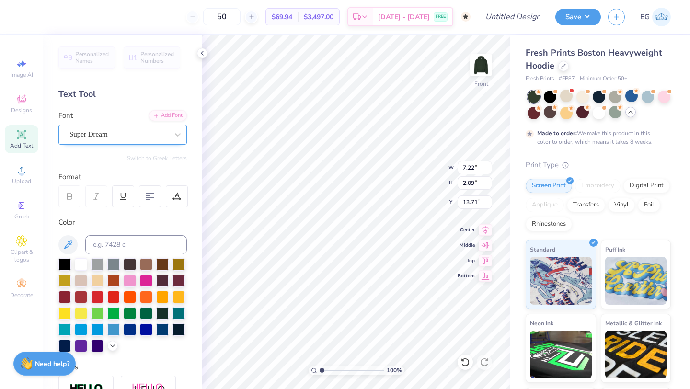
click at [157, 137] on div "Super Dream" at bounding box center [119, 134] width 101 height 15
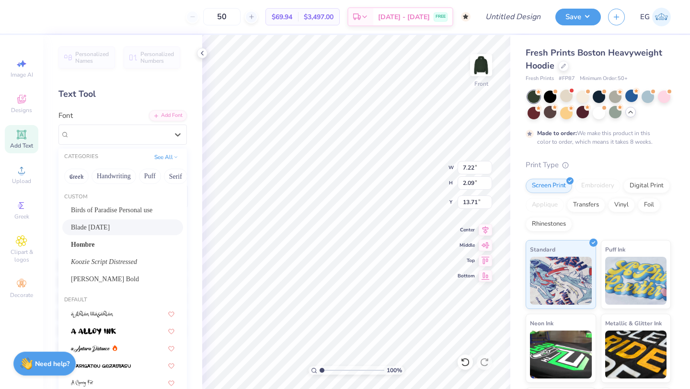
click at [114, 227] on div "Blade [DATE]" at bounding box center [122, 227] width 103 height 10
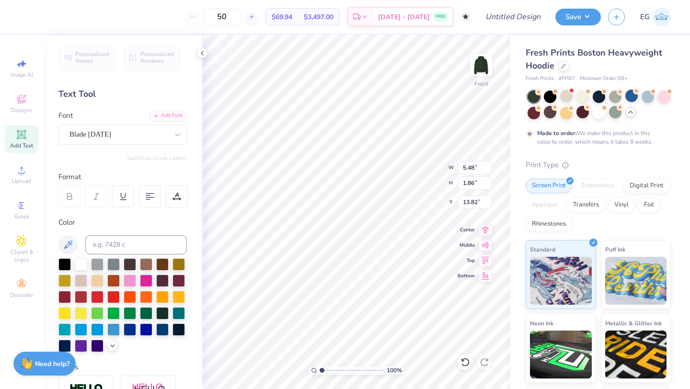
type input "5.48"
type input "1.86"
type input "6.03"
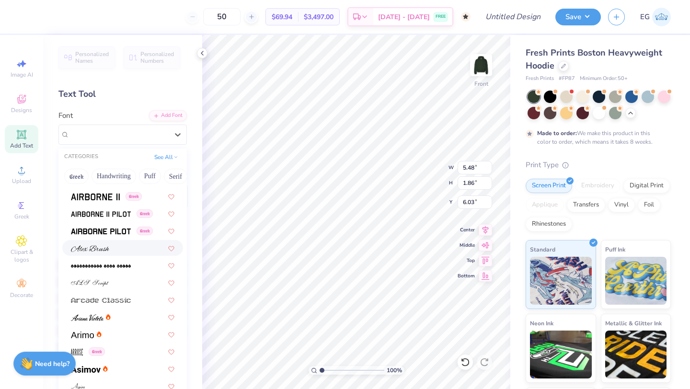
scroll to position [297, 0]
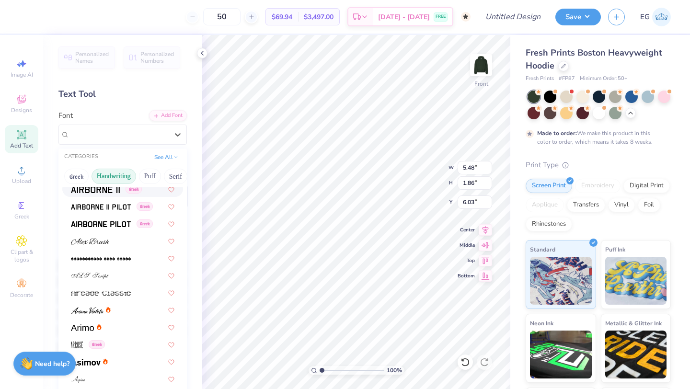
click at [126, 179] on button "Handwriting" at bounding box center [114, 176] width 45 height 15
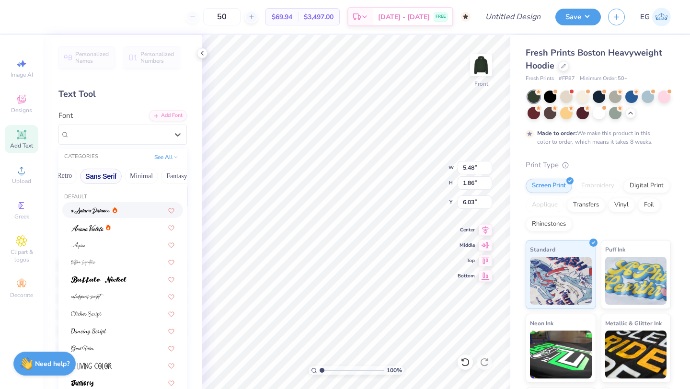
scroll to position [0, 225]
click at [85, 173] on button "Sans Serif" at bounding box center [86, 176] width 42 height 15
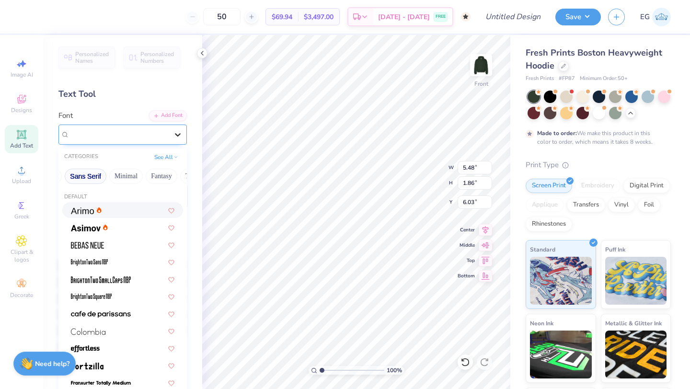
click at [177, 138] on icon at bounding box center [178, 135] width 10 height 10
type input "6.04"
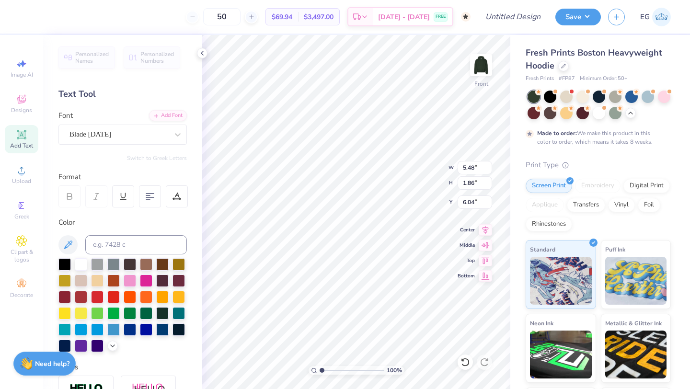
click at [198, 172] on div "Personalized Names Personalized Numbers Text Tool Add Font Font Blade [DATE] Sw…" at bounding box center [122, 212] width 159 height 354
type textarea "Chi Fest 2025"
type input "10.83"
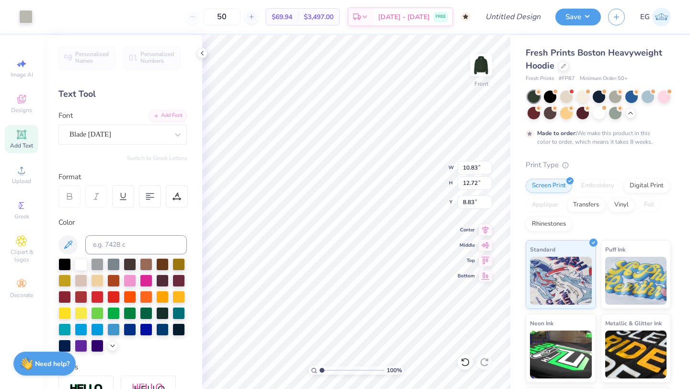
type input "12.72"
click at [464, 359] on icon at bounding box center [465, 362] width 8 height 9
type input "10.63"
type input "12.57"
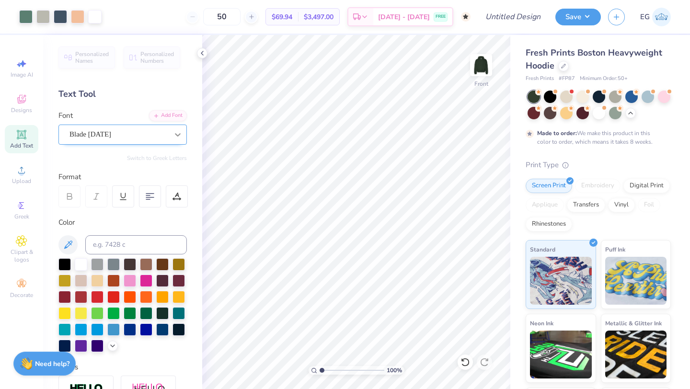
click at [170, 135] on div at bounding box center [177, 134] width 17 height 17
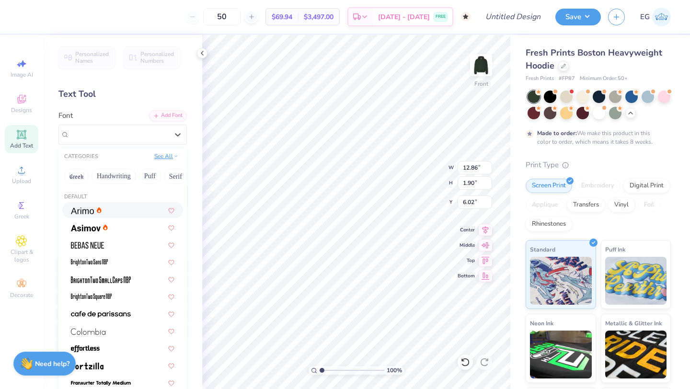
click at [173, 156] on icon at bounding box center [175, 156] width 5 height 5
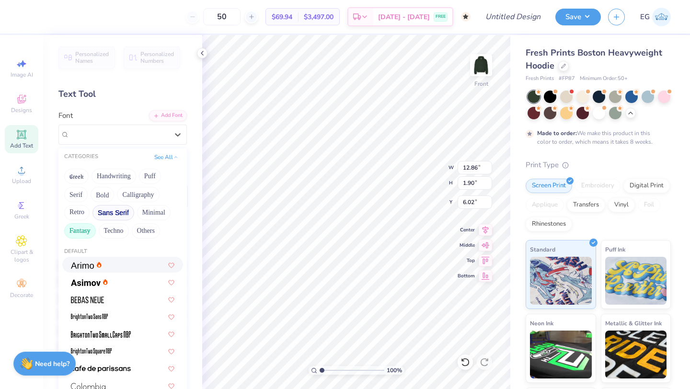
click at [87, 228] on button "Fantasy" at bounding box center [80, 230] width 32 height 15
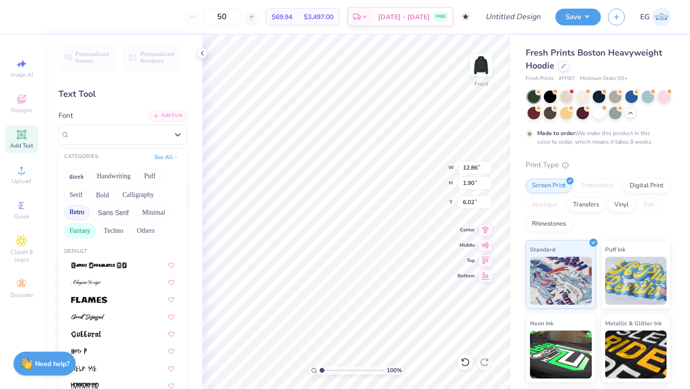
click at [80, 210] on button "Retro" at bounding box center [76, 212] width 25 height 15
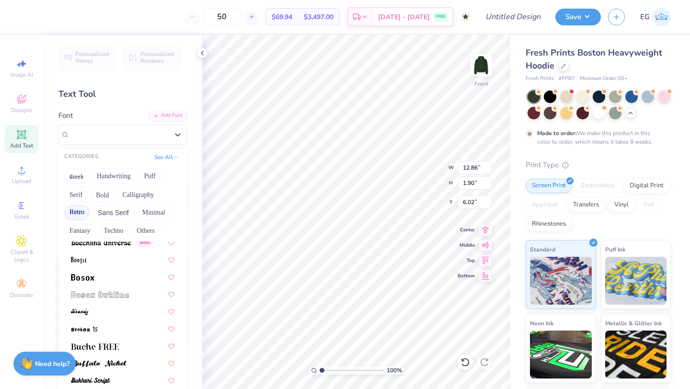
scroll to position [92, 0]
click at [124, 281] on div at bounding box center [122, 276] width 103 height 10
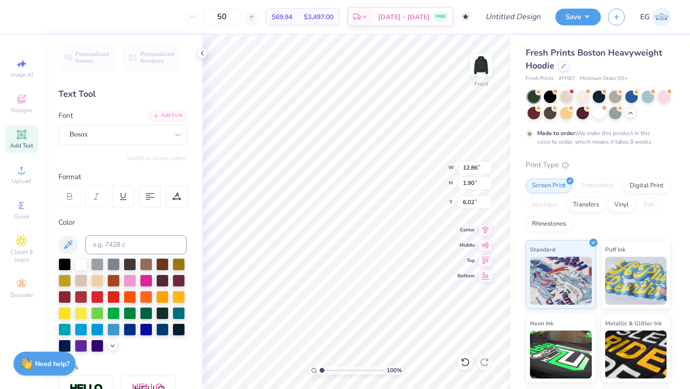
type input "14.31"
type input "1.68"
type input "6.13"
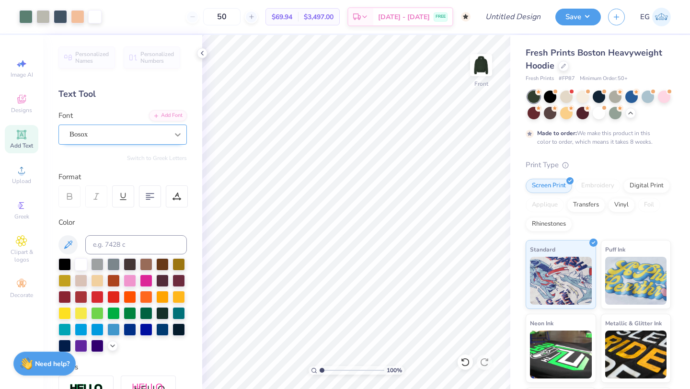
click at [177, 131] on icon at bounding box center [178, 135] width 10 height 10
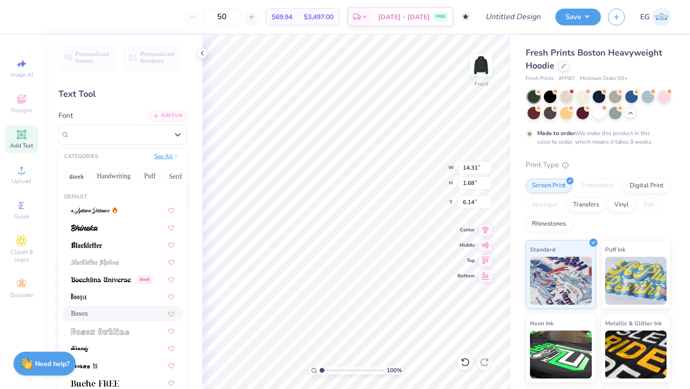
click at [170, 158] on button "See All" at bounding box center [166, 156] width 30 height 10
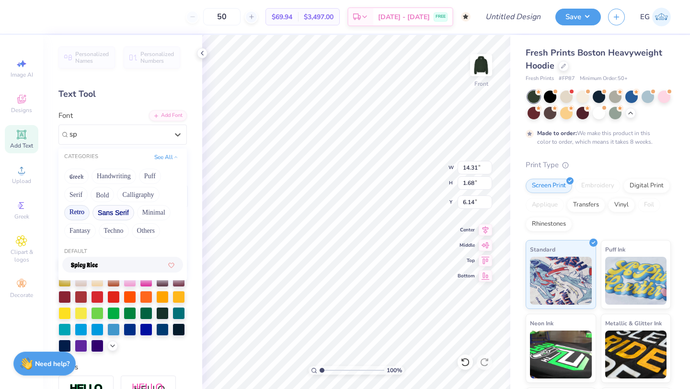
scroll to position [0, 0]
type input "s"
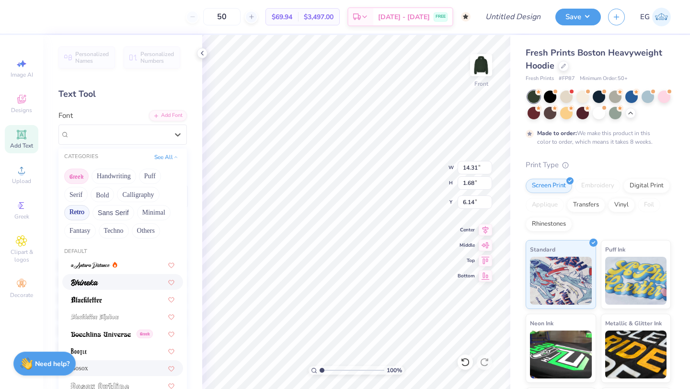
click at [75, 179] on button "Greek" at bounding box center [76, 176] width 24 height 15
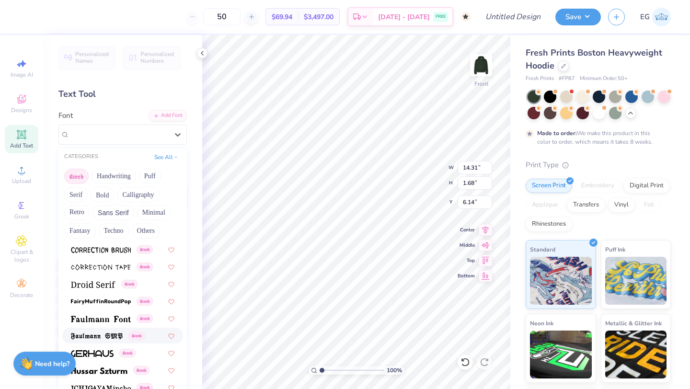
scroll to position [309, 0]
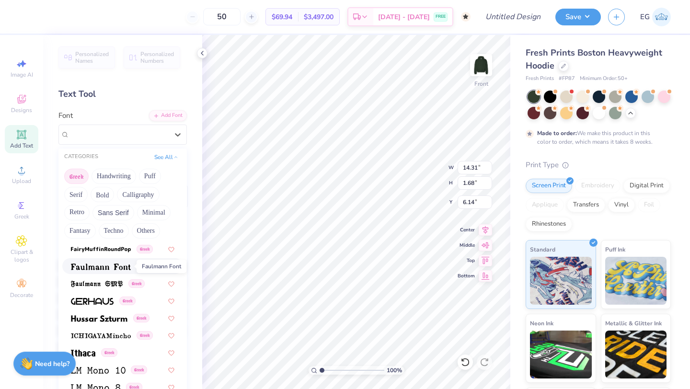
click at [109, 266] on img at bounding box center [101, 267] width 60 height 7
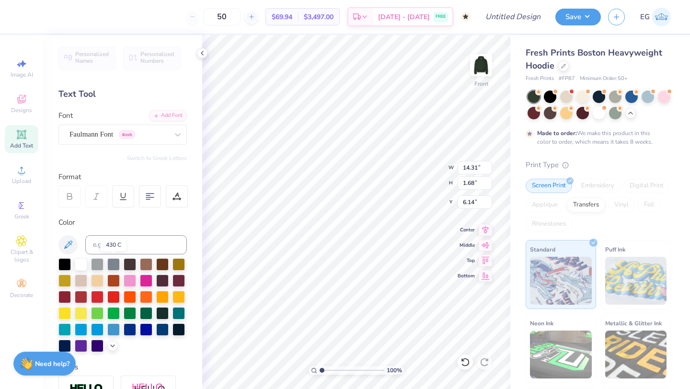
type input "18.28"
type input "2.25"
type input "5.85"
click at [180, 131] on icon at bounding box center [178, 135] width 10 height 10
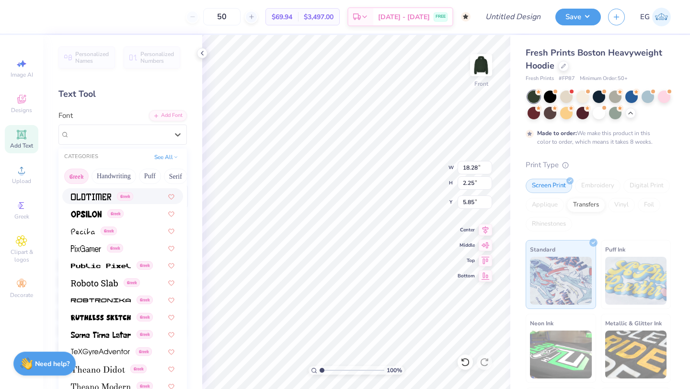
scroll to position [531, 0]
click at [90, 210] on span at bounding box center [86, 214] width 31 height 10
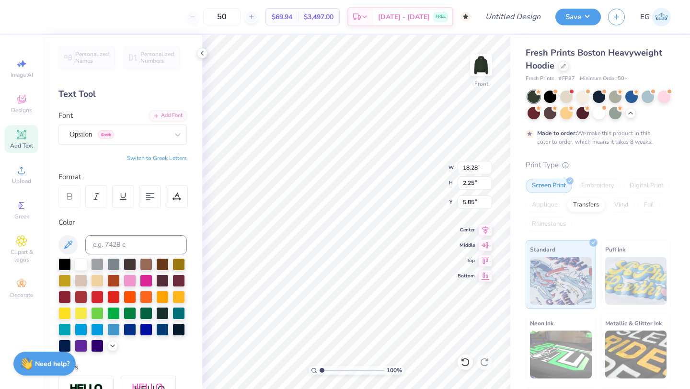
type input "16.76"
type input "2.19"
type input "5.88"
click at [173, 135] on icon at bounding box center [178, 135] width 10 height 10
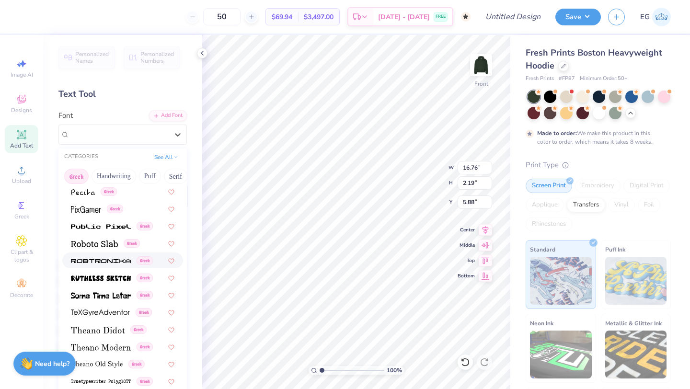
scroll to position [580, 0]
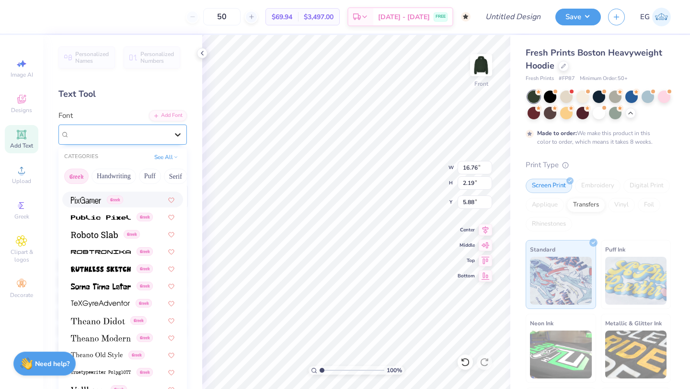
click at [180, 135] on icon at bounding box center [178, 135] width 10 height 10
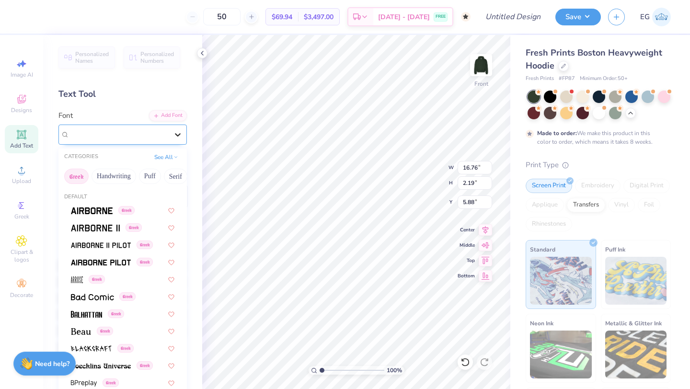
click at [174, 132] on icon at bounding box center [178, 135] width 10 height 10
click at [173, 163] on div "CATEGORIES See All" at bounding box center [122, 157] width 128 height 17
click at [172, 157] on button "See All" at bounding box center [166, 156] width 30 height 10
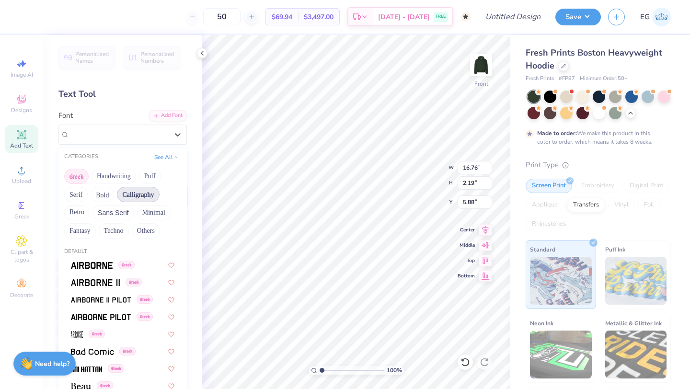
click at [139, 196] on button "Calligraphy" at bounding box center [138, 194] width 42 height 15
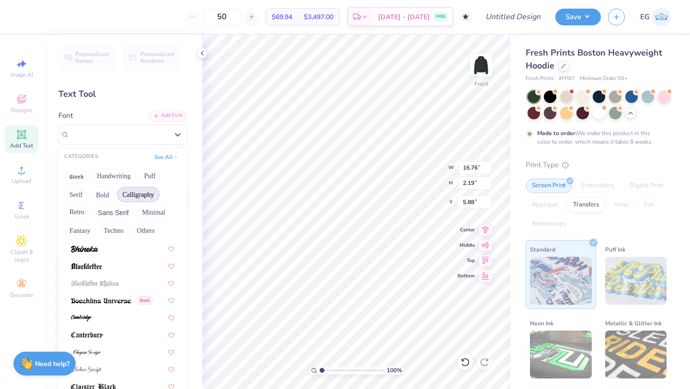
scroll to position [70, 0]
click at [120, 248] on div at bounding box center [122, 246] width 103 height 10
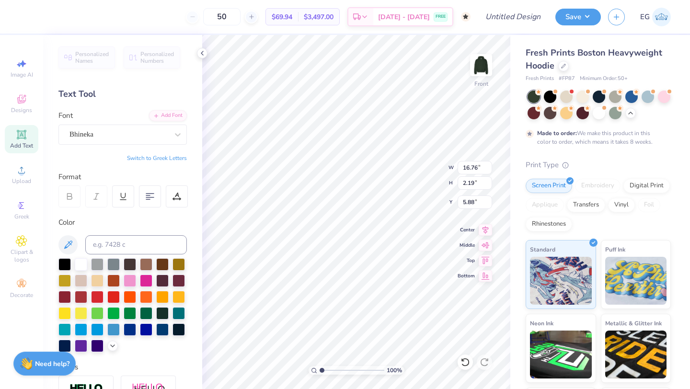
type input "14.12"
type input "2.06"
type input "5.95"
click at [170, 130] on div at bounding box center [177, 134] width 17 height 17
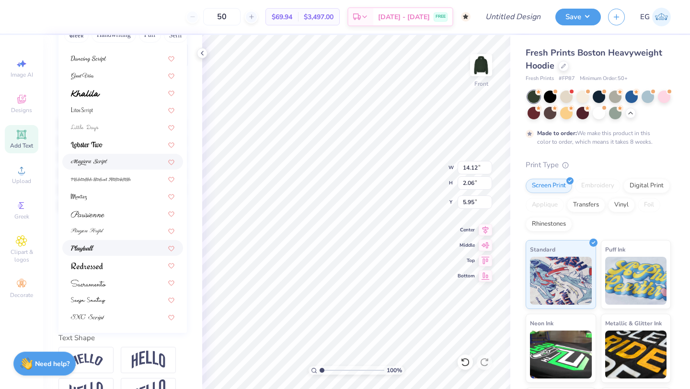
scroll to position [141, 0]
click at [119, 269] on div at bounding box center [122, 266] width 103 height 10
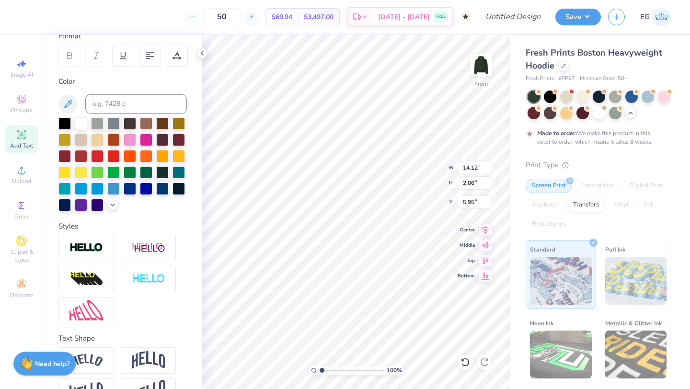
type input "15.81"
type input "2.44"
type input "5.76"
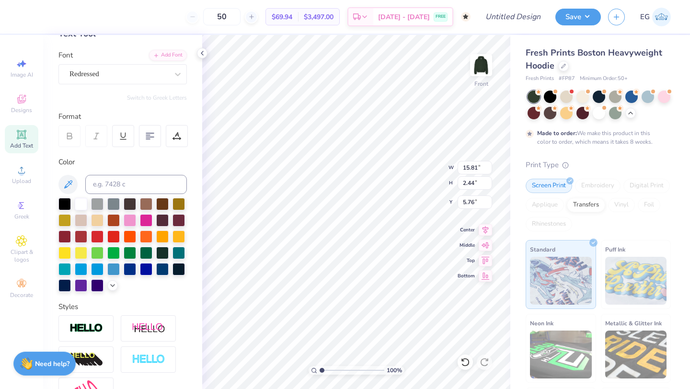
scroll to position [58, 0]
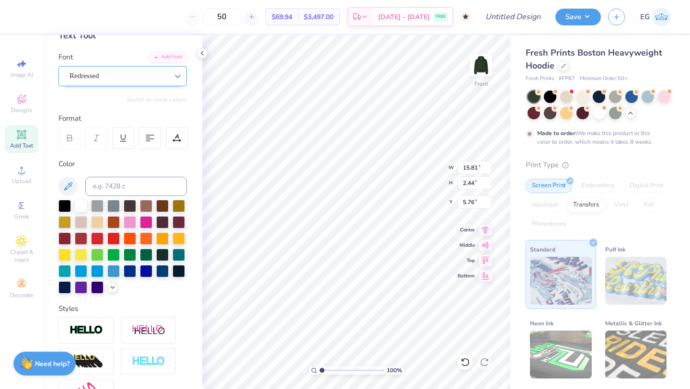
click at [171, 76] on div at bounding box center [177, 76] width 17 height 17
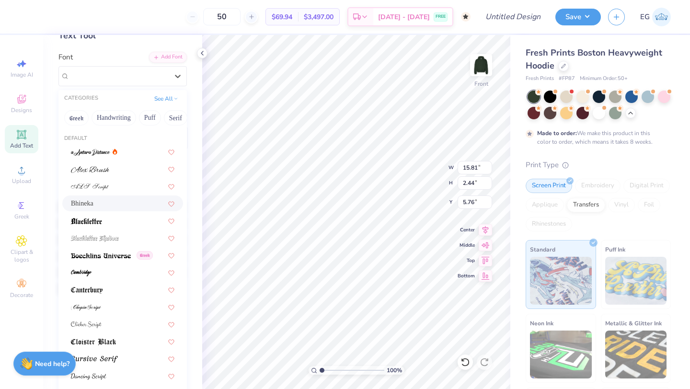
click at [122, 199] on div "Bhineka" at bounding box center [122, 203] width 103 height 10
type input "14.12"
type input "2.06"
type input "5.95"
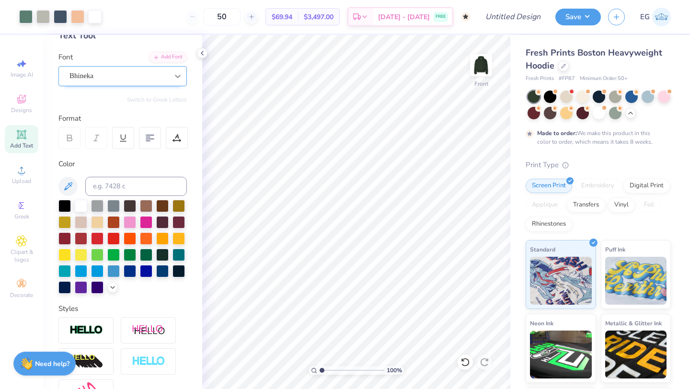
click at [177, 75] on icon at bounding box center [178, 76] width 10 height 10
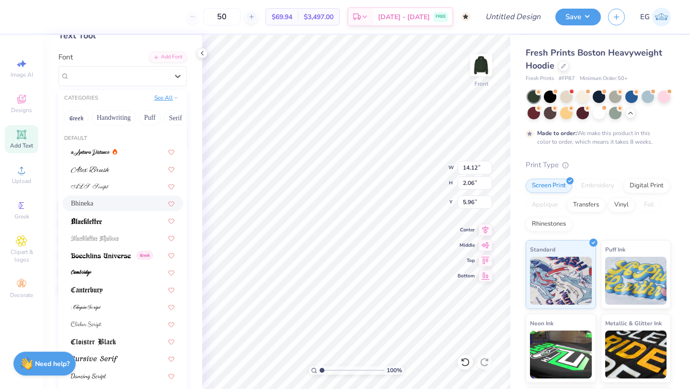
click at [174, 98] on icon at bounding box center [175, 97] width 5 height 5
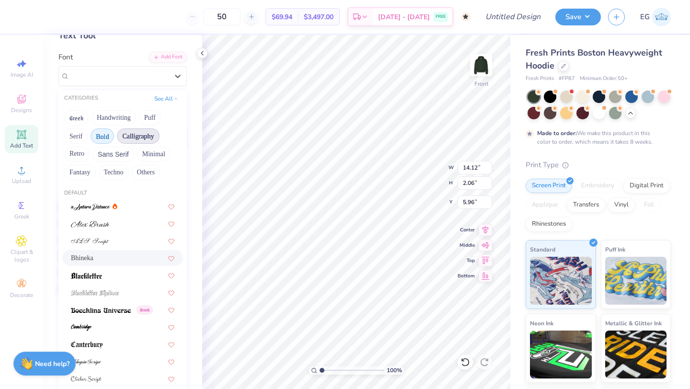
click at [109, 137] on button "Bold" at bounding box center [102, 135] width 23 height 15
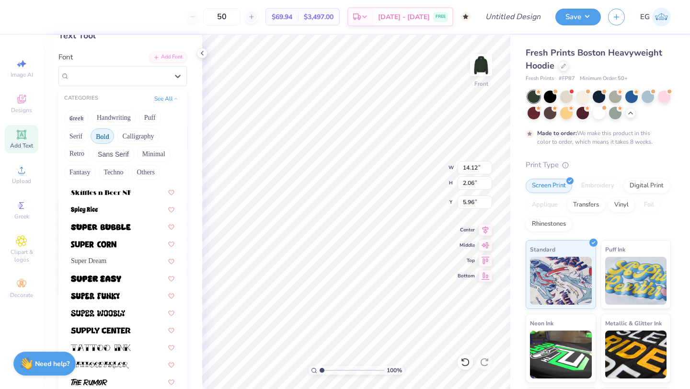
scroll to position [1046, 0]
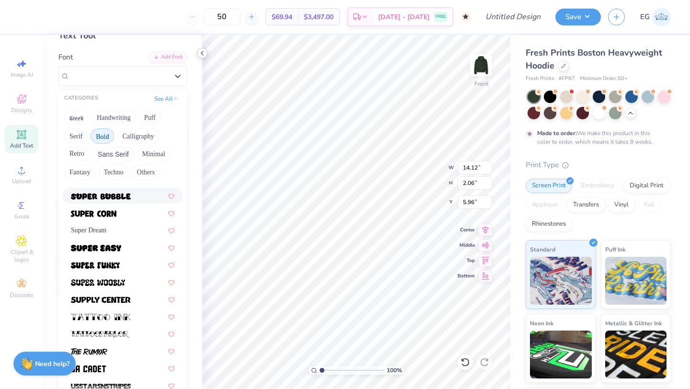
click at [202, 53] on icon at bounding box center [202, 53] width 8 height 8
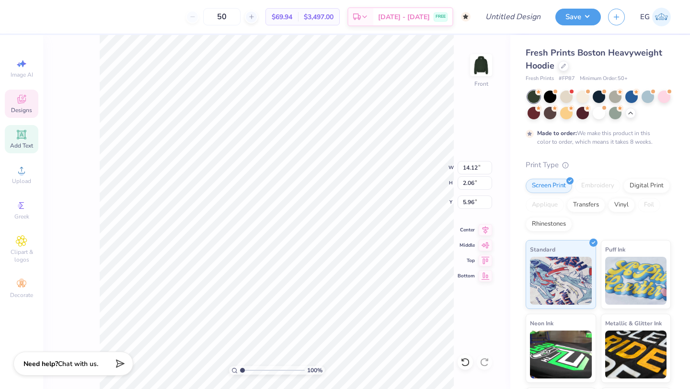
click at [26, 104] on icon at bounding box center [21, 98] width 11 height 11
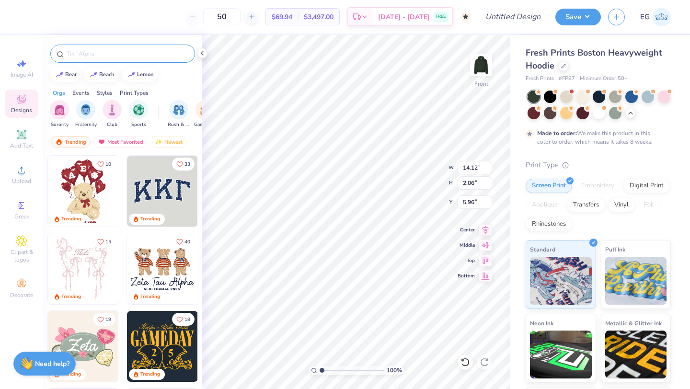
click at [134, 52] on input "text" at bounding box center [127, 54] width 123 height 10
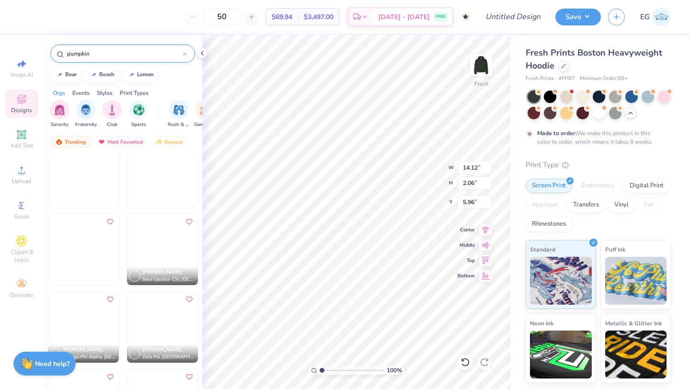
scroll to position [798, 0]
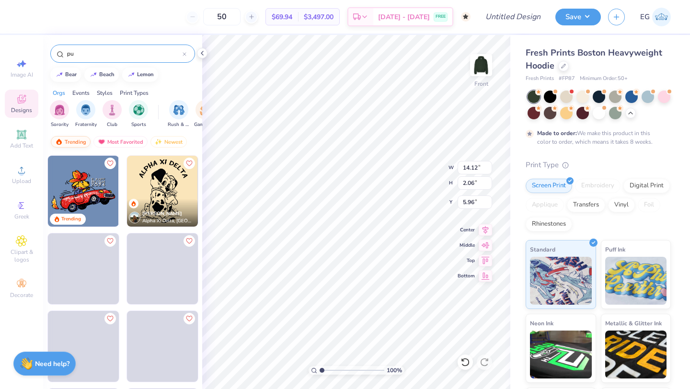
type input "pu"
click at [72, 143] on div "Trending" at bounding box center [71, 141] width 40 height 11
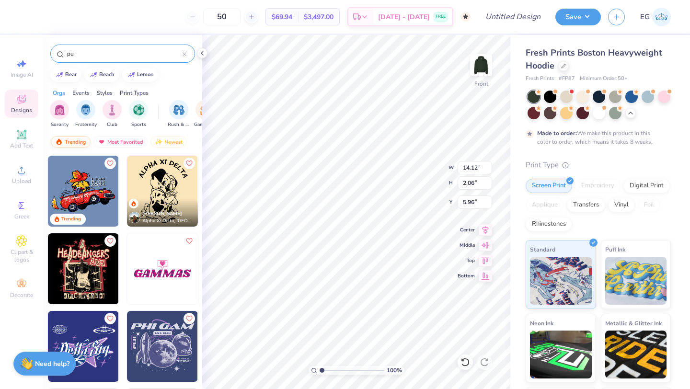
click at [77, 142] on div "Trending" at bounding box center [71, 141] width 40 height 11
click at [94, 49] on input "pu" at bounding box center [124, 54] width 116 height 10
click at [187, 55] on div "pu" at bounding box center [122, 54] width 145 height 18
click at [184, 54] on icon at bounding box center [185, 54] width 4 height 4
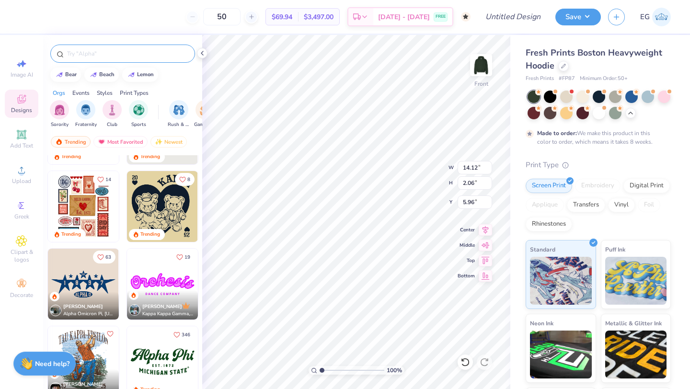
scroll to position [969, 0]
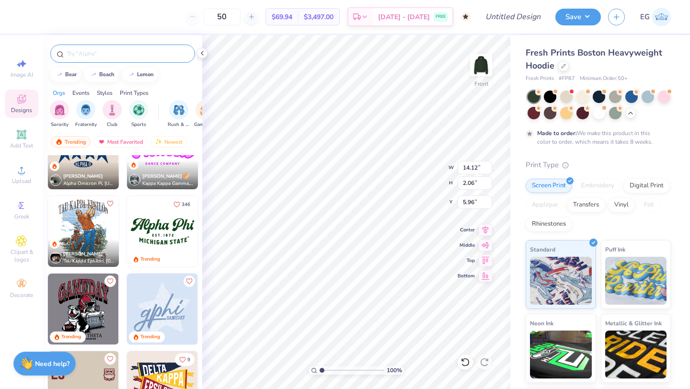
click at [99, 231] on img at bounding box center [83, 231] width 71 height 71
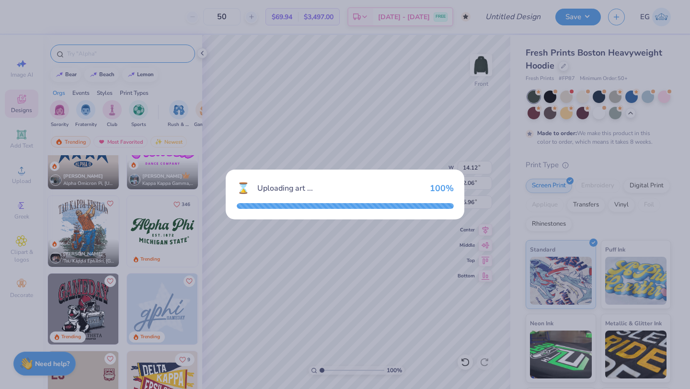
type input "14.02"
type input "18.00"
type input "5.75"
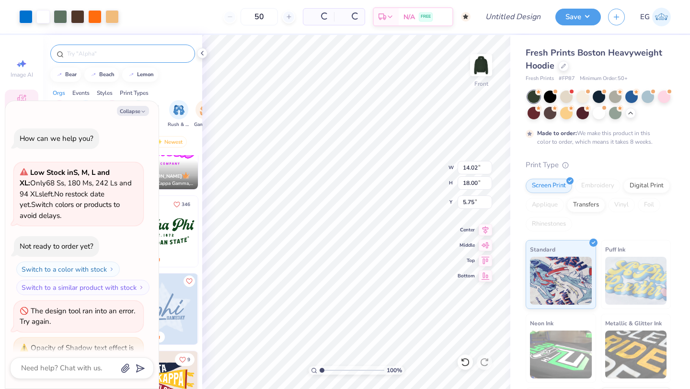
scroll to position [1198, 0]
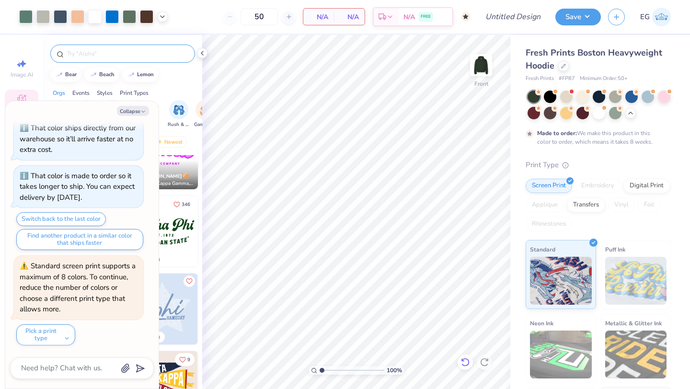
click at [468, 363] on icon at bounding box center [465, 362] width 8 height 9
click at [138, 111] on button "Collapse" at bounding box center [133, 111] width 32 height 10
type textarea "x"
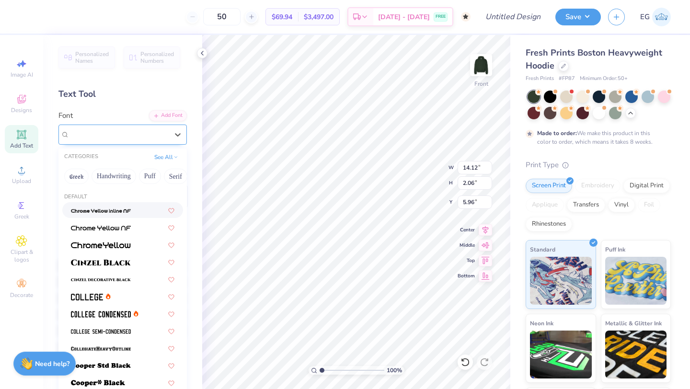
click at [126, 137] on div "Bhineka" at bounding box center [119, 134] width 101 height 15
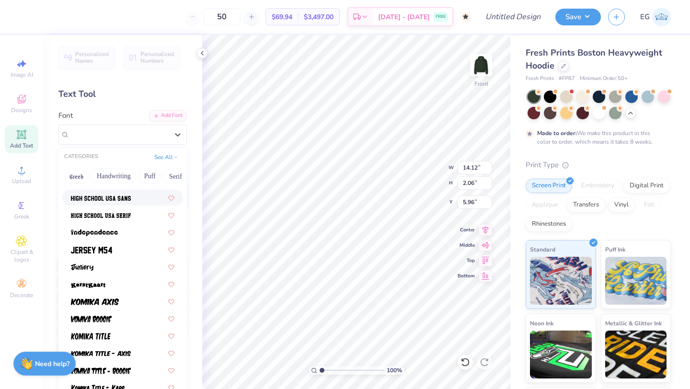
scroll to position [508, 0]
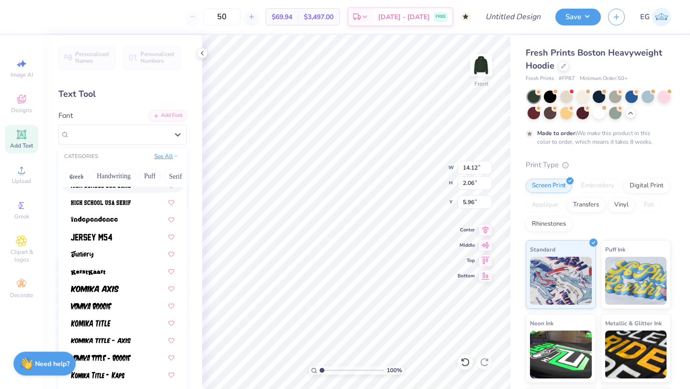
click at [172, 158] on button "See All" at bounding box center [166, 156] width 30 height 10
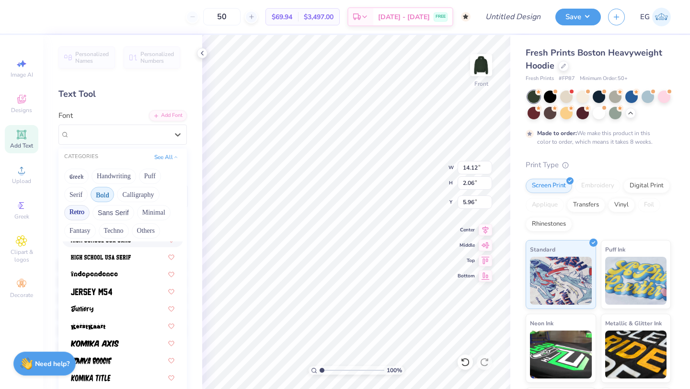
click at [79, 209] on button "Retro" at bounding box center [76, 212] width 25 height 15
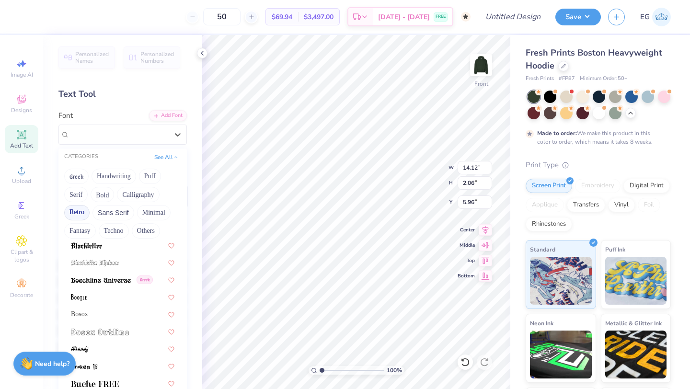
scroll to position [67, 0]
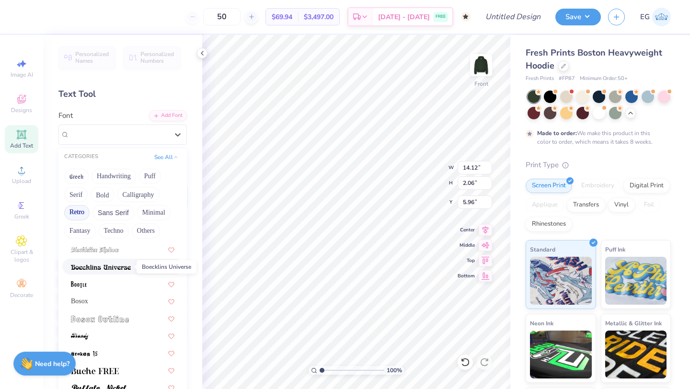
click at [111, 267] on img at bounding box center [101, 267] width 60 height 7
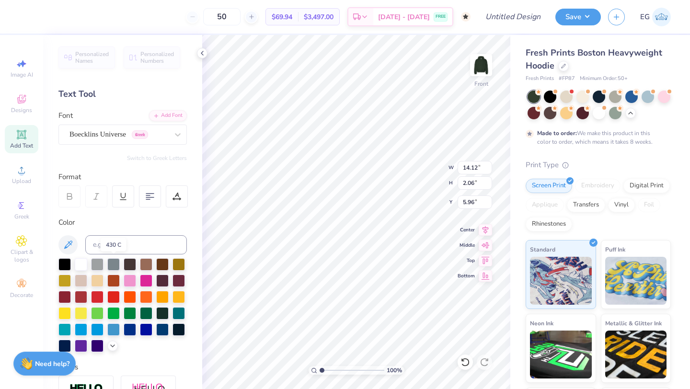
type input "18.36"
type input "2.08"
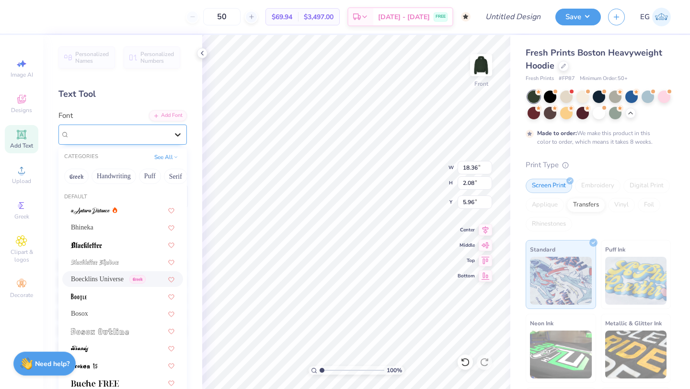
click at [172, 131] on div at bounding box center [177, 134] width 17 height 17
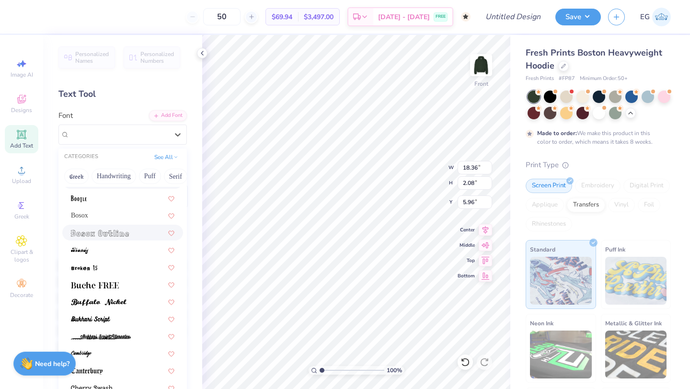
scroll to position [108, 0]
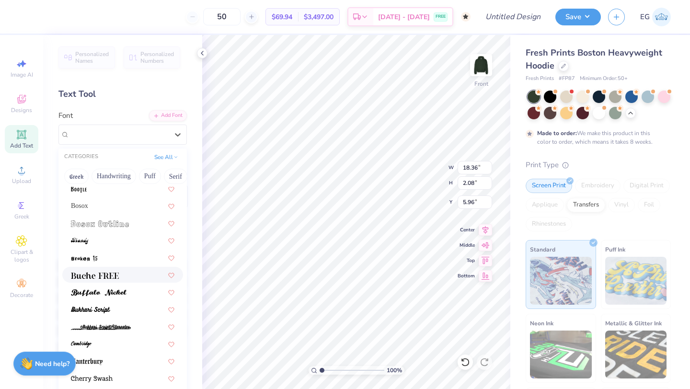
click at [124, 274] on div at bounding box center [122, 275] width 103 height 10
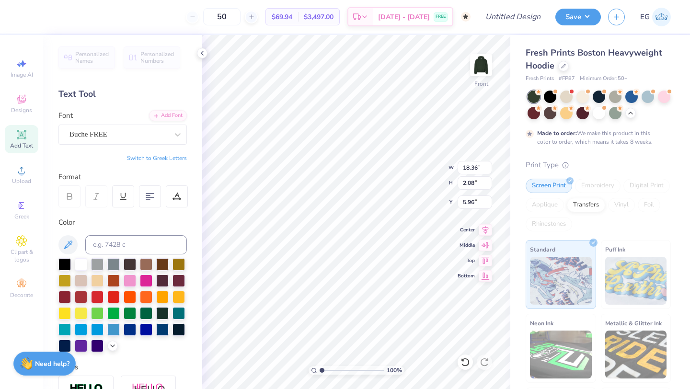
type input "17.78"
type input "2.09"
type input "5.95"
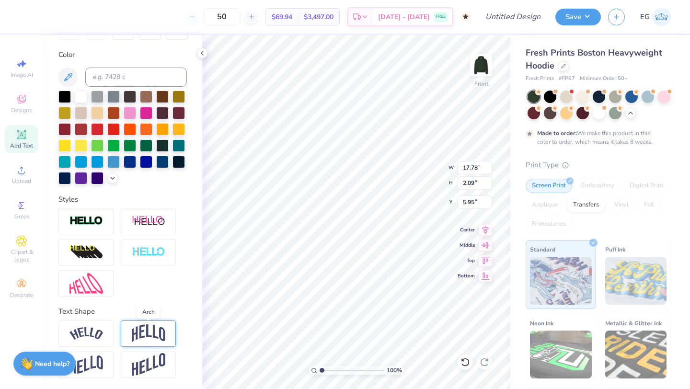
click at [138, 329] on img at bounding box center [149, 333] width 34 height 18
type input "5.07"
type input "5.04"
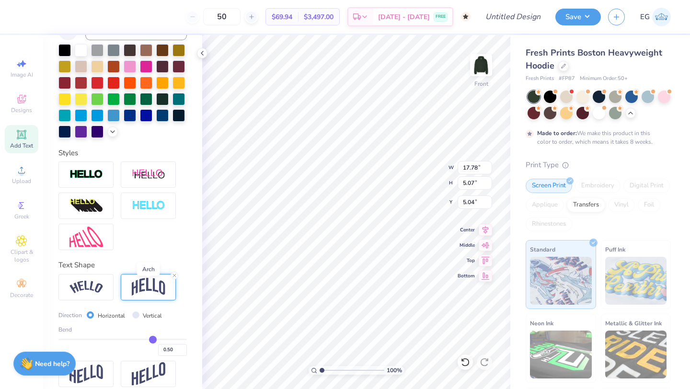
scroll to position [224, 0]
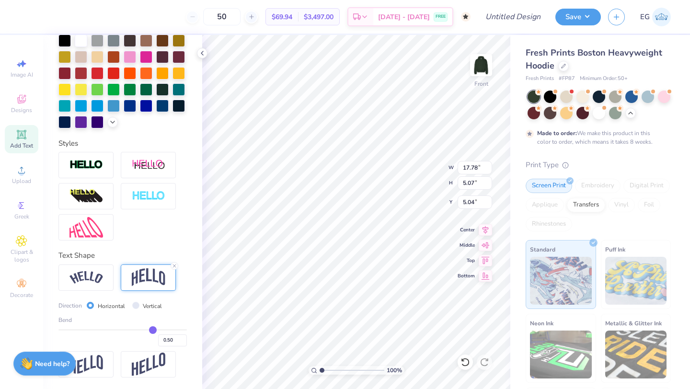
type input "0.52"
type input "0.51"
type input "0.5"
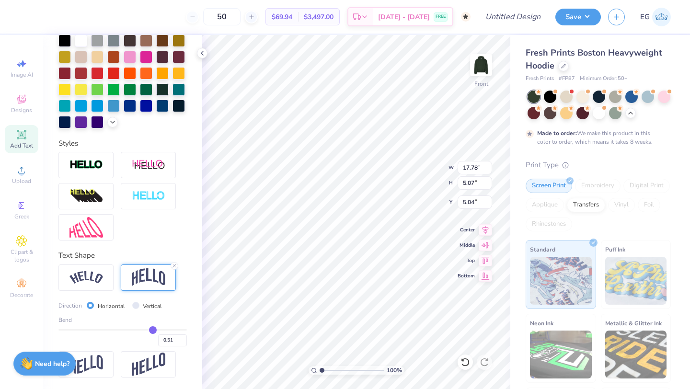
type input "0.50"
type input "0.48"
type input "0.46"
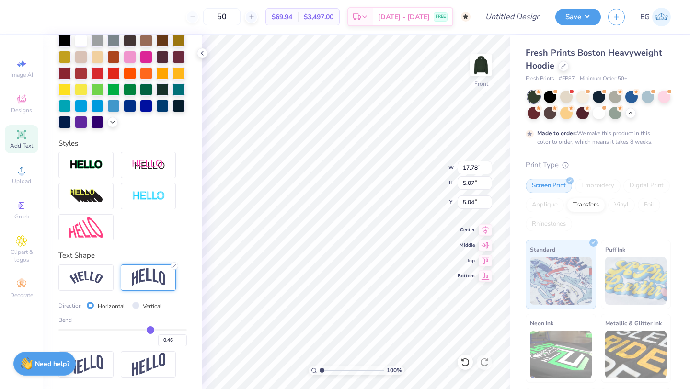
type input "0.44"
type input "0.42"
type input "0.41"
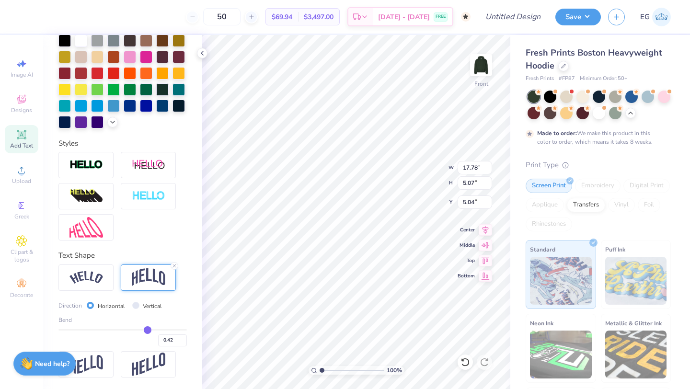
type input "0.41"
type input "0.4"
type input "0.40"
type input "0.39"
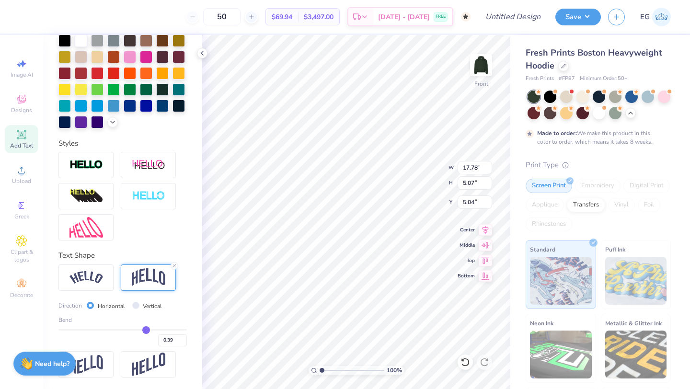
type input "0.38"
type input "0.37"
type input "0.36"
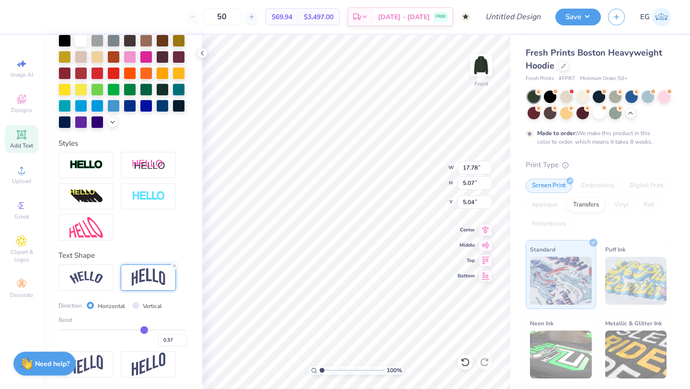
type input "0.36"
type input "0.35"
type input "0.34"
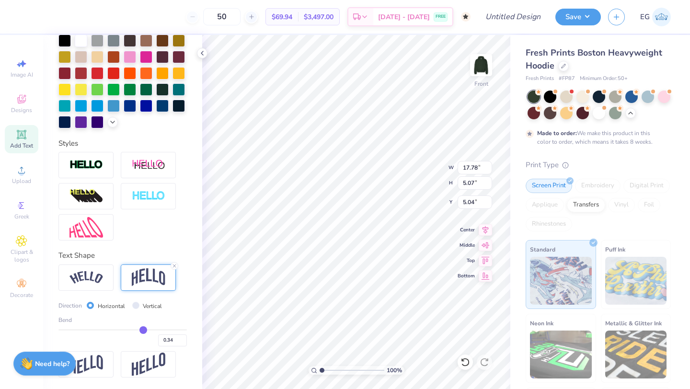
type input "0.33"
type input "0.32"
type input "0.31"
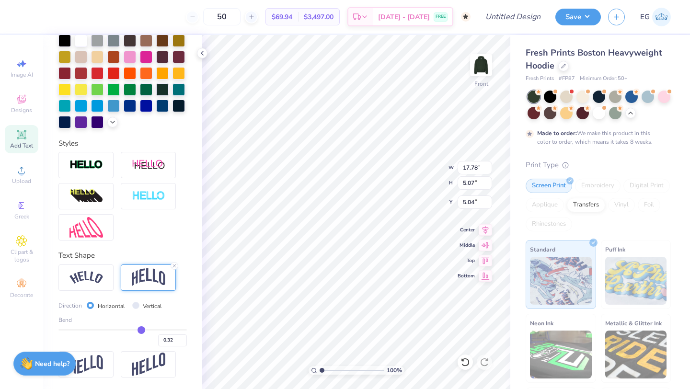
type input "0.31"
type input "0.3"
type input "0.30"
type input "0.29"
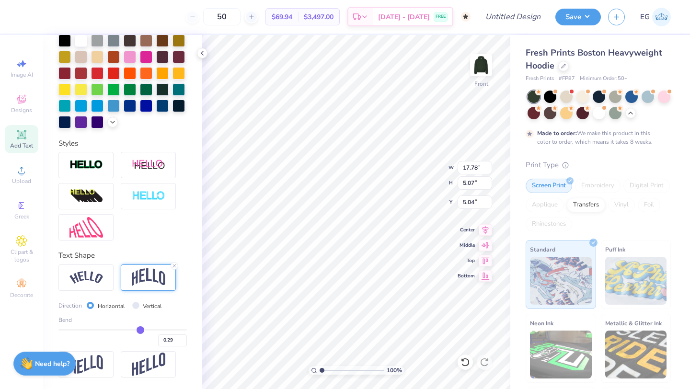
type input "0.28"
type input "0.27"
type input "0.26"
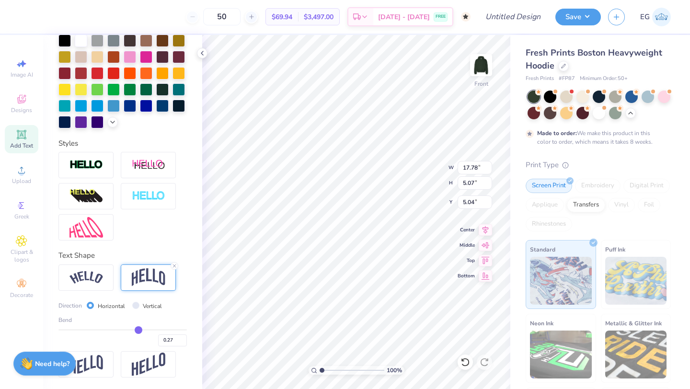
type input "0.26"
type input "0.25"
type input "0.24"
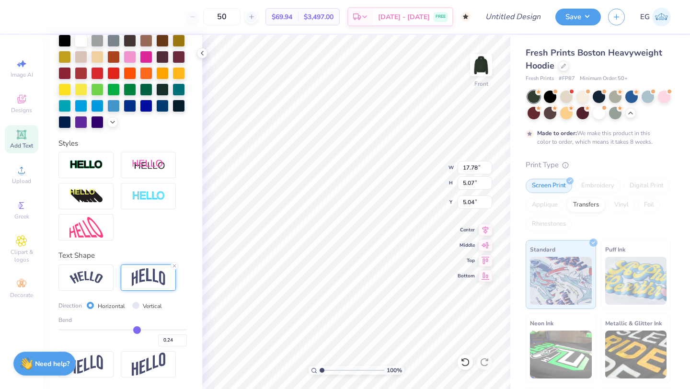
type input "0.23"
type input "0.22"
type input "0.21"
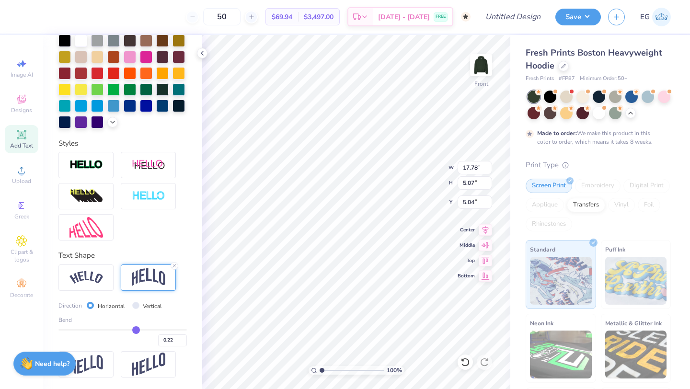
type input "0.21"
type input "0.2"
type input "0.20"
type input "0.19"
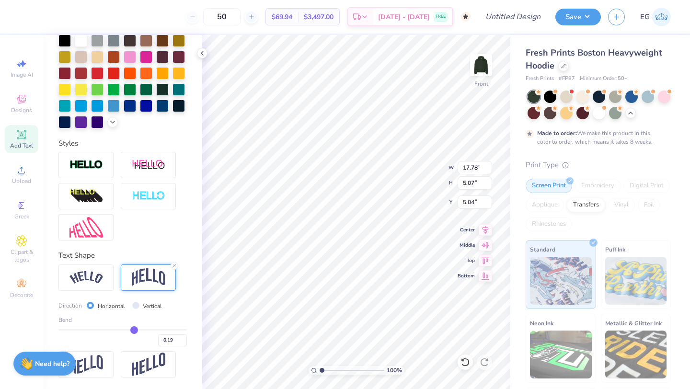
type input "0.18"
type input "0.17"
type input "0.16"
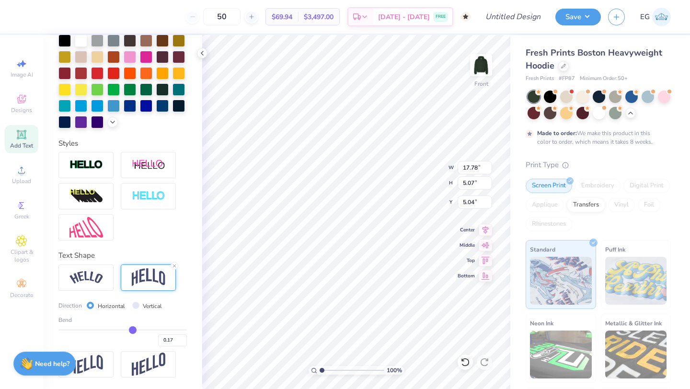
type input "0.16"
type input "0.15"
type input "0.14"
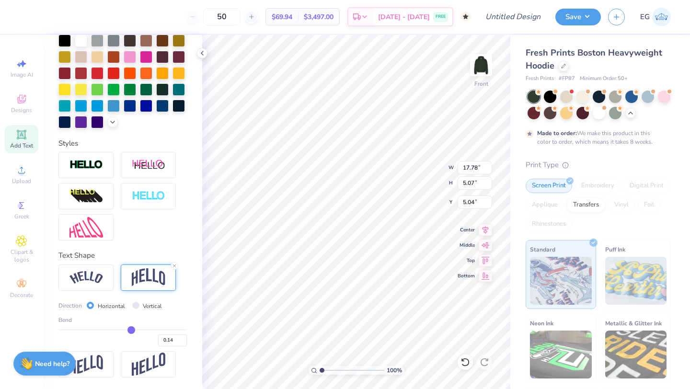
type input "0.13"
type input "0.12"
type input "0.11"
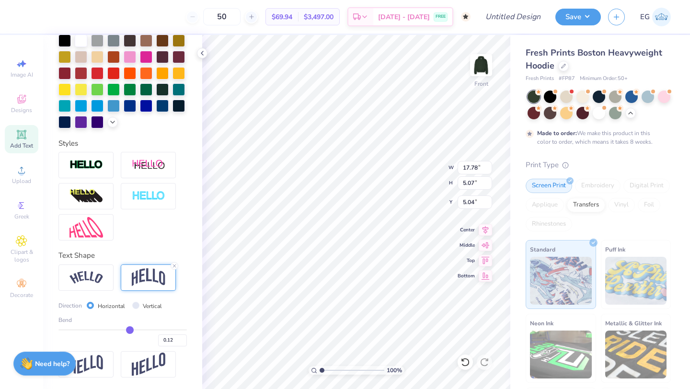
type input "0.11"
type input "0.1"
type input "0.10"
type input "0.09"
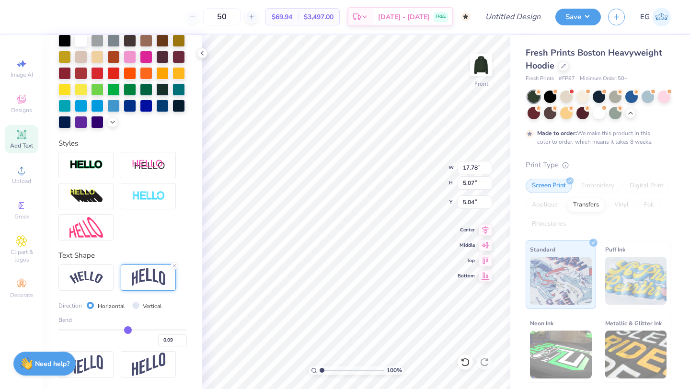
type input "0.08"
drag, startPoint x: 154, startPoint y: 330, endPoint x: 127, endPoint y: 329, distance: 26.4
type input "0.08"
click at [127, 329] on input "range" at bounding box center [122, 329] width 128 height 1
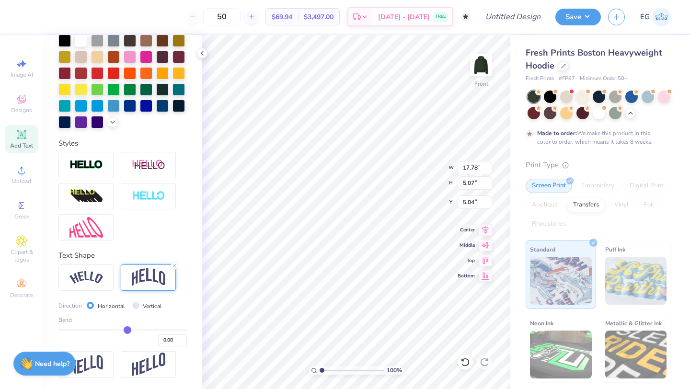
type input "2.37"
type input "6.39"
type input "0.09"
type input "0.1"
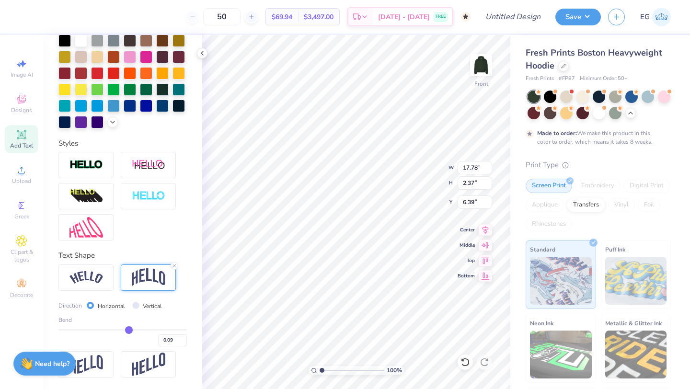
type input "0.10"
type input "0.11"
type input "0.12"
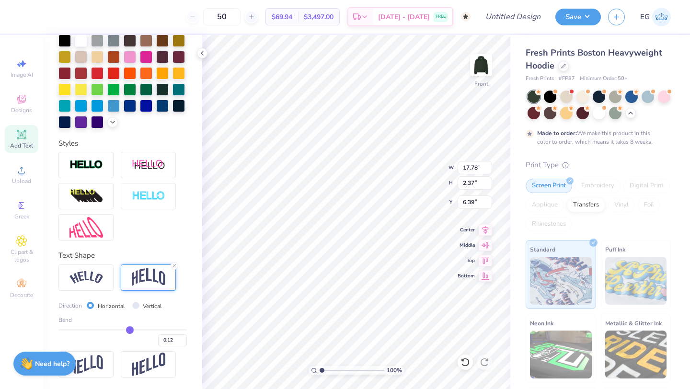
type input "0.13"
type input "0.14"
type input "0.15"
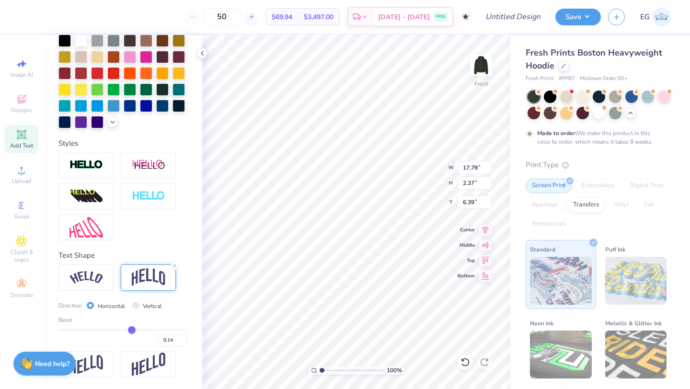
type input "0.15"
type input "0.16"
type input "0.17"
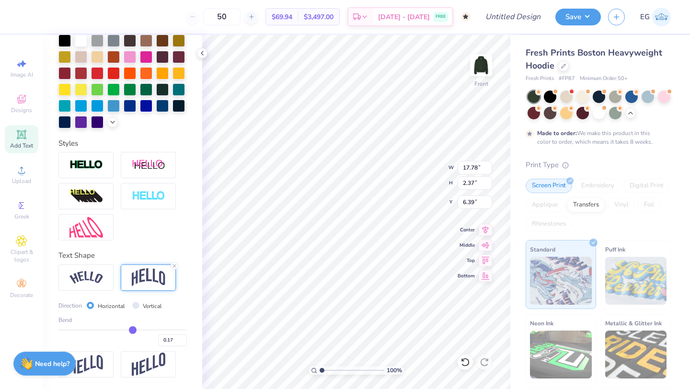
type input "0.18"
type input "0.19"
type input "0.2"
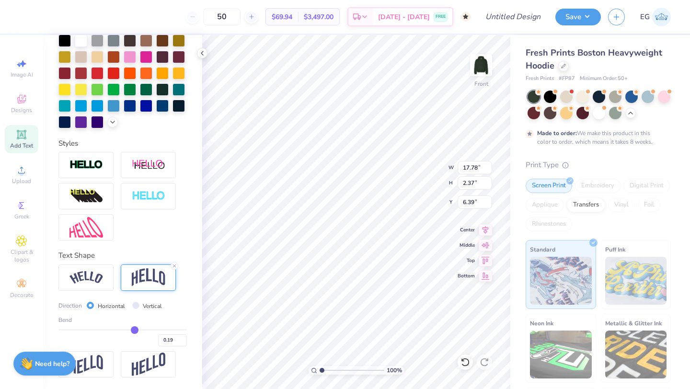
type input "0.20"
type input "0.21"
type input "0.22"
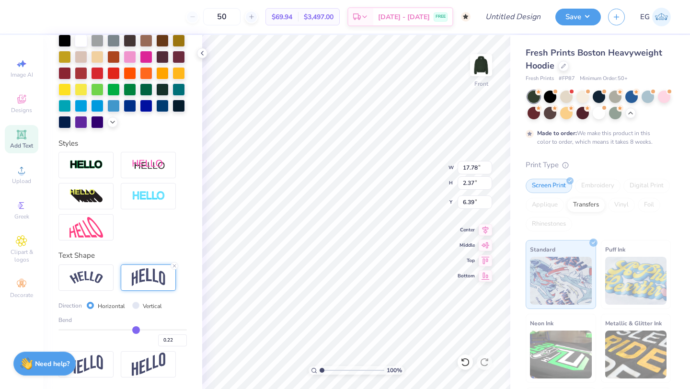
type input "0.23"
type input "0.24"
type input "0.25"
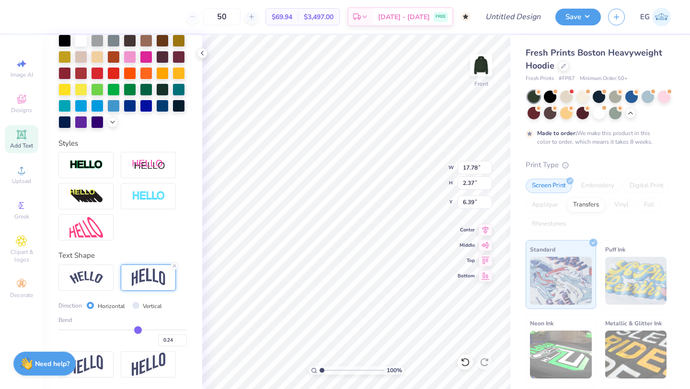
type input "0.25"
drag, startPoint x: 127, startPoint y: 329, endPoint x: 138, endPoint y: 328, distance: 10.1
type input "0.25"
click at [138, 329] on input "range" at bounding box center [122, 329] width 128 height 1
type input "3.39"
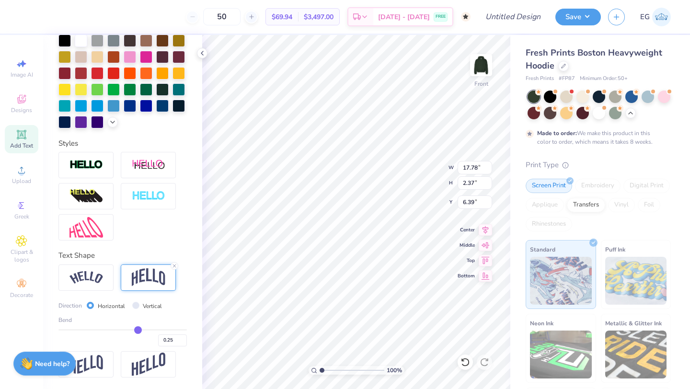
type input "5.88"
click at [462, 357] on icon at bounding box center [465, 362] width 10 height 10
type input "2.37"
type input "6.39"
type input "0.08"
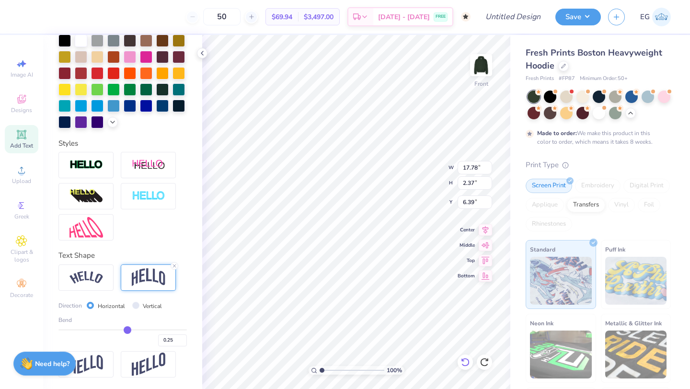
type input "0.08"
click at [467, 365] on icon at bounding box center [465, 362] width 8 height 9
click at [467, 361] on icon at bounding box center [465, 362] width 10 height 10
type input "2.09"
type input "5.95"
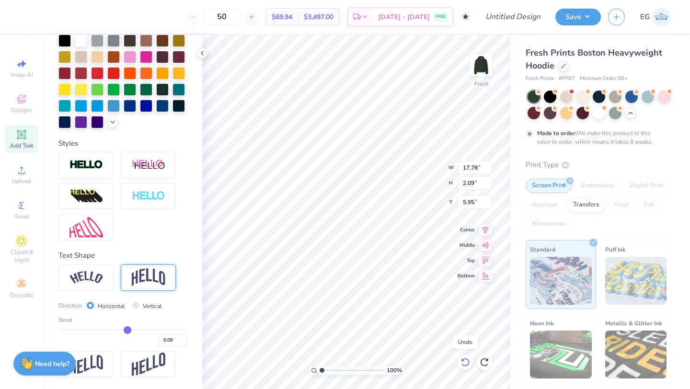
type input "0.5"
type input "0.50"
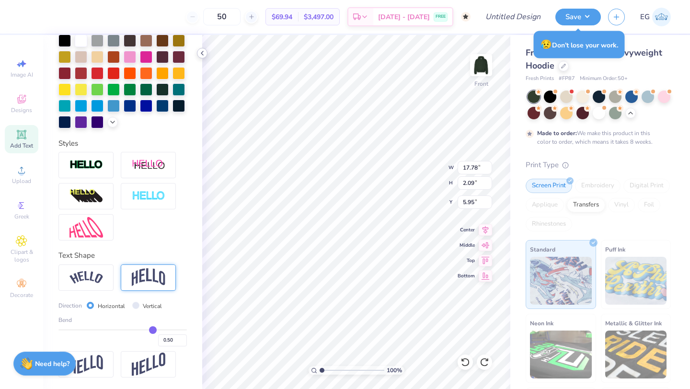
click at [202, 52] on polyline at bounding box center [202, 53] width 2 height 4
type input "5.78"
type textarea "Chi"
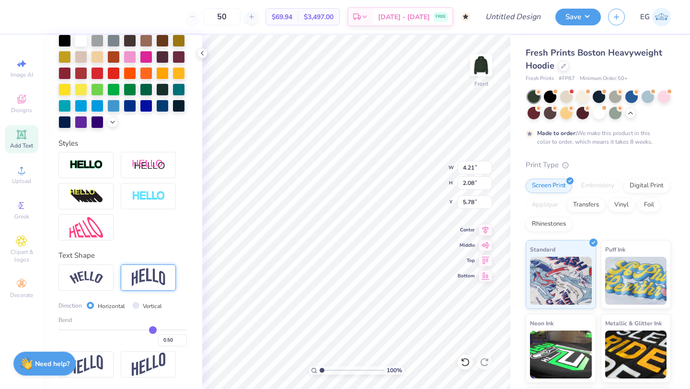
scroll to position [0, 0]
type textarea "Chi Fest"
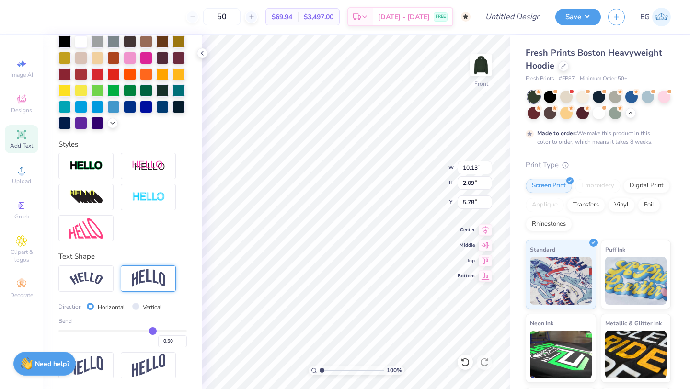
scroll to position [222, 0]
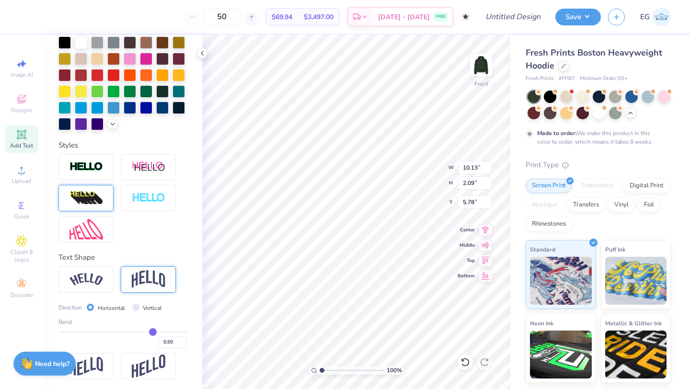
click at [106, 194] on div at bounding box center [85, 198] width 55 height 26
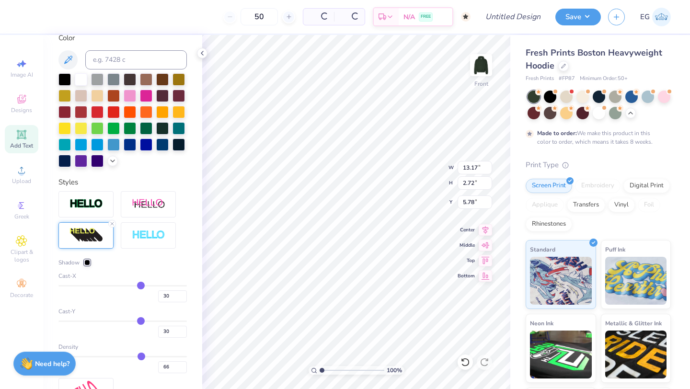
type input "13.17"
type input "2.72"
click at [464, 362] on icon at bounding box center [465, 362] width 10 height 10
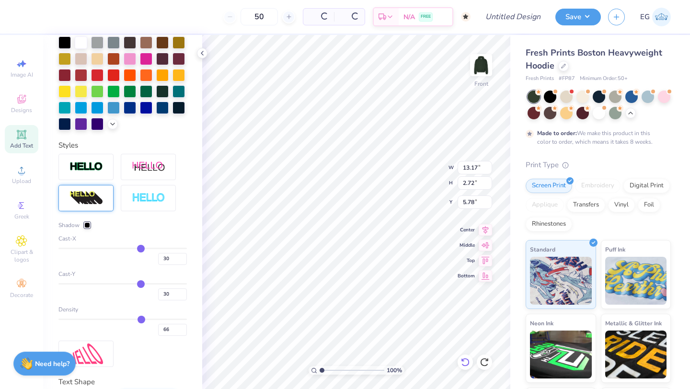
type input "10.13"
type input "2.09"
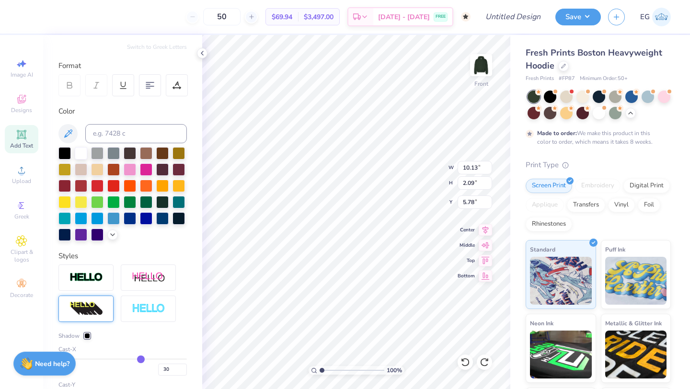
scroll to position [0, 0]
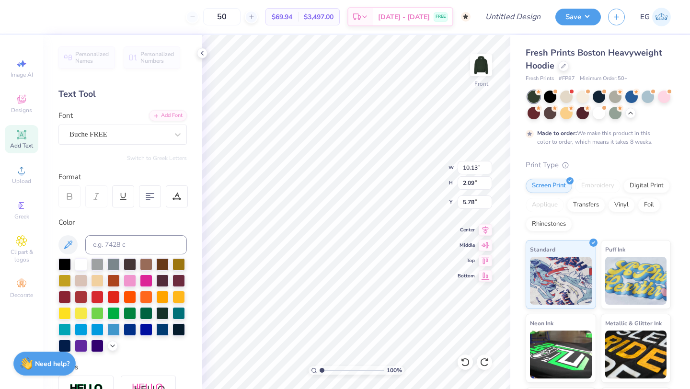
click at [111, 217] on div "Personalized Names Personalized Numbers Text Tool Add Font Font Buche FREE Swit…" at bounding box center [122, 212] width 159 height 354
type input "5.79"
click at [25, 140] on div "Add Text" at bounding box center [22, 139] width 34 height 28
type input "7.22"
type input "13.71"
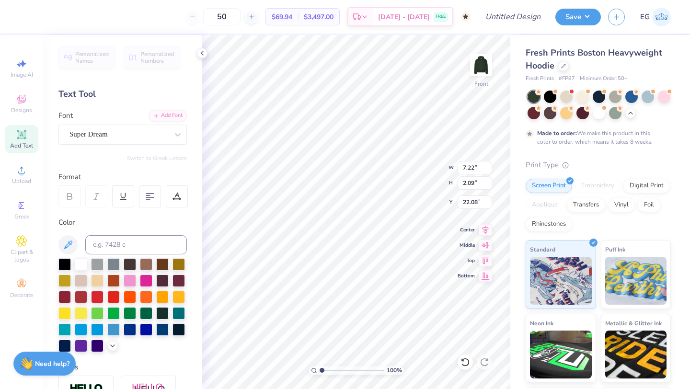
type input "22.08"
type textarea "2025"
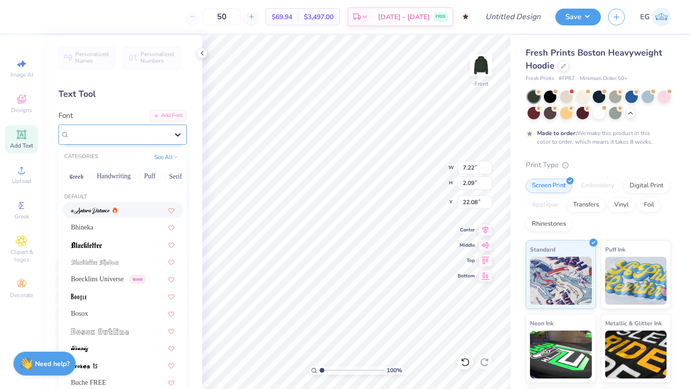
click at [176, 136] on icon at bounding box center [178, 135] width 10 height 10
click at [130, 273] on div "Boecklins Universe Greek" at bounding box center [122, 279] width 121 height 16
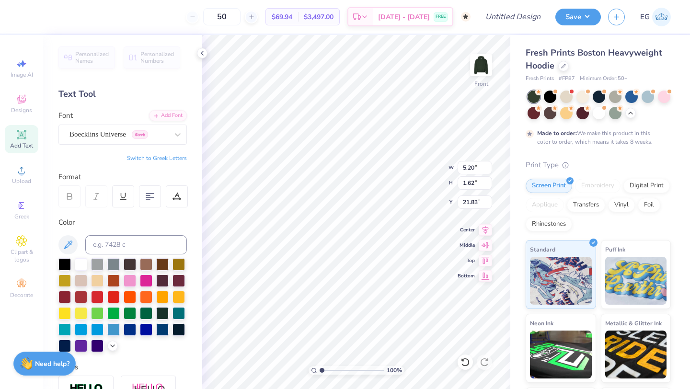
type input "5.20"
type input "1.62"
type input "21.83"
type input "10.13"
type input "2.09"
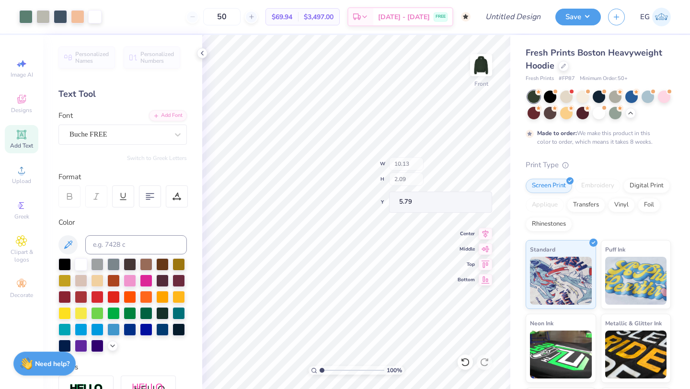
type input "6.13"
click at [22, 205] on icon at bounding box center [21, 205] width 5 height 7
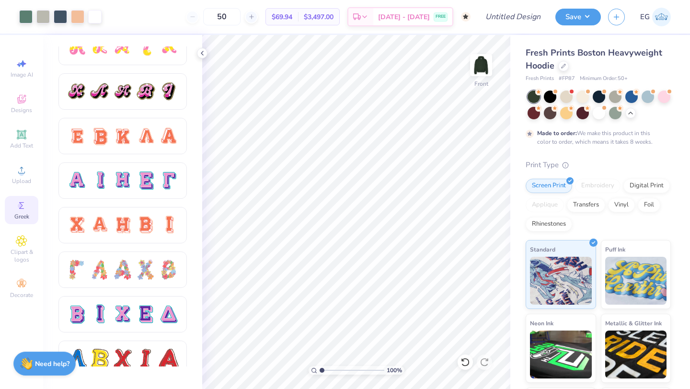
scroll to position [615, 0]
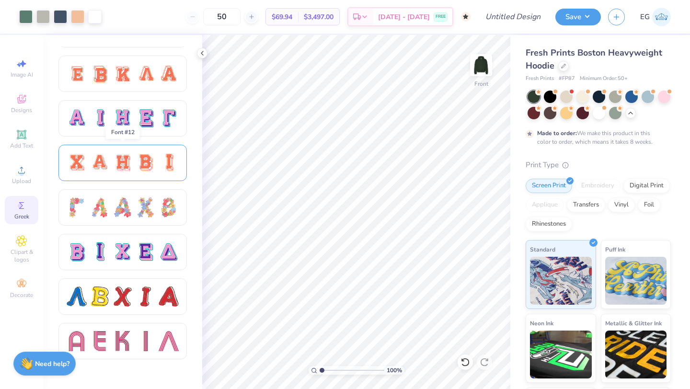
click at [147, 172] on div at bounding box center [146, 163] width 20 height 20
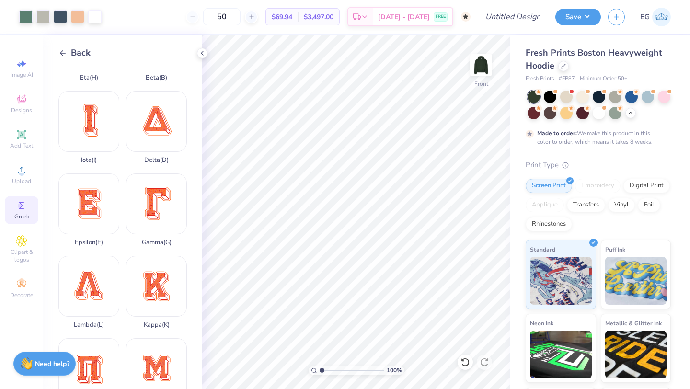
scroll to position [0, 0]
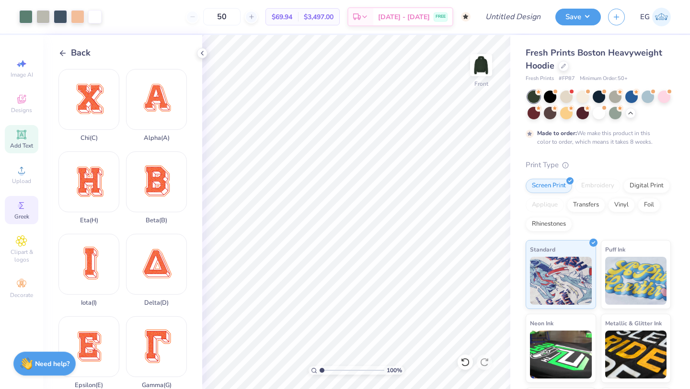
click at [30, 140] on div "Add Text" at bounding box center [22, 139] width 34 height 28
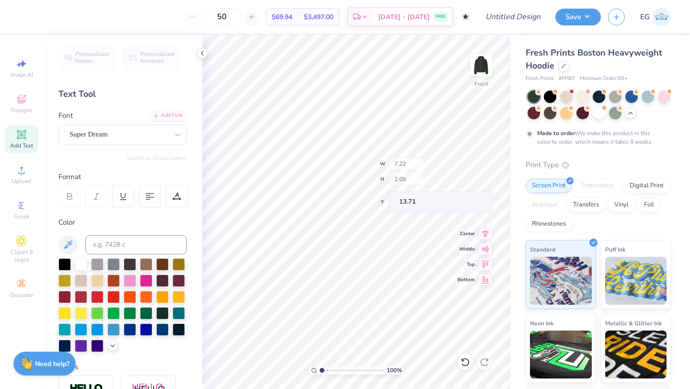
type input "10.73"
click at [25, 138] on icon at bounding box center [21, 134] width 11 height 11
type textarea "X o"
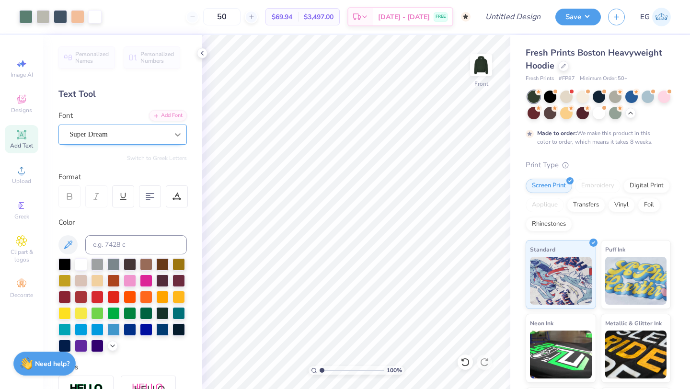
click at [178, 133] on icon at bounding box center [178, 135] width 10 height 10
click at [178, 136] on icon at bounding box center [178, 135] width 10 height 10
click at [106, 137] on div "Super Dream" at bounding box center [119, 134] width 101 height 15
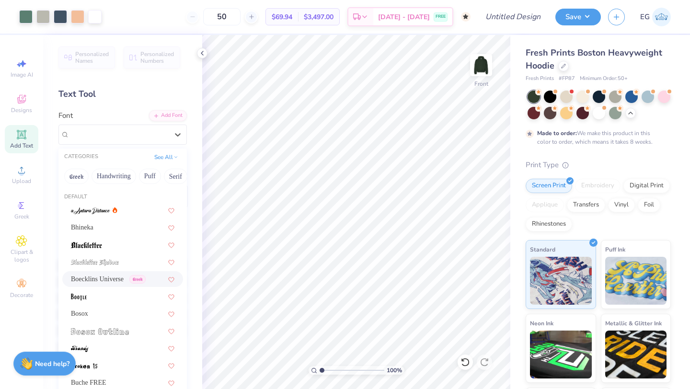
click at [103, 280] on span "Boecklins Universe" at bounding box center [97, 279] width 53 height 10
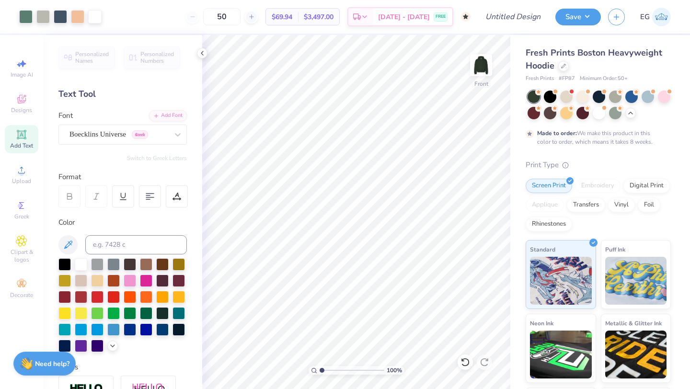
click at [24, 137] on icon at bounding box center [21, 134] width 7 height 7
type input "11.32"
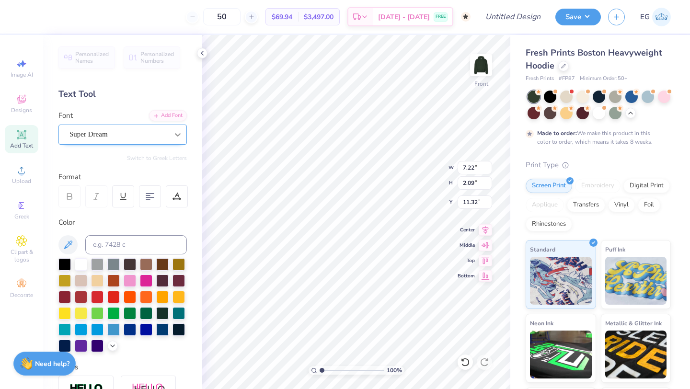
type textarea "X"
click at [174, 132] on icon at bounding box center [178, 135] width 10 height 10
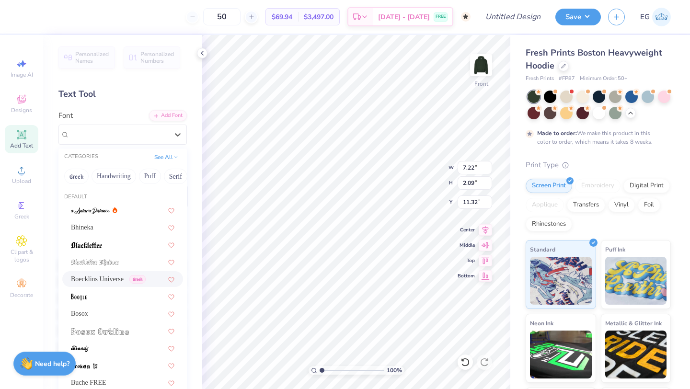
click at [143, 278] on span "Greek" at bounding box center [137, 279] width 16 height 9
click at [177, 135] on icon at bounding box center [178, 134] width 6 height 3
click at [173, 156] on icon at bounding box center [175, 156] width 5 height 5
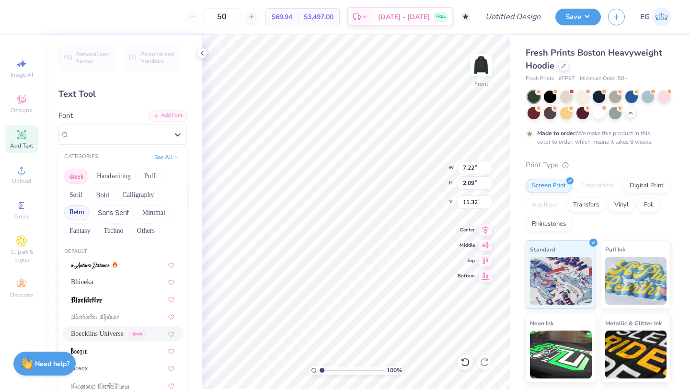
click at [78, 183] on button "Greek" at bounding box center [76, 176] width 24 height 15
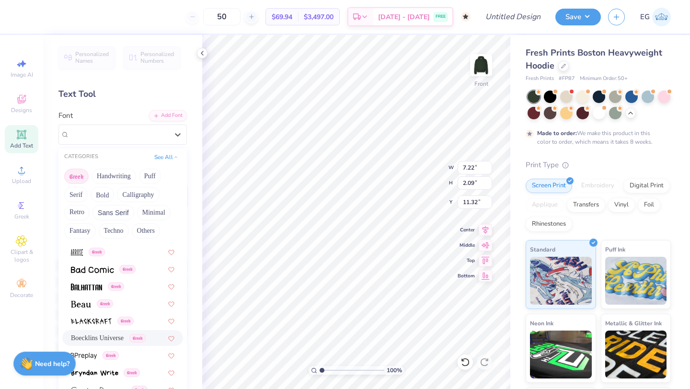
scroll to position [0, 0]
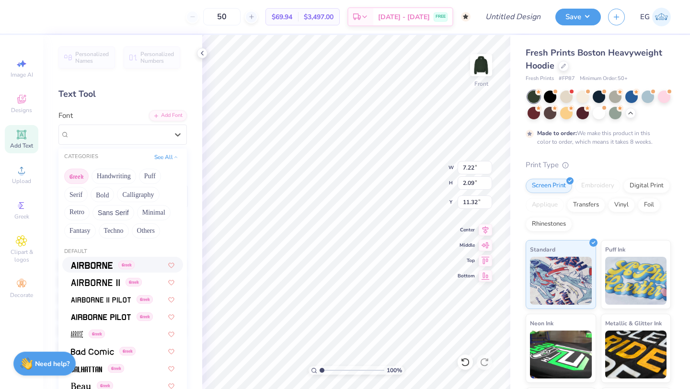
click at [188, 150] on div "Personalized Names Personalized Numbers Text Tool Add Font Font option Airborne…" at bounding box center [122, 212] width 159 height 354
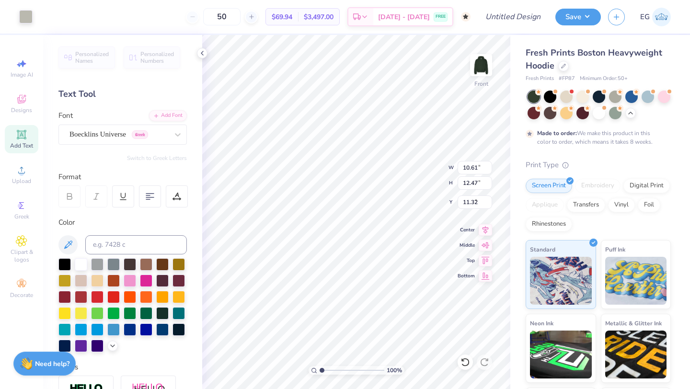
type input "10.61"
type input "12.47"
type input "8.83"
type input "2.04"
type input "2.17"
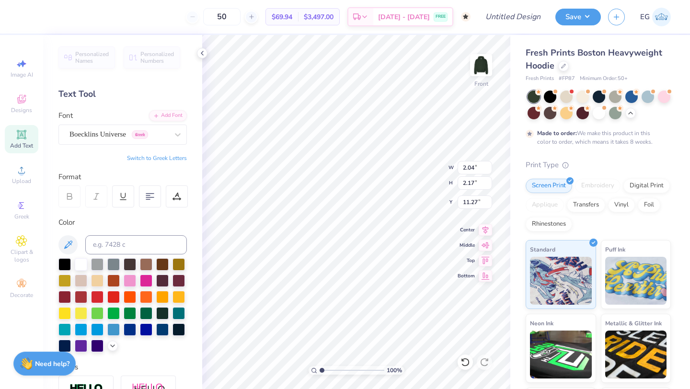
type input "11.98"
click at [176, 155] on button "Switch to Greek Letters" at bounding box center [157, 158] width 60 height 8
type input "2.03"
type input "2.15"
type input "12.00"
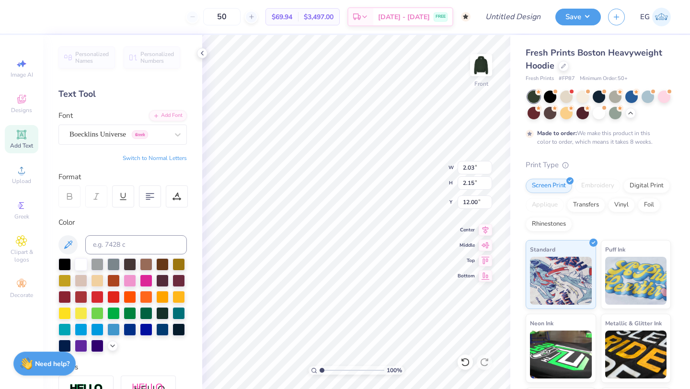
click at [177, 159] on button "Switch to Normal Letters" at bounding box center [155, 158] width 64 height 8
click at [24, 136] on icon at bounding box center [21, 134] width 7 height 7
click at [177, 136] on icon at bounding box center [178, 134] width 6 height 3
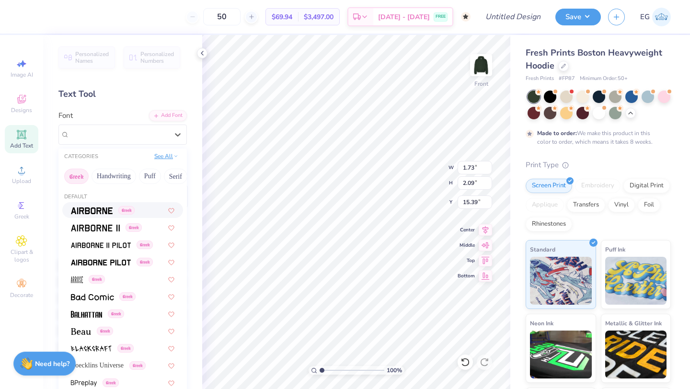
click at [157, 157] on button "See All" at bounding box center [166, 156] width 30 height 10
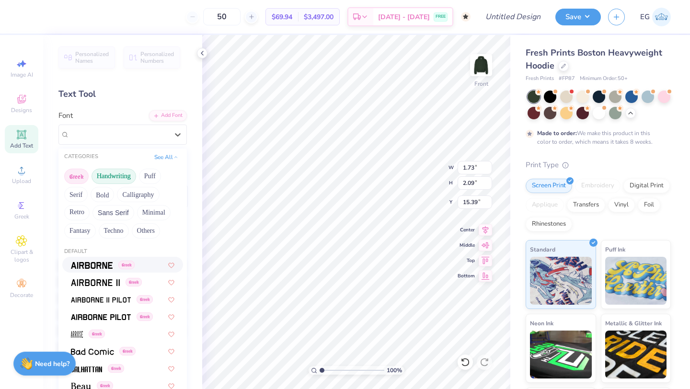
click at [105, 178] on button "Handwriting" at bounding box center [114, 176] width 45 height 15
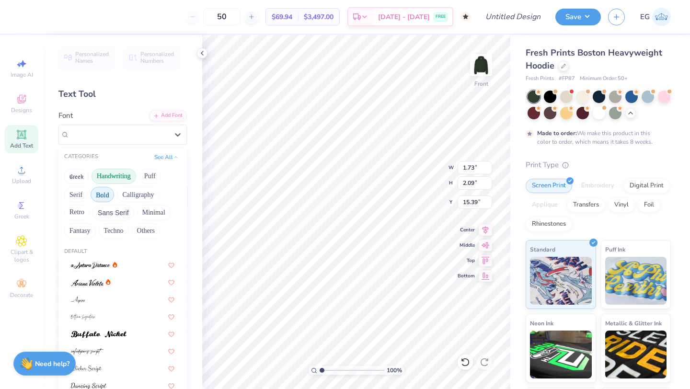
click at [109, 195] on button "Bold" at bounding box center [102, 194] width 23 height 15
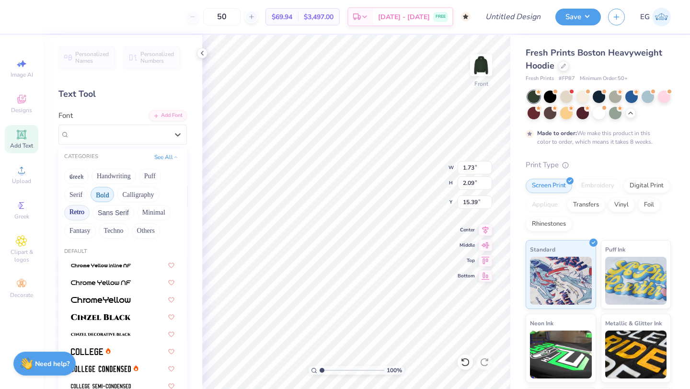
click at [84, 212] on button "Retro" at bounding box center [76, 212] width 25 height 15
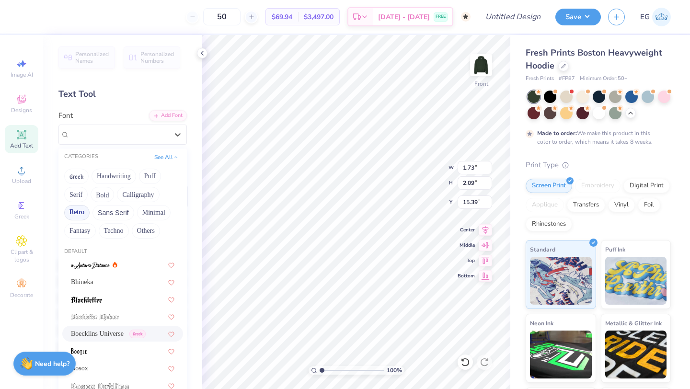
click at [108, 333] on span "Boecklins Universe" at bounding box center [97, 334] width 53 height 10
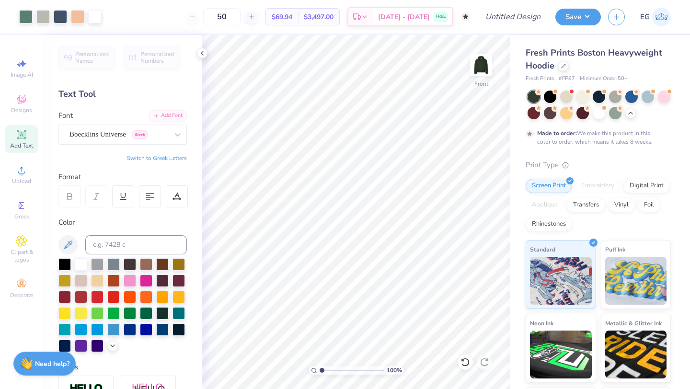
click at [20, 138] on icon at bounding box center [21, 134] width 7 height 7
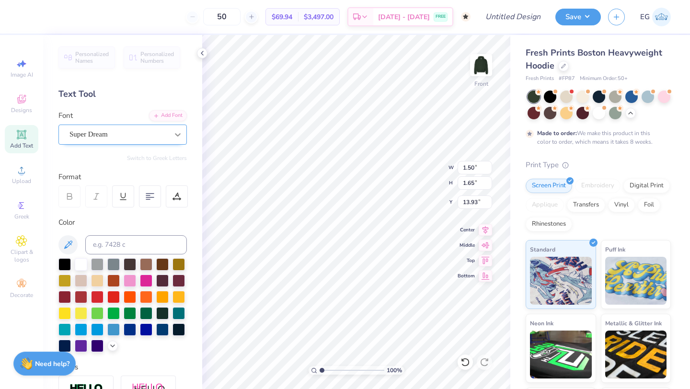
click at [177, 136] on icon at bounding box center [178, 134] width 6 height 3
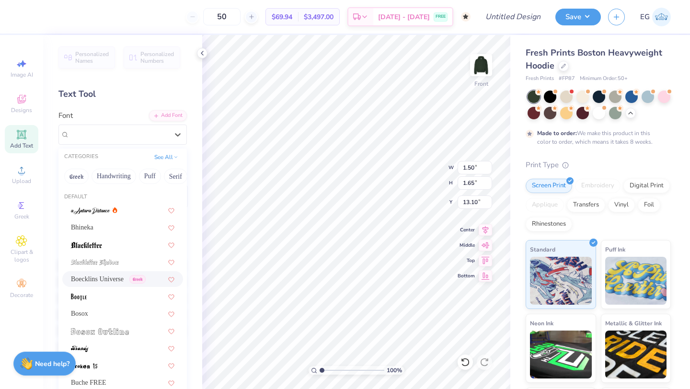
click at [117, 280] on span "Boecklins Universe" at bounding box center [97, 279] width 53 height 10
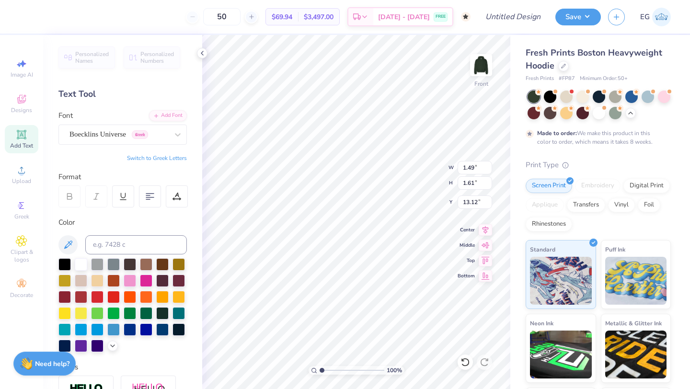
click at [172, 157] on button "Switch to Greek Letters" at bounding box center [157, 158] width 60 height 8
click at [21, 211] on div "Greek" at bounding box center [22, 210] width 34 height 28
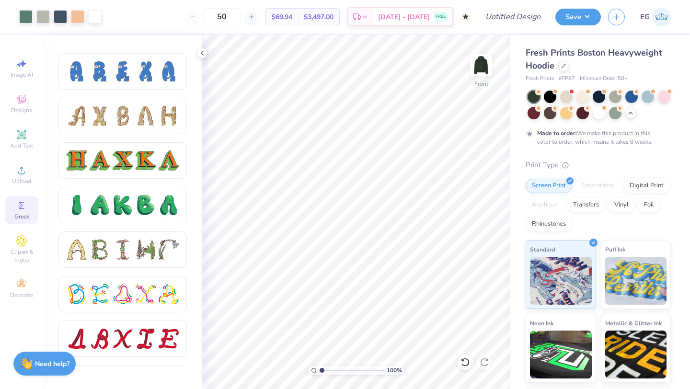
scroll to position [973, 0]
click at [128, 165] on div at bounding box center [123, 161] width 20 height 20
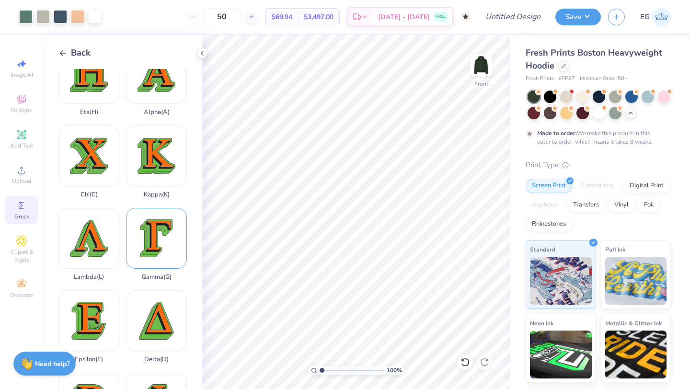
scroll to position [30, 0]
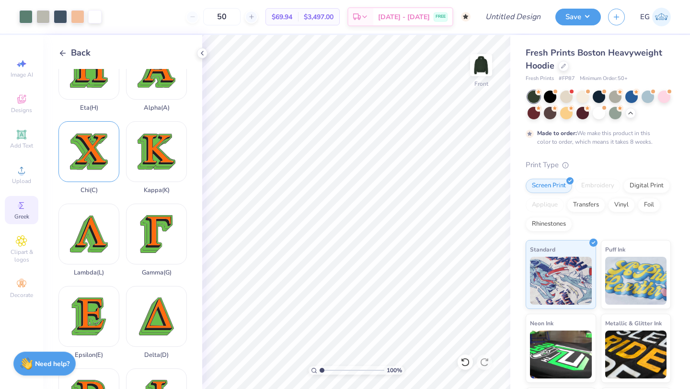
click at [102, 164] on div "Chi ( C )" at bounding box center [88, 157] width 61 height 73
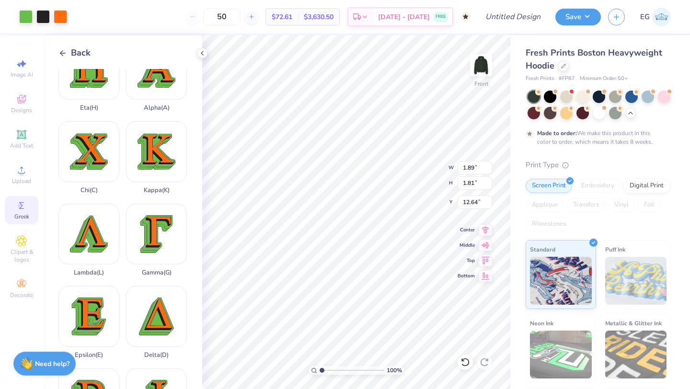
click at [62, 52] on icon at bounding box center [62, 53] width 9 height 9
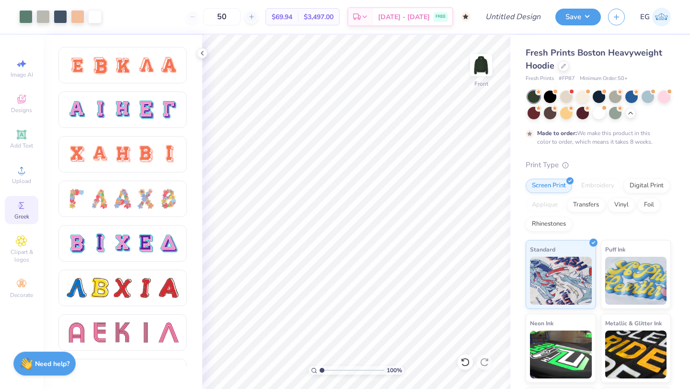
scroll to position [624, 0]
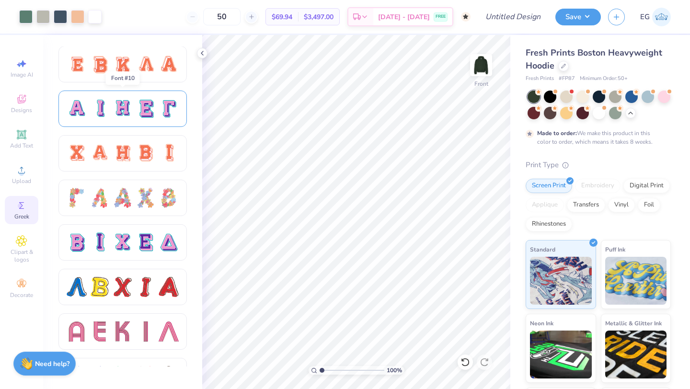
click at [139, 115] on div at bounding box center [146, 109] width 20 height 20
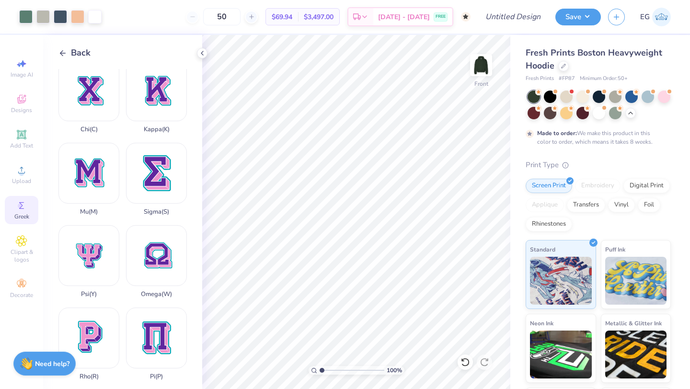
scroll to position [303, 0]
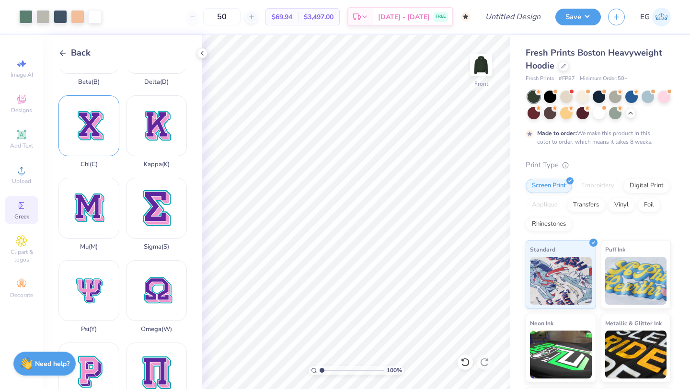
click at [87, 125] on div "Chi ( C )" at bounding box center [88, 131] width 61 height 73
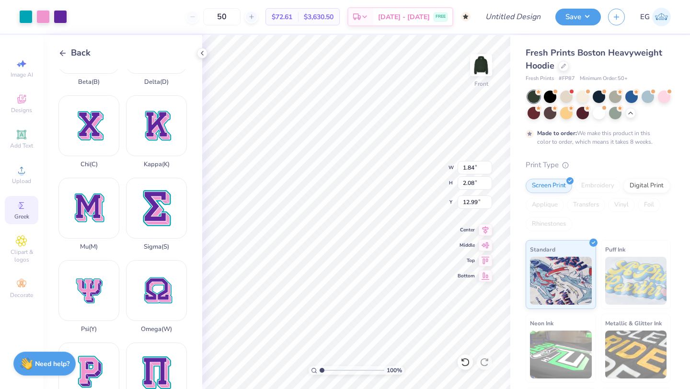
click at [59, 53] on icon at bounding box center [62, 53] width 9 height 9
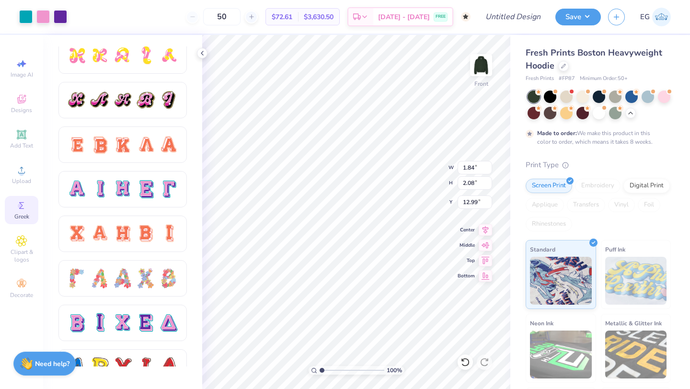
scroll to position [544, 0]
click at [159, 182] on div at bounding box center [169, 189] width 20 height 20
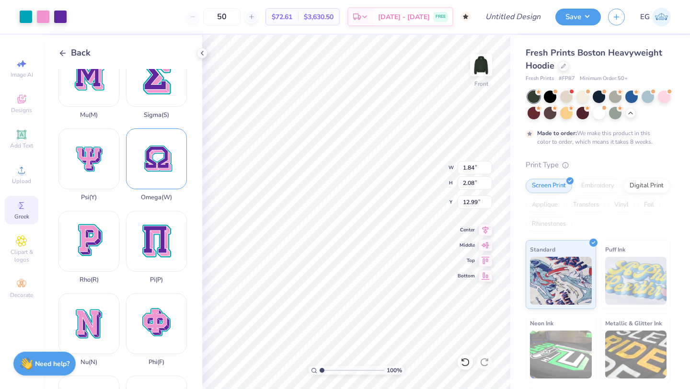
scroll to position [436, 0]
click at [155, 149] on div "Omega ( W )" at bounding box center [156, 164] width 61 height 73
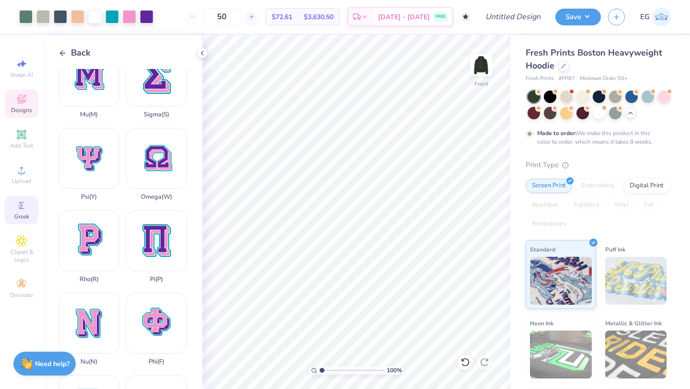
click at [23, 102] on icon at bounding box center [22, 100] width 8 height 6
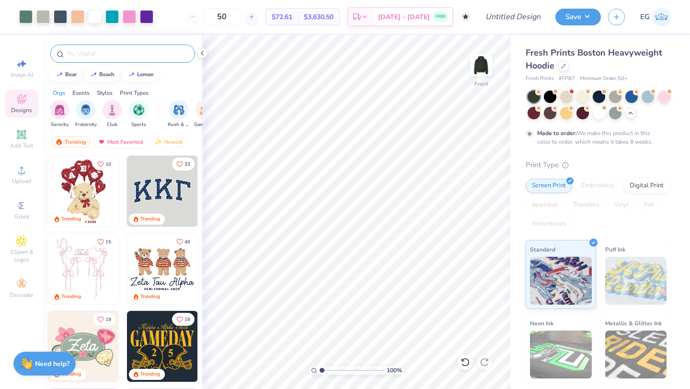
click at [88, 54] on input "text" at bounding box center [127, 54] width 123 height 10
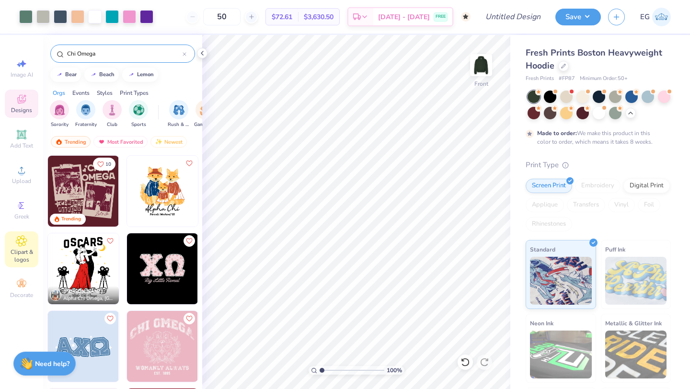
click at [31, 253] on span "Clipart & logos" at bounding box center [22, 255] width 34 height 15
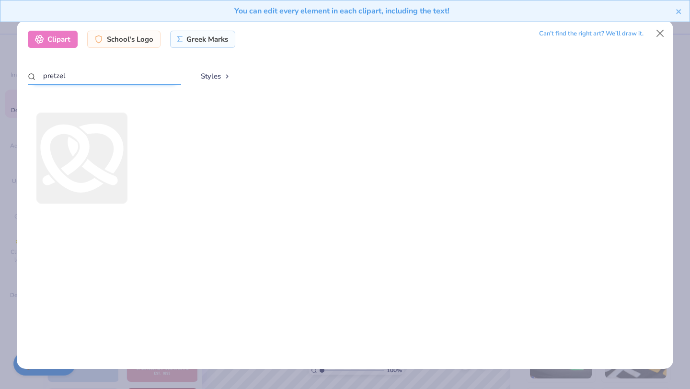
click at [89, 74] on input "pretzel" at bounding box center [104, 76] width 153 height 18
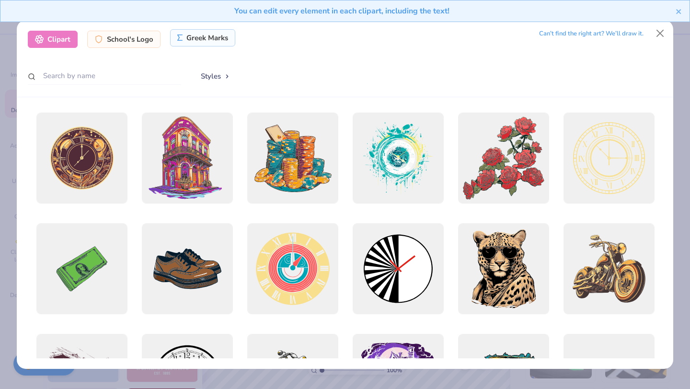
click at [218, 39] on div "Greek Marks" at bounding box center [203, 37] width 66 height 17
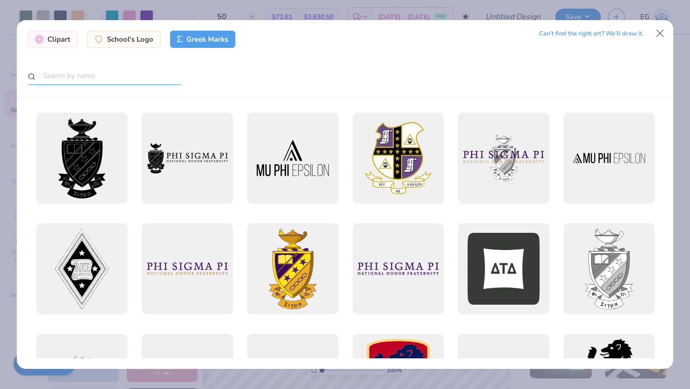
click at [104, 80] on input "text" at bounding box center [104, 76] width 153 height 18
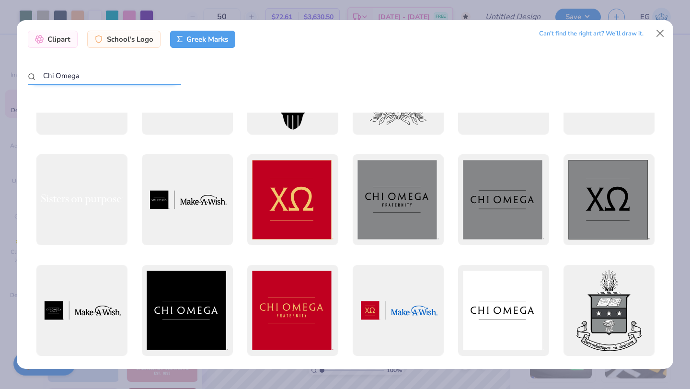
scroll to position [0, 0]
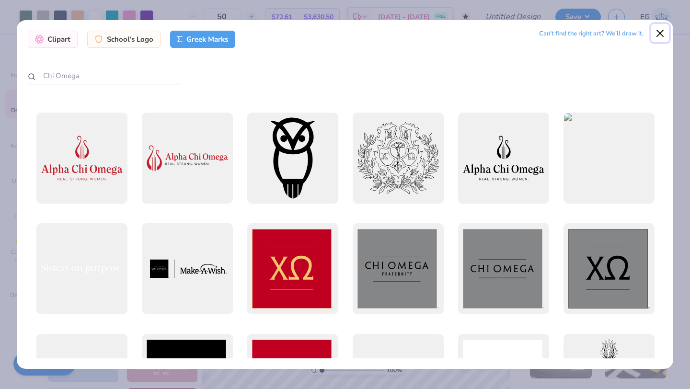
click at [661, 34] on button "Close" at bounding box center [660, 33] width 18 height 18
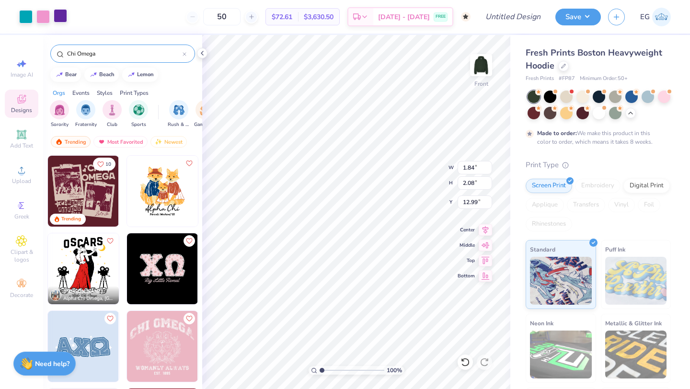
click at [60, 20] on div at bounding box center [60, 15] width 13 height 13
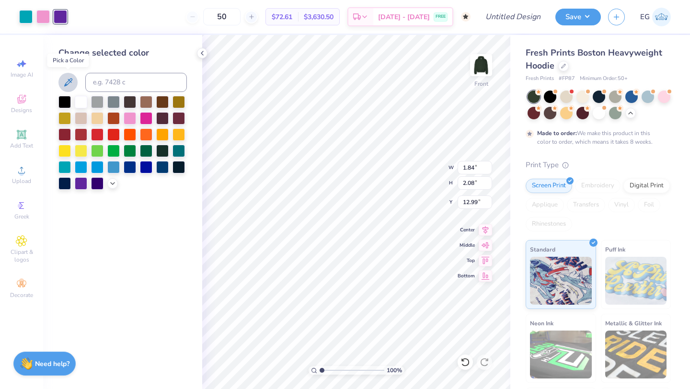
click at [69, 84] on icon at bounding box center [67, 82] width 11 height 11
click at [45, 18] on div at bounding box center [42, 15] width 13 height 13
click at [71, 79] on icon at bounding box center [67, 82] width 11 height 11
click at [74, 81] on button at bounding box center [67, 82] width 19 height 19
click at [26, 15] on div at bounding box center [25, 15] width 13 height 13
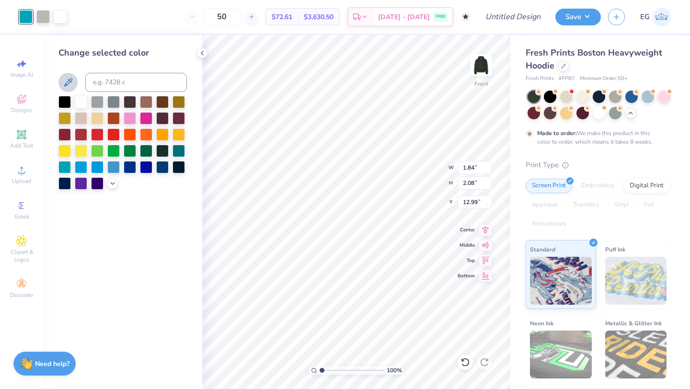
click at [68, 80] on icon at bounding box center [67, 82] width 11 height 11
click at [68, 80] on icon at bounding box center [68, 82] width 8 height 8
click at [44, 15] on div at bounding box center [42, 15] width 13 height 13
click at [67, 82] on icon at bounding box center [68, 82] width 8 height 8
click at [27, 21] on div at bounding box center [25, 15] width 13 height 13
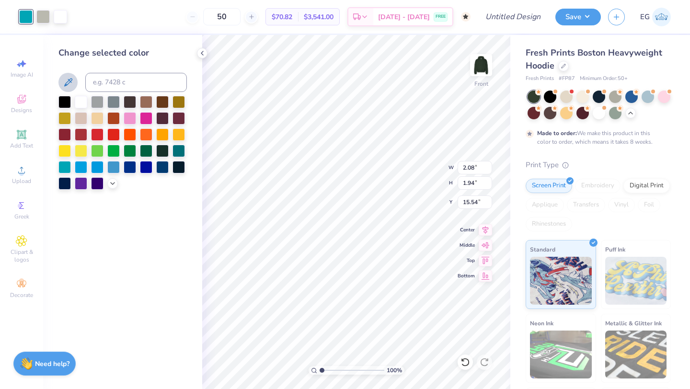
click at [76, 81] on button at bounding box center [67, 82] width 19 height 19
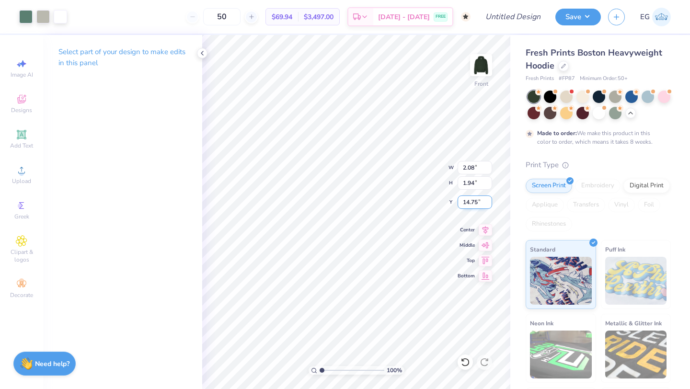
drag, startPoint x: 480, startPoint y: 202, endPoint x: 461, endPoint y: 201, distance: 19.2
click at [461, 202] on input "14.75" at bounding box center [475, 201] width 34 height 13
click at [467, 362] on icon at bounding box center [465, 362] width 10 height 10
drag, startPoint x: 475, startPoint y: 182, endPoint x: 462, endPoint y: 182, distance: 12.5
click at [462, 182] on input "1.94" at bounding box center [475, 182] width 34 height 13
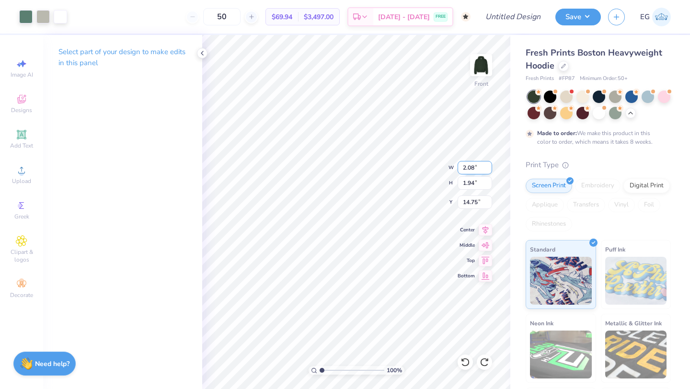
drag, startPoint x: 474, startPoint y: 167, endPoint x: 458, endPoint y: 168, distance: 16.4
click at [458, 168] on input "2.08" at bounding box center [475, 167] width 34 height 13
drag, startPoint x: 475, startPoint y: 184, endPoint x: 459, endPoint y: 184, distance: 15.8
click at [459, 184] on input "1.94" at bounding box center [475, 182] width 34 height 13
click at [464, 184] on input "1.94" at bounding box center [475, 182] width 34 height 13
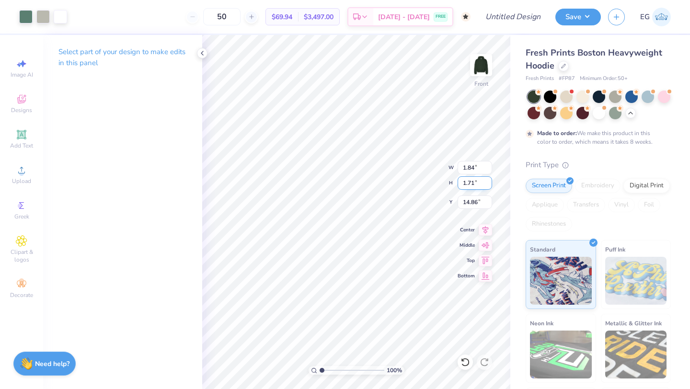
click at [458, 184] on input "1.71" at bounding box center [475, 182] width 34 height 13
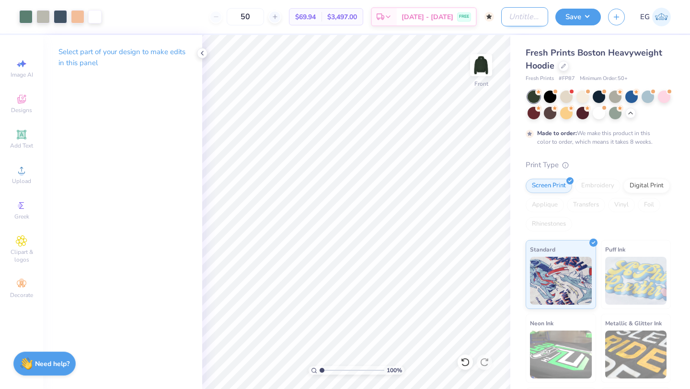
click at [502, 19] on input "Design Title" at bounding box center [524, 16] width 47 height 19
click at [585, 13] on button "Save" at bounding box center [578, 15] width 46 height 17
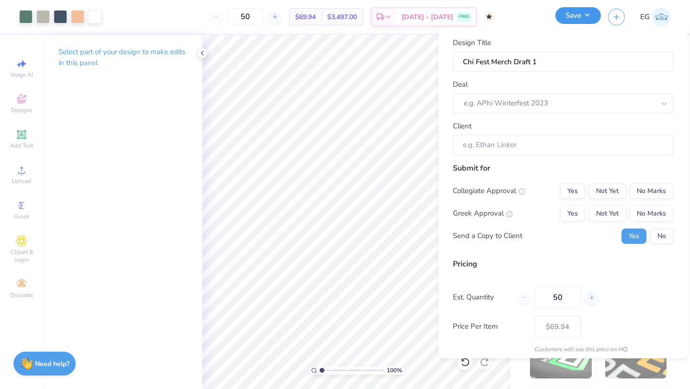
scroll to position [0, 0]
click at [585, 13] on button "Save" at bounding box center [578, 15] width 46 height 17
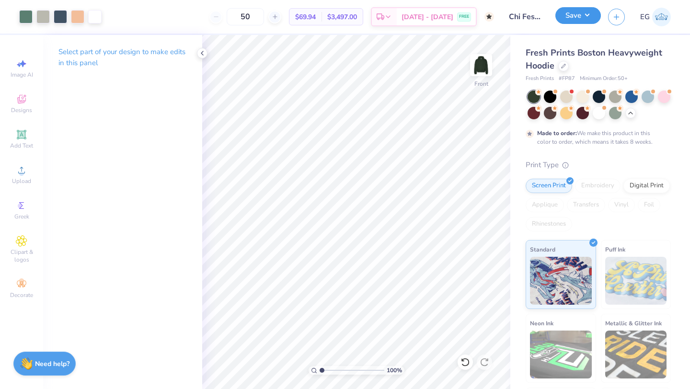
click at [585, 17] on button "Save" at bounding box center [578, 15] width 46 height 17
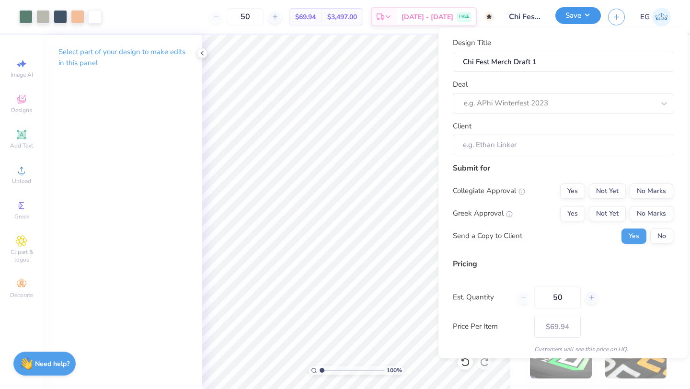
click at [585, 17] on button "Save" at bounding box center [578, 15] width 46 height 17
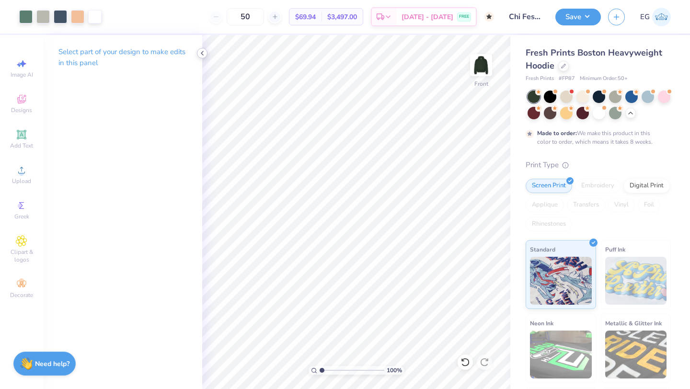
click at [204, 54] on icon at bounding box center [202, 53] width 8 height 8
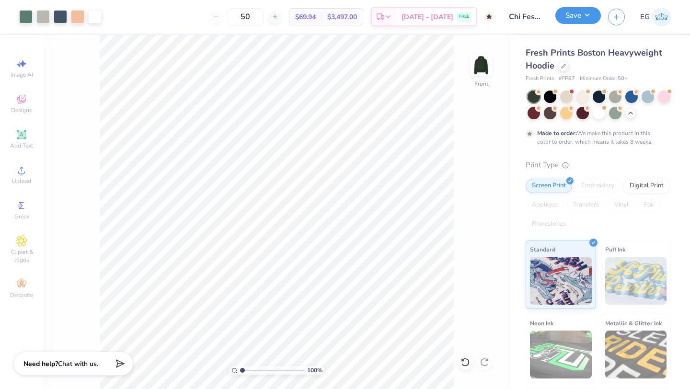
click at [597, 16] on button "Save" at bounding box center [578, 15] width 46 height 17
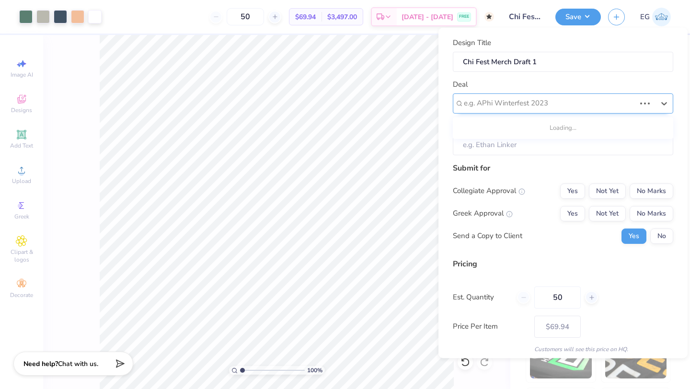
click at [510, 102] on div at bounding box center [550, 103] width 172 height 13
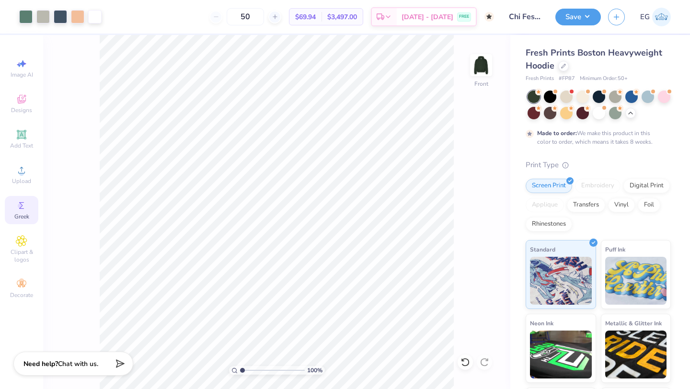
click at [25, 206] on icon at bounding box center [21, 205] width 11 height 11
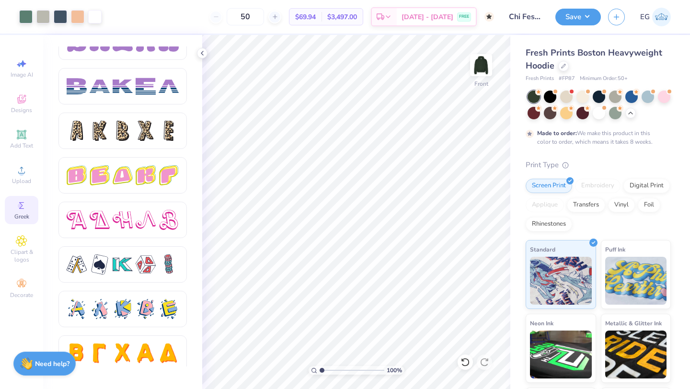
scroll to position [1596, 0]
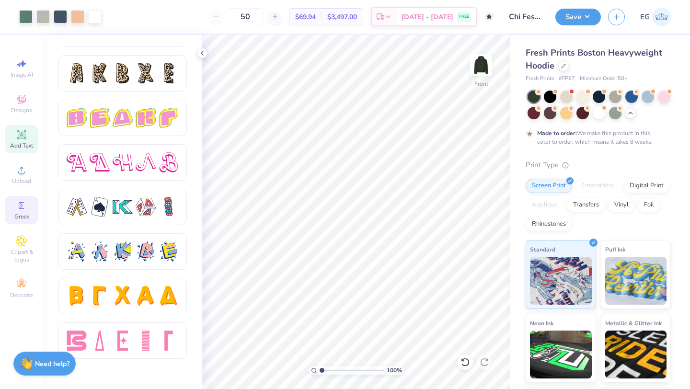
click at [25, 137] on icon at bounding box center [21, 134] width 9 height 9
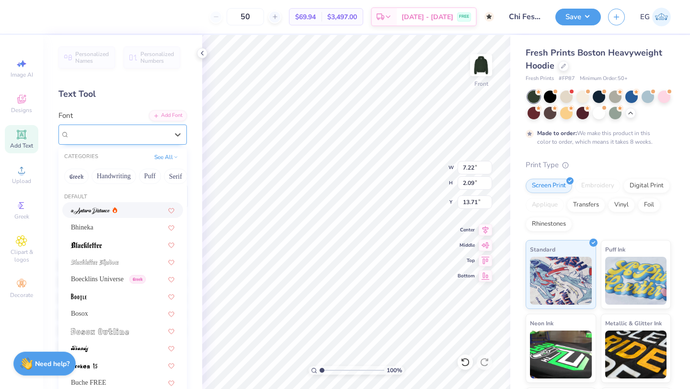
click at [153, 139] on div "Super Dream" at bounding box center [119, 134] width 101 height 15
click at [80, 179] on button "Greek" at bounding box center [76, 176] width 24 height 15
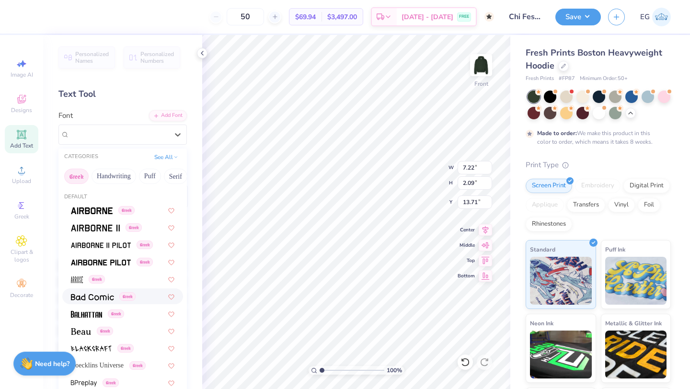
scroll to position [34, 0]
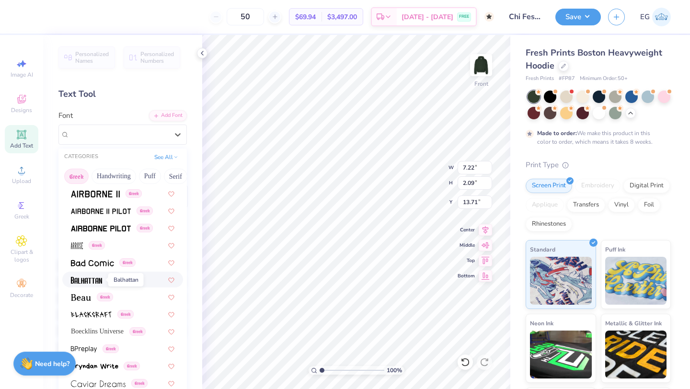
click at [95, 284] on span at bounding box center [86, 280] width 31 height 10
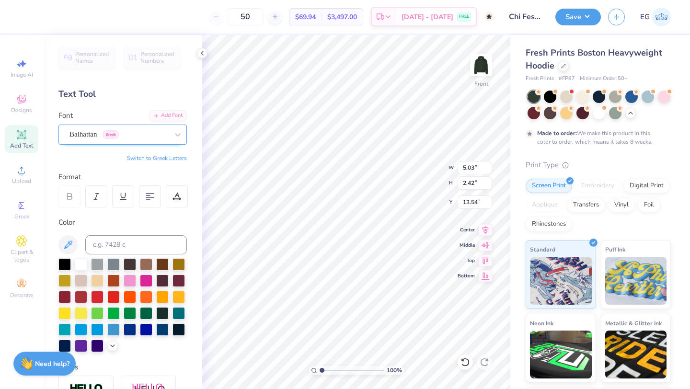
click at [166, 137] on div "Balhattan Greek" at bounding box center [119, 134] width 101 height 15
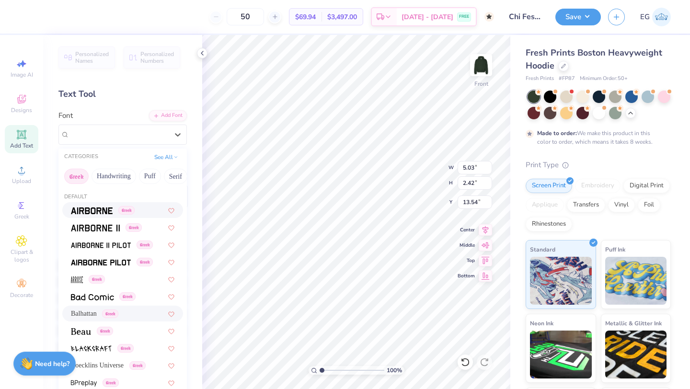
click at [111, 216] on div "Greek" at bounding box center [122, 210] width 121 height 16
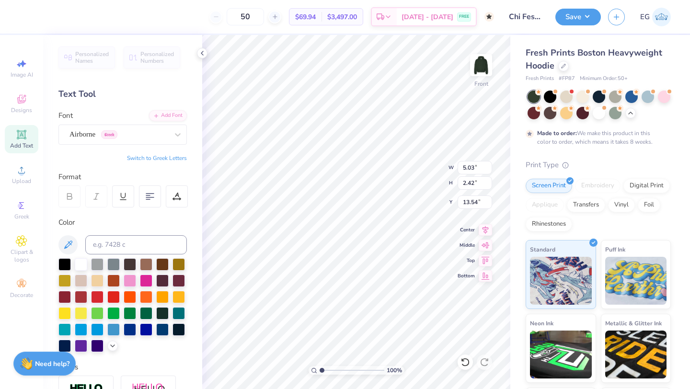
click at [510, 201] on div "Fresh Prints Boston Heavyweight Hoodie Fresh Prints # FP87 Minimum Order: 50 + …" at bounding box center [600, 246] width 180 height 422
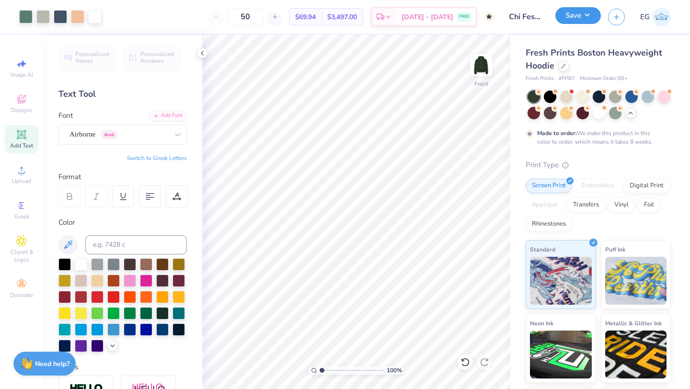
click at [586, 17] on button "Save" at bounding box center [578, 15] width 46 height 17
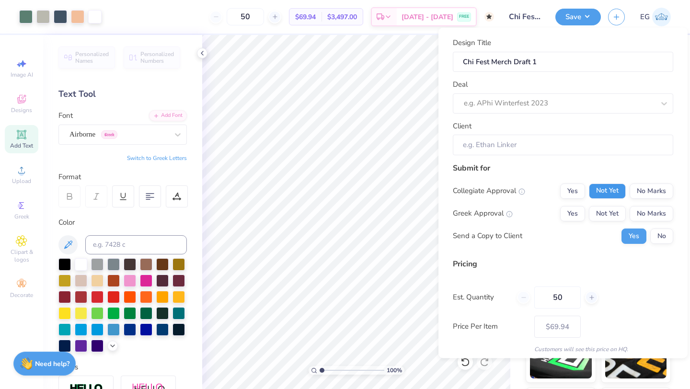
click at [612, 193] on button "Not Yet" at bounding box center [607, 190] width 37 height 15
click at [642, 195] on button "No Marks" at bounding box center [652, 190] width 44 height 15
click at [606, 212] on button "Not Yet" at bounding box center [607, 213] width 37 height 15
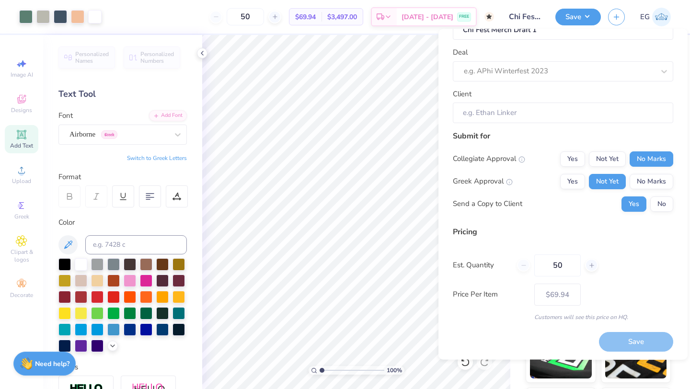
scroll to position [34, 0]
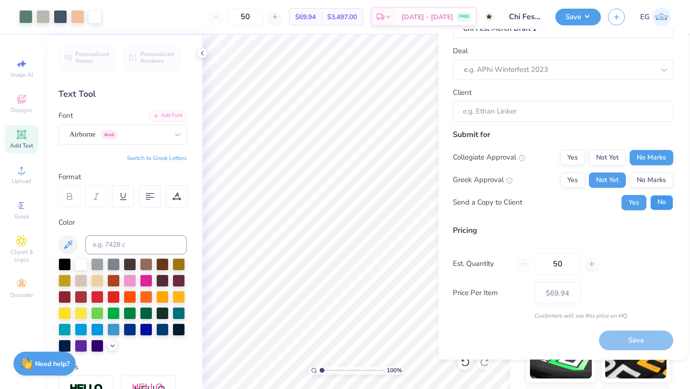
click at [663, 208] on button "No" at bounding box center [661, 202] width 23 height 15
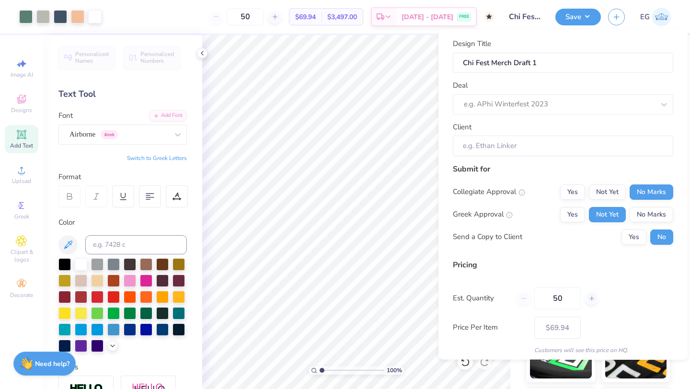
scroll to position [0, 0]
click at [606, 96] on div "e.g. APhi Winterfest 2023" at bounding box center [563, 104] width 220 height 20
click at [612, 128] on div "No matching deals found" at bounding box center [563, 129] width 220 height 17
click at [600, 105] on div at bounding box center [559, 104] width 191 height 13
click at [595, 124] on div "Client" at bounding box center [563, 139] width 220 height 34
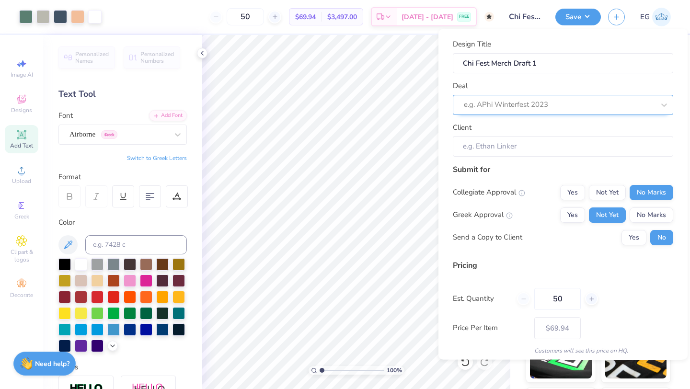
click at [644, 104] on div at bounding box center [559, 104] width 191 height 13
click at [687, 95] on div "Design Title Chi Fest Merch Draft 1 Deal e.g. APhi Winterfest 2023 Client Submi…" at bounding box center [562, 194] width 249 height 331
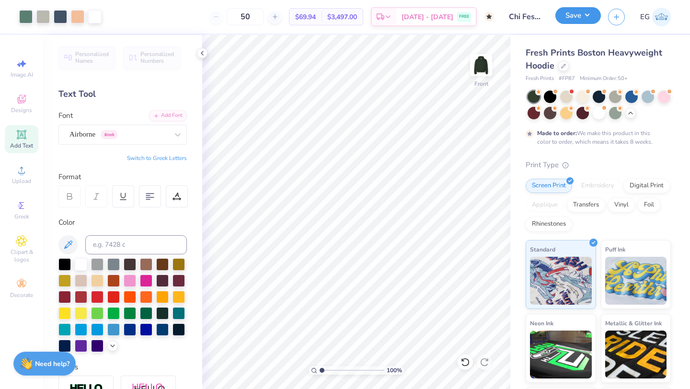
click at [584, 16] on button "Save" at bounding box center [578, 15] width 46 height 17
click at [203, 55] on icon at bounding box center [202, 53] width 8 height 8
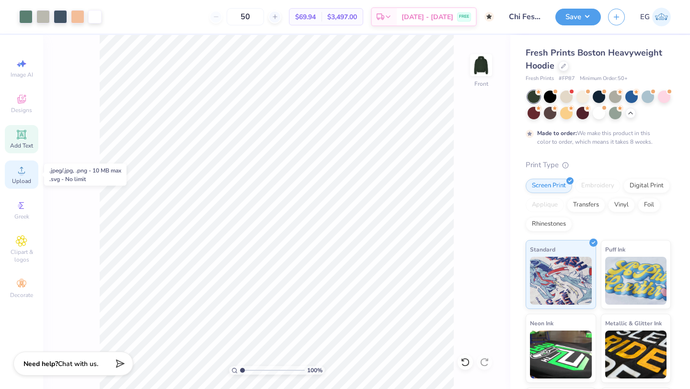
click at [23, 174] on circle at bounding box center [21, 173] width 5 height 5
click at [14, 102] on div "Designs" at bounding box center [22, 104] width 34 height 28
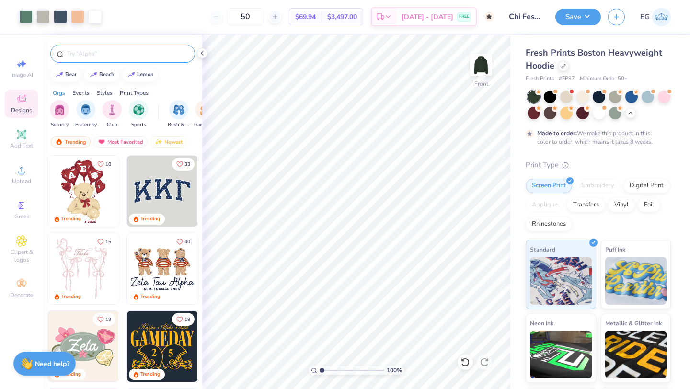
click at [107, 50] on input "text" at bounding box center [127, 54] width 123 height 10
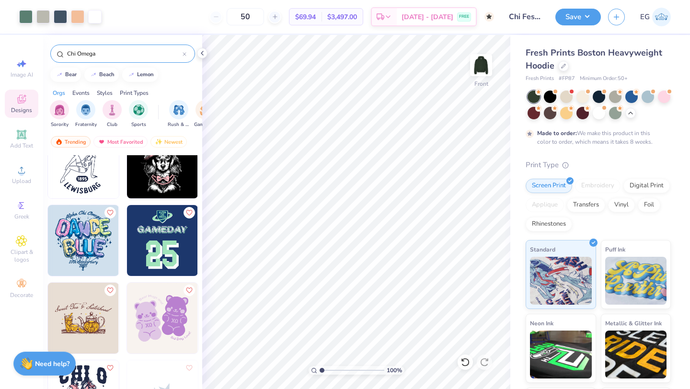
scroll to position [1504, 0]
click at [117, 52] on input "Chi Omega" at bounding box center [124, 54] width 116 height 10
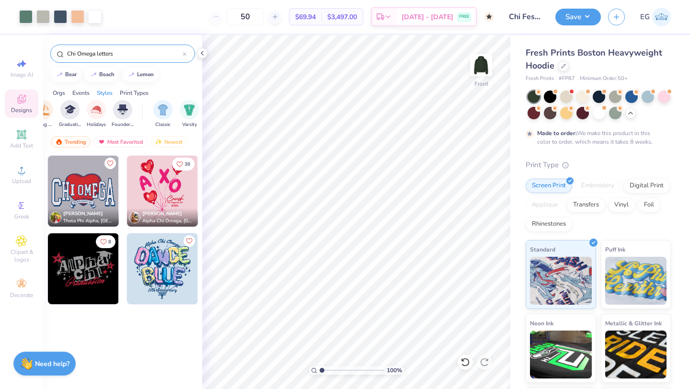
scroll to position [0, 363]
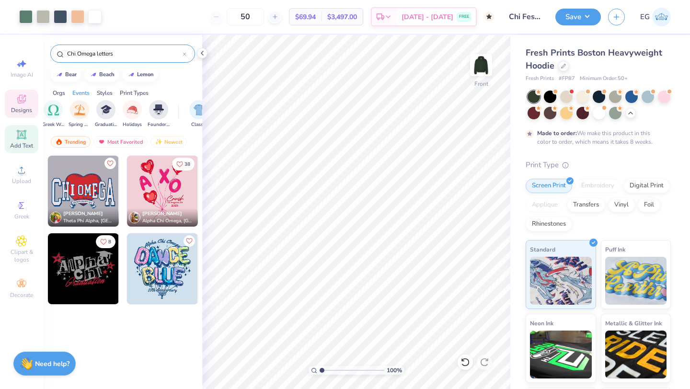
click at [30, 140] on div "Add Text" at bounding box center [22, 139] width 34 height 28
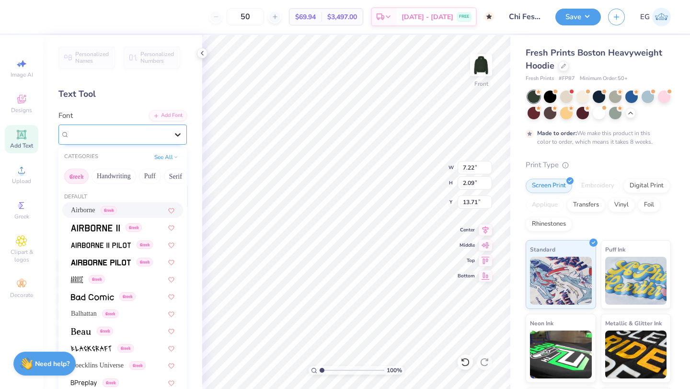
click at [178, 134] on icon at bounding box center [178, 135] width 10 height 10
click at [130, 177] on button "Handwriting" at bounding box center [114, 176] width 45 height 15
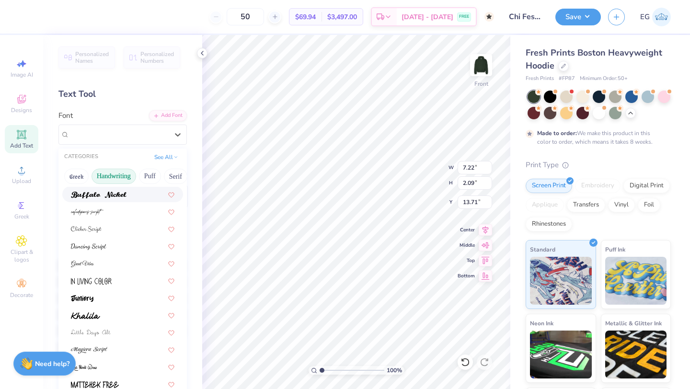
scroll to position [0, 0]
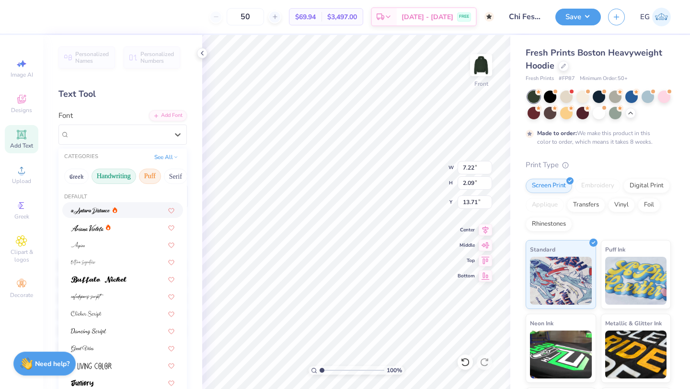
click at [150, 173] on button "Puff" at bounding box center [150, 176] width 22 height 15
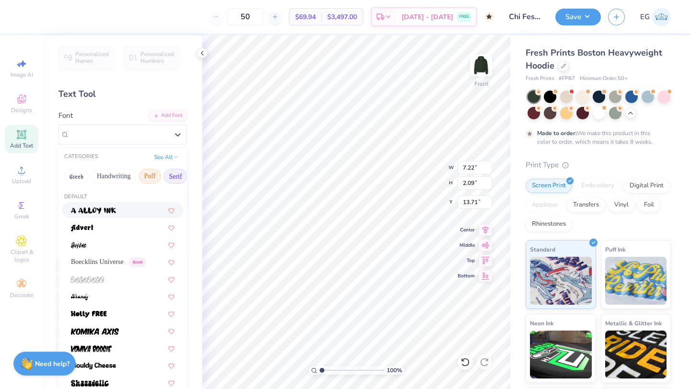
click at [175, 176] on button "Serif" at bounding box center [175, 176] width 23 height 15
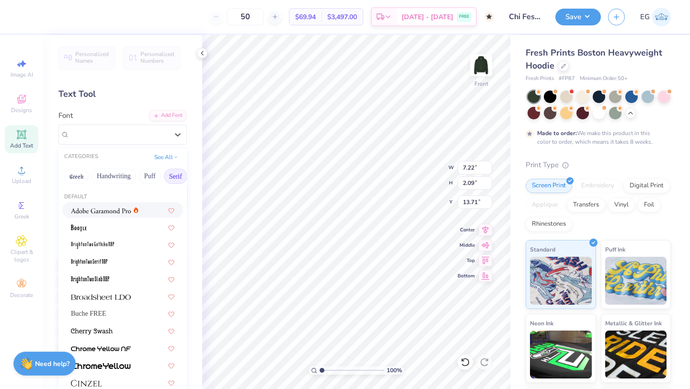
click at [158, 208] on div at bounding box center [122, 210] width 103 height 10
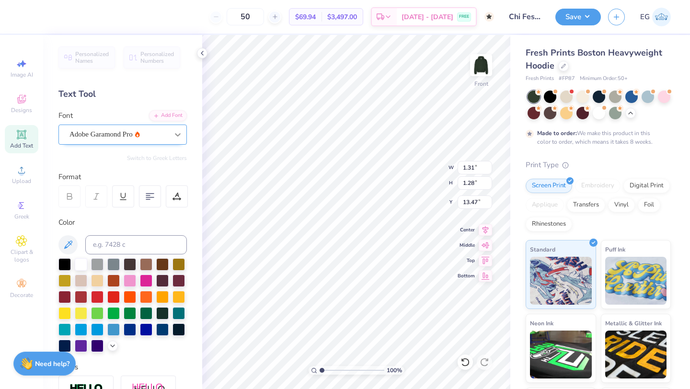
click at [181, 135] on icon at bounding box center [178, 135] width 10 height 10
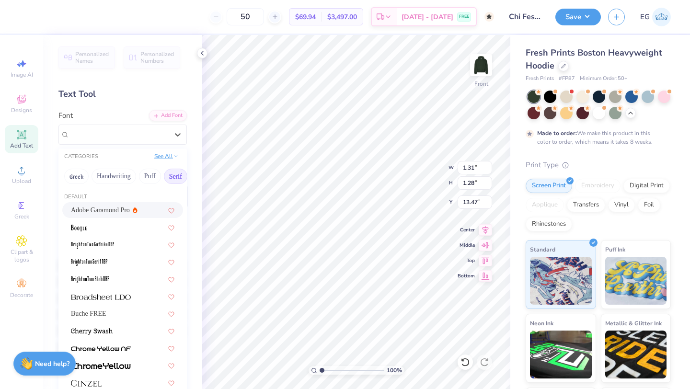
click at [173, 153] on button "See All" at bounding box center [166, 156] width 30 height 10
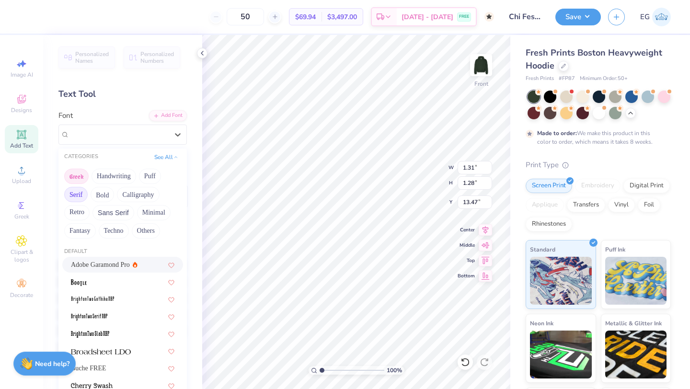
click at [80, 175] on button "Greek" at bounding box center [76, 176] width 24 height 15
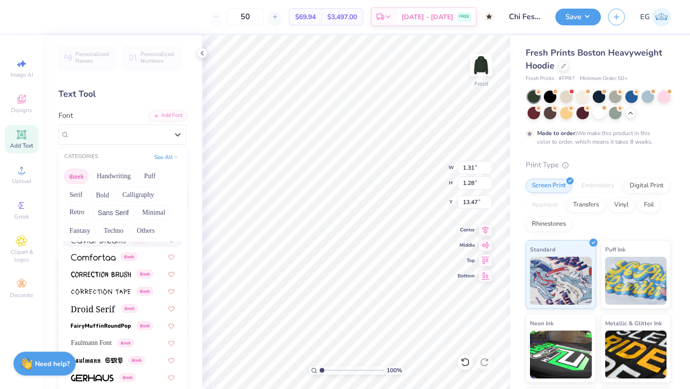
scroll to position [240, 0]
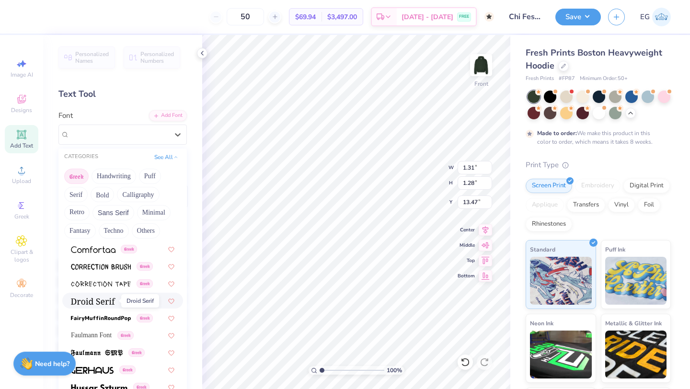
click at [102, 299] on img at bounding box center [93, 301] width 45 height 7
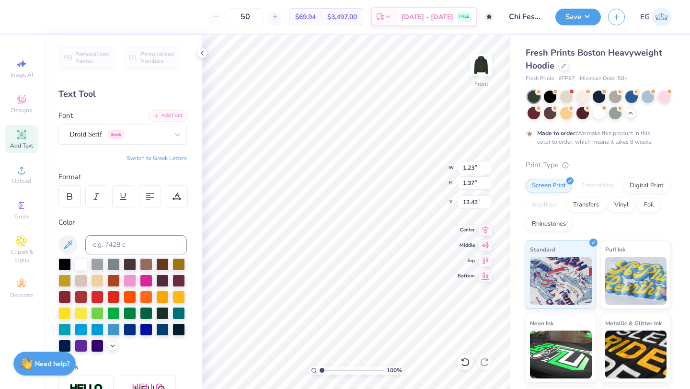
click at [176, 158] on button "Switch to Greek Letters" at bounding box center [157, 158] width 60 height 8
click at [176, 158] on button "Switch to Normal Letters" at bounding box center [155, 158] width 64 height 8
click at [30, 137] on div "Add Text" at bounding box center [22, 139] width 34 height 28
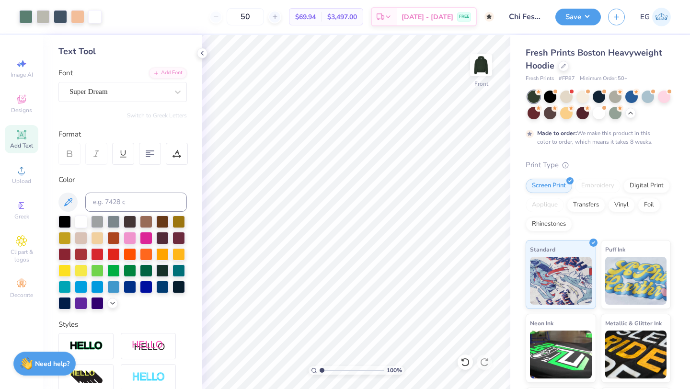
scroll to position [0, 0]
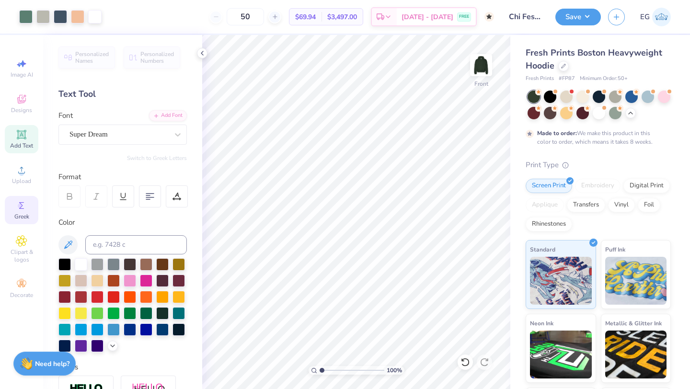
click at [21, 207] on circle at bounding box center [20, 205] width 5 height 5
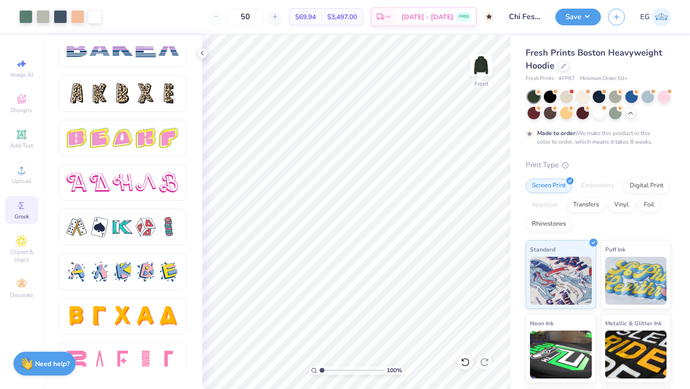
scroll to position [1591, 0]
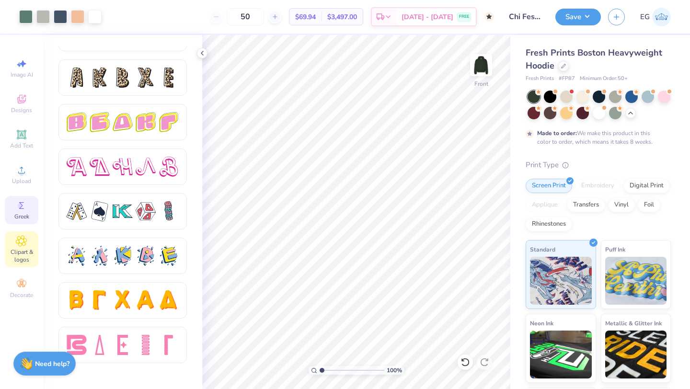
click at [13, 255] on span "Clipart & logos" at bounding box center [22, 255] width 34 height 15
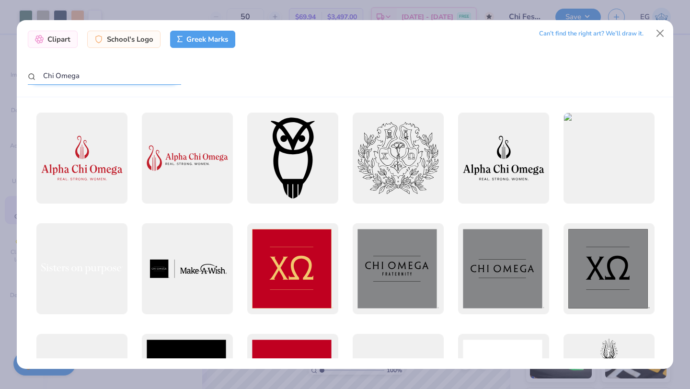
drag, startPoint x: 57, startPoint y: 78, endPoint x: 34, endPoint y: 77, distance: 22.0
click at [34, 77] on div "Chi Omega" at bounding box center [104, 76] width 153 height 19
click at [55, 77] on input "Chi Omega" at bounding box center [104, 76] width 153 height 18
click at [49, 77] on input "Chi Omega" at bounding box center [104, 76] width 153 height 18
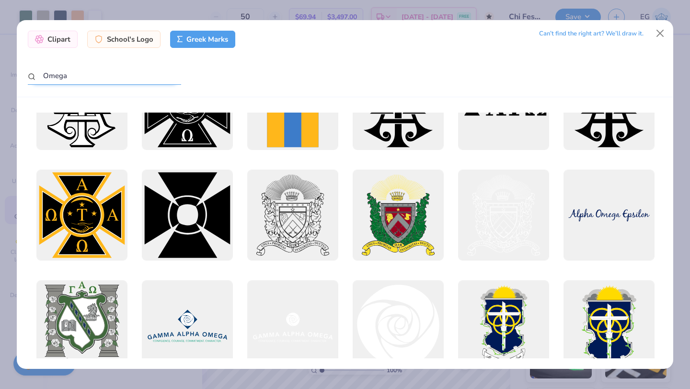
scroll to position [2078, 0]
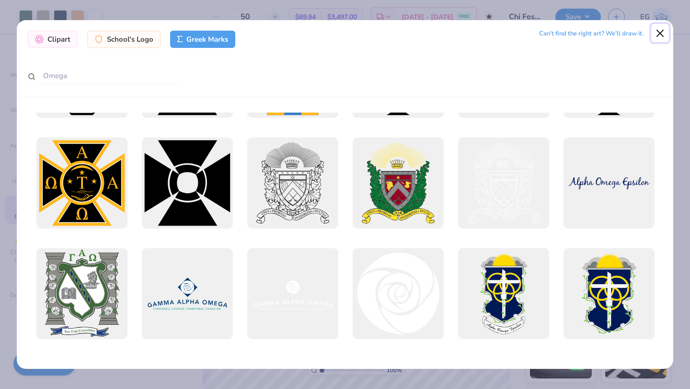
click at [663, 35] on button "Close" at bounding box center [660, 33] width 18 height 18
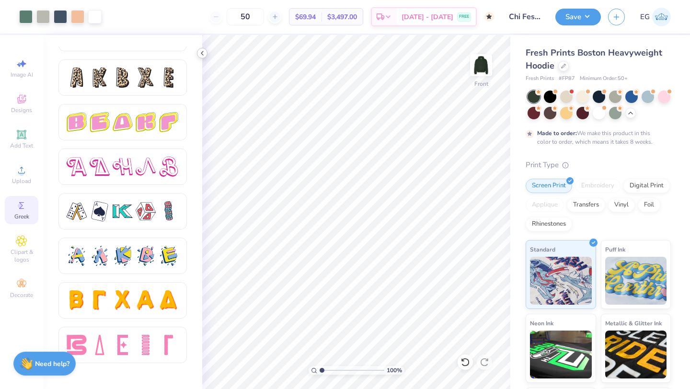
click at [202, 53] on icon at bounding box center [202, 53] width 8 height 8
